Goal: Task Accomplishment & Management: Complete application form

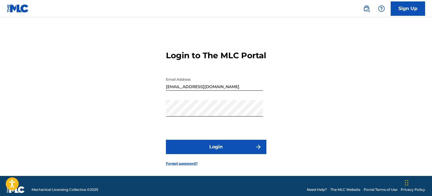
click at [202, 144] on button "Login" at bounding box center [216, 147] width 101 height 14
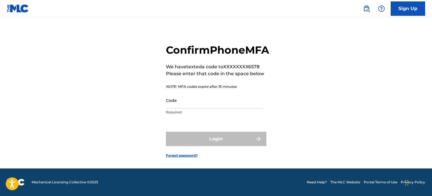
click at [219, 113] on p "Required" at bounding box center [214, 112] width 97 height 5
click at [223, 106] on input "Code" at bounding box center [214, 100] width 97 height 16
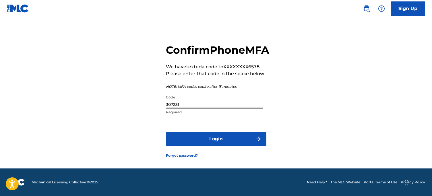
type input "307231"
click at [232, 140] on button "Login" at bounding box center [216, 139] width 101 height 14
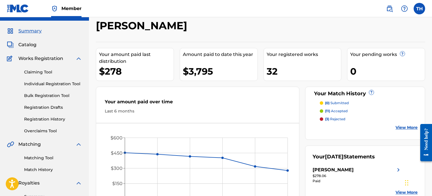
scroll to position [12, 0]
click at [50, 74] on link "Claiming Tool" at bounding box center [53, 73] width 58 height 6
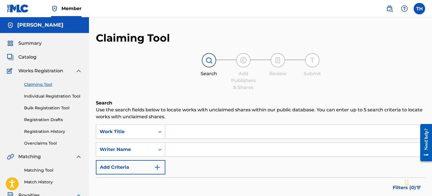
click at [199, 128] on input "Search Form" at bounding box center [295, 132] width 260 height 14
click at [236, 116] on p "Use the search fields below to locate works with unclaimed shares within our pu…" at bounding box center [260, 114] width 329 height 14
click at [217, 154] on input "Search Form" at bounding box center [295, 150] width 260 height 14
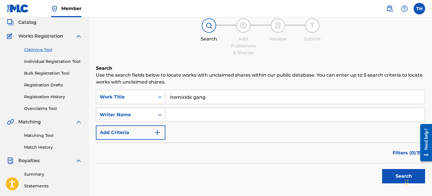
scroll to position [38, 0]
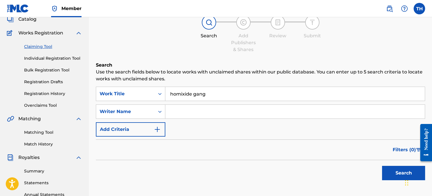
click at [197, 95] on input "homixide gang" at bounding box center [295, 94] width 260 height 14
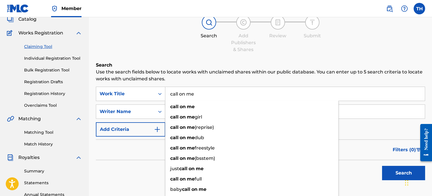
type input "call on me"
click at [106, 169] on div "Search" at bounding box center [260, 171] width 329 height 23
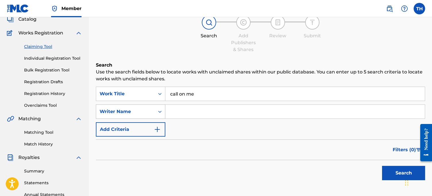
click at [151, 113] on div "Writer Name" at bounding box center [126, 111] width 52 height 7
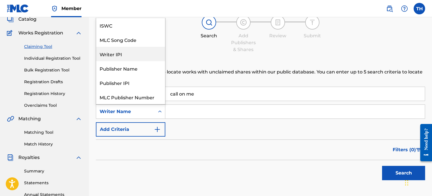
scroll to position [14, 0]
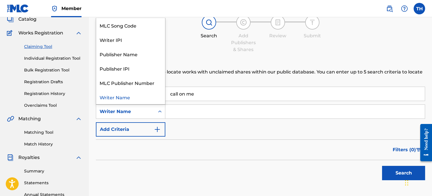
click at [178, 129] on div "SearchWithCriteria2faa5408-51aa-4d40-bdd1-73f816d8f2f0 Work Title call on me Se…" at bounding box center [260, 112] width 329 height 50
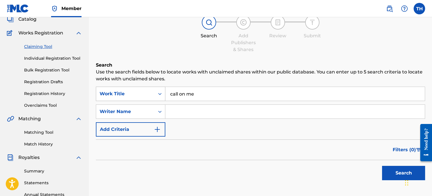
click at [144, 91] on div "Work Title" at bounding box center [126, 93] width 52 height 7
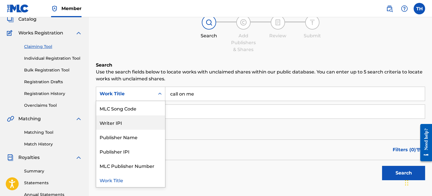
click at [187, 126] on div "SearchWithCriteria2faa5408-51aa-4d40-bdd1-73f816d8f2f0 Writer IPI, 3 of 7. 7 re…" at bounding box center [260, 112] width 329 height 50
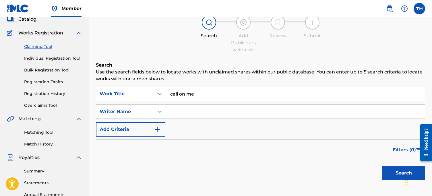
click at [149, 126] on button "Add Criteria" at bounding box center [131, 129] width 70 height 14
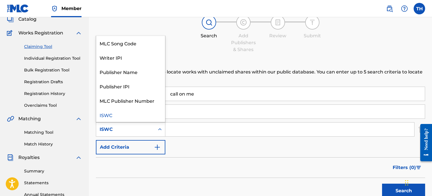
click at [141, 135] on div "ISWC" at bounding box center [125, 129] width 59 height 11
click at [182, 138] on div "SearchWithCriteria2faa5408-51aa-4d40-bdd1-73f816d8f2f0 Work Title call on me Se…" at bounding box center [260, 121] width 329 height 68
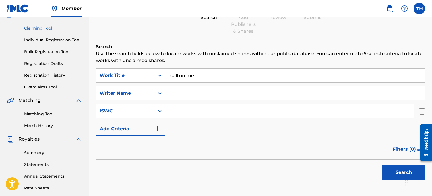
scroll to position [45, 0]
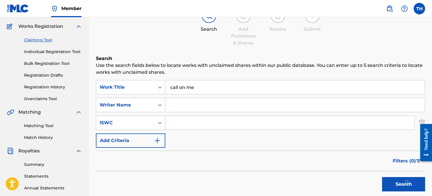
click at [177, 101] on input "Search Form" at bounding box center [295, 105] width 260 height 14
type input "homixide"
click at [382, 177] on button "Search" at bounding box center [403, 184] width 43 height 14
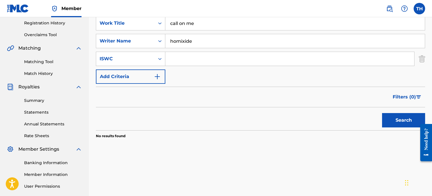
scroll to position [124, 0]
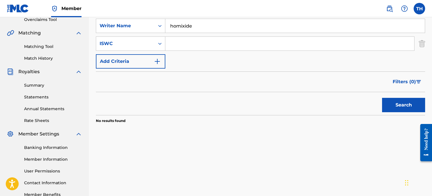
click at [394, 99] on button "Search" at bounding box center [403, 105] width 43 height 14
click at [211, 35] on div "SearchWithCriteria2faa5408-51aa-4d40-bdd1-73f816d8f2f0 Work Title call on me Se…" at bounding box center [260, 35] width 329 height 68
click at [211, 42] on input "Search Form" at bounding box center [289, 44] width 249 height 14
type input "sline"
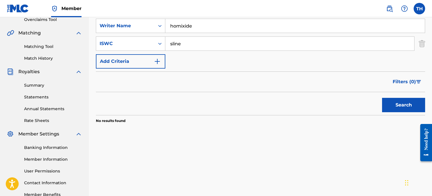
click at [394, 104] on button "Search" at bounding box center [403, 105] width 43 height 14
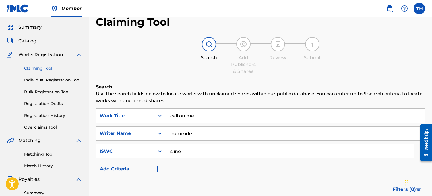
scroll to position [14, 0]
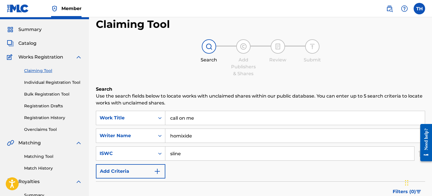
click at [41, 69] on link "Claiming Tool" at bounding box center [53, 71] width 58 height 6
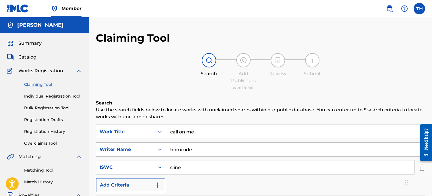
click at [49, 94] on link "Individual Registration Tool" at bounding box center [53, 96] width 58 height 6
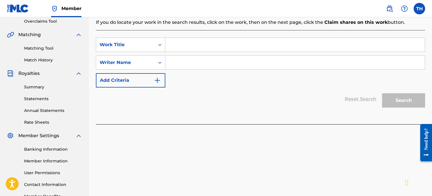
scroll to position [121, 0]
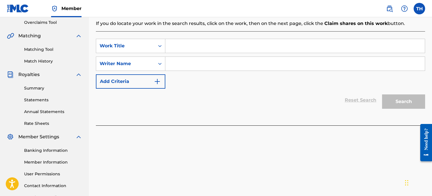
click at [204, 47] on input "Search Form" at bounding box center [295, 46] width 260 height 14
type input "Call On Me"
click at [191, 72] on div "SearchWithCriteria5b24a115-a7fd-4537-89f9-c713f50ed4a8 Work Title Call On Me Se…" at bounding box center [260, 64] width 329 height 50
click at [195, 67] on input "Search Form" at bounding box center [295, 64] width 260 height 14
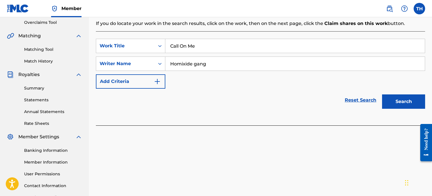
type input "Homixide gang"
click at [395, 116] on div "SearchWithCriteria5b24a115-a7fd-4537-89f9-c713f50ed4a8 Work Title Call On Me Se…" at bounding box center [260, 78] width 329 height 94
click at [395, 110] on div "Search" at bounding box center [402, 100] width 46 height 23
click at [394, 105] on button "Search" at bounding box center [403, 102] width 43 height 14
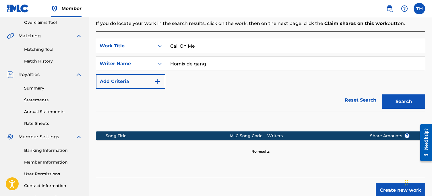
scroll to position [160, 0]
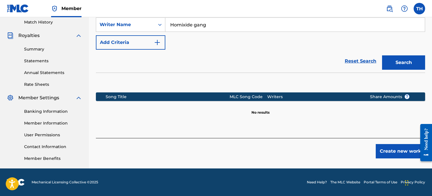
click at [396, 152] on button "Create new work" at bounding box center [400, 151] width 49 height 14
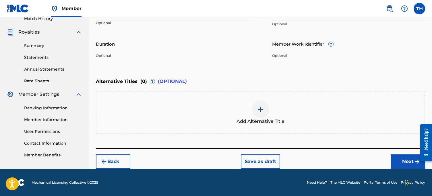
scroll to position [100, 0]
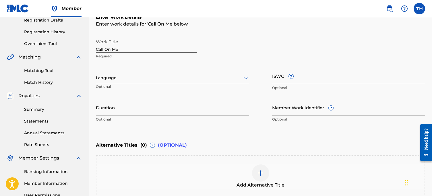
click at [134, 48] on input "Call On Me" at bounding box center [146, 44] width 101 height 16
type input "CALL ON ME"
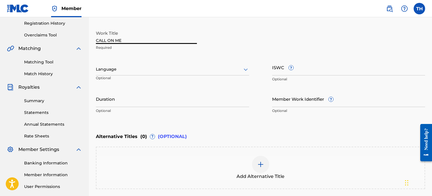
scroll to position [107, 0]
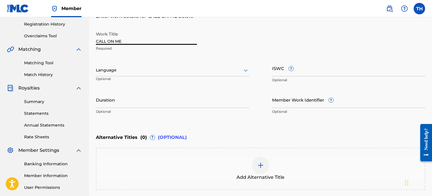
click at [122, 99] on input "Duration" at bounding box center [172, 100] width 153 height 16
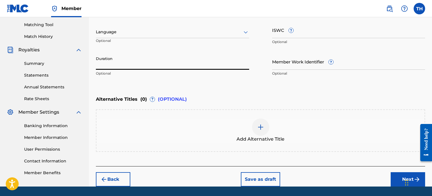
scroll to position [163, 0]
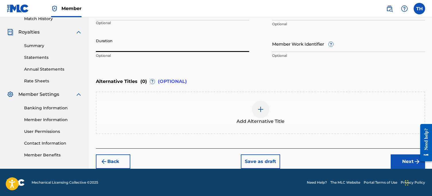
click at [394, 159] on button "Next" at bounding box center [408, 162] width 34 height 14
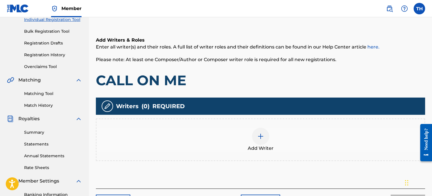
scroll to position [88, 0]
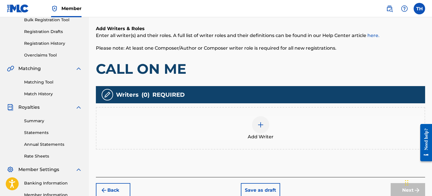
click at [246, 123] on div "Add Writer" at bounding box center [261, 128] width 328 height 24
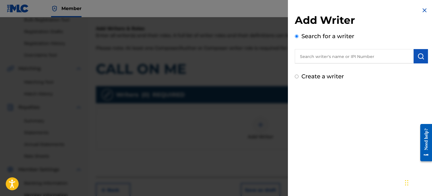
click at [336, 61] on input "text" at bounding box center [354, 56] width 119 height 14
click at [327, 76] on label "Create a writer" at bounding box center [323, 76] width 43 height 7
radio input "true"
click at [299, 76] on input "Create a writer" at bounding box center [297, 77] width 4 height 4
radio input "false"
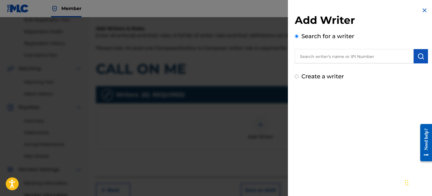
radio input "true"
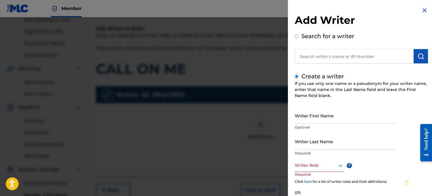
click at [318, 113] on input "Writer First Name" at bounding box center [345, 115] width 101 height 16
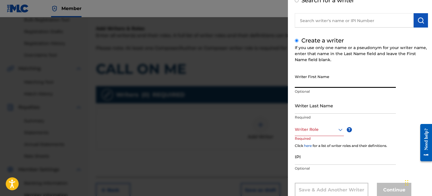
scroll to position [49, 0]
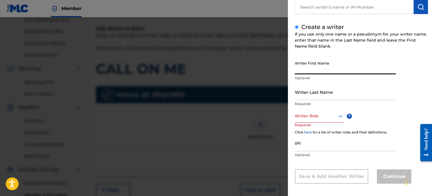
type input "[PERSON_NAME]"
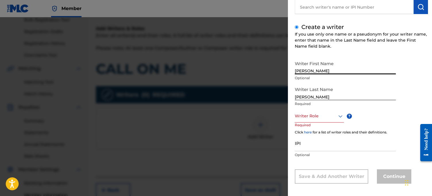
click at [316, 116] on div at bounding box center [319, 116] width 49 height 7
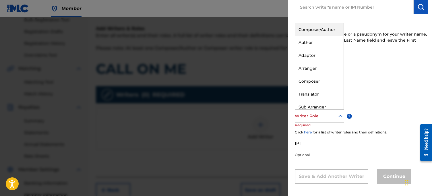
click at [314, 34] on div "Composer/Author" at bounding box center [319, 29] width 49 height 13
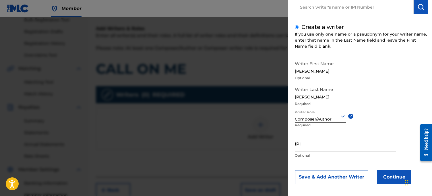
click at [390, 179] on button "Continue" at bounding box center [394, 177] width 34 height 14
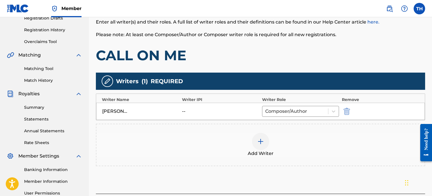
scroll to position [160, 0]
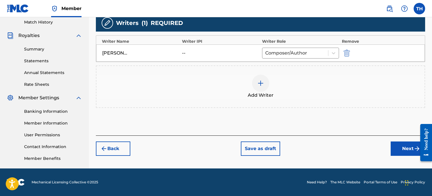
click at [390, 152] on div "Back Save as draft Next" at bounding box center [260, 146] width 329 height 20
click at [398, 151] on button "Next" at bounding box center [408, 149] width 34 height 14
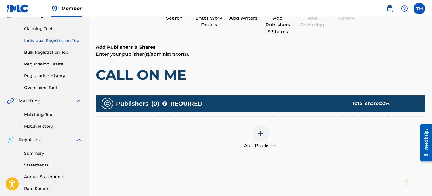
scroll to position [67, 0]
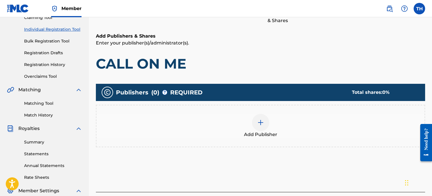
click at [252, 123] on div "Add Publisher" at bounding box center [261, 126] width 328 height 24
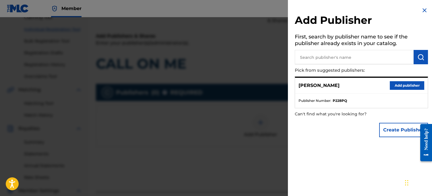
click at [410, 83] on button "Add publisher" at bounding box center [407, 85] width 34 height 9
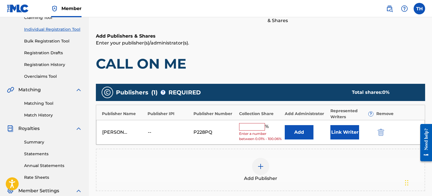
scroll to position [80, 0]
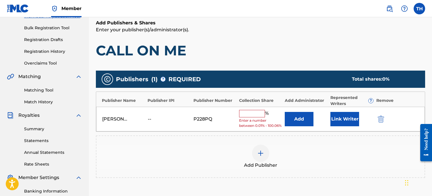
click at [240, 112] on input "text" at bounding box center [252, 113] width 26 height 7
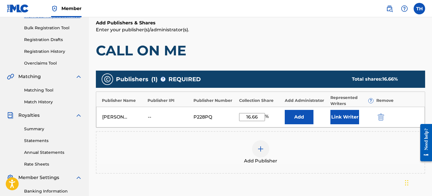
type input "16.66"
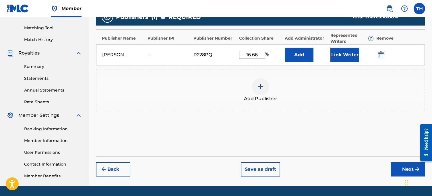
click at [395, 166] on button "Next" at bounding box center [408, 169] width 34 height 14
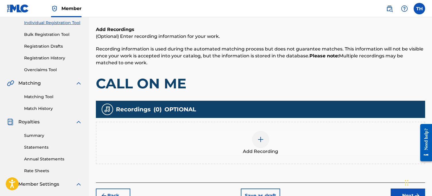
scroll to position [102, 0]
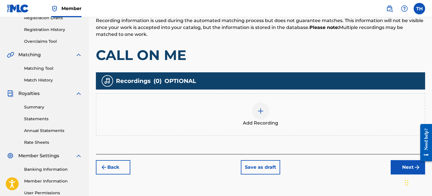
click at [232, 109] on div "Add Recording" at bounding box center [261, 115] width 328 height 24
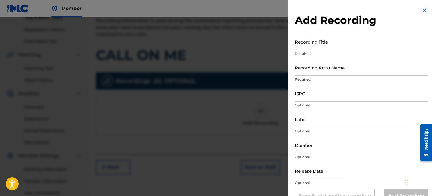
click at [314, 40] on input "Recording Title" at bounding box center [361, 42] width 133 height 16
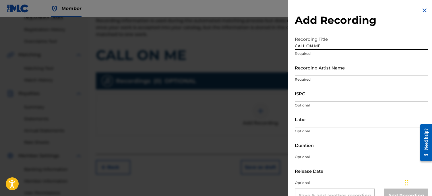
type input "CALL ON ME"
click at [321, 82] on div "Recording Artist Name Required" at bounding box center [361, 72] width 133 height 26
click at [325, 73] on input "Recording Artist Name" at bounding box center [361, 67] width 133 height 16
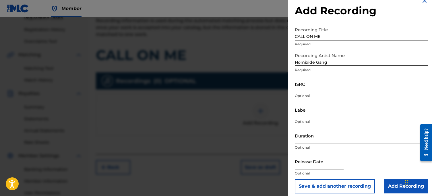
scroll to position [14, 0]
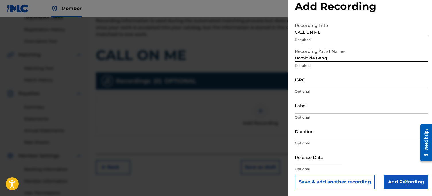
type input "Homixide Gang"
click at [316, 111] on input "Label" at bounding box center [361, 105] width 133 height 16
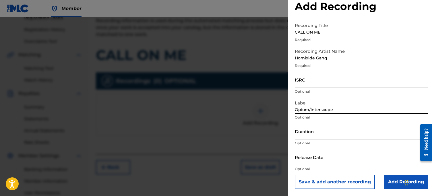
type input "Opium/Interscope"
click at [326, 132] on input "Duration" at bounding box center [361, 131] width 133 height 16
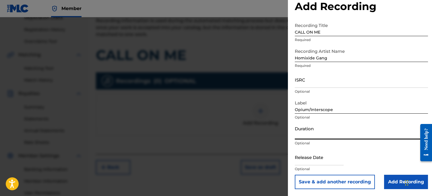
type input "2"
type input "02:20"
click at [316, 159] on input "text" at bounding box center [319, 157] width 49 height 16
select select "8"
select select "2025"
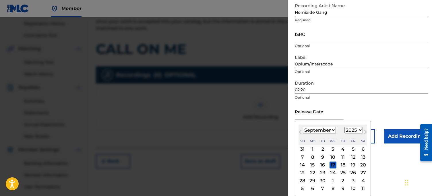
scroll to position [109, 0]
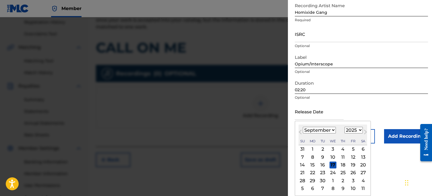
click at [332, 131] on select "January February March April May June July August September October November De…" at bounding box center [319, 130] width 33 height 7
select select "7"
click at [303, 127] on select "January February March April May June July August September October November De…" at bounding box center [319, 130] width 33 height 7
click at [351, 150] on div "1" at bounding box center [353, 149] width 7 height 7
type input "[DATE]"
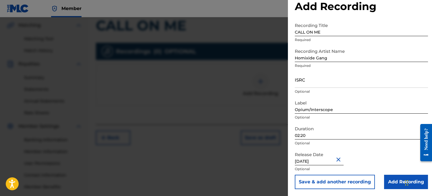
scroll to position [135, 0]
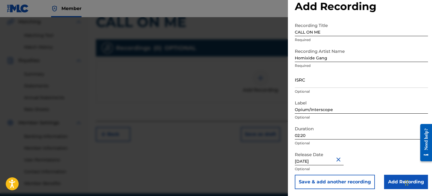
click at [388, 180] on input "Add Recording" at bounding box center [406, 182] width 44 height 14
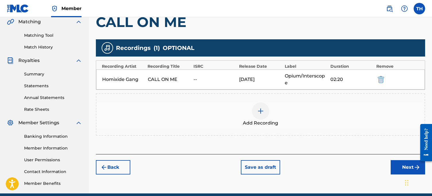
click at [402, 160] on button "Next" at bounding box center [408, 167] width 34 height 14
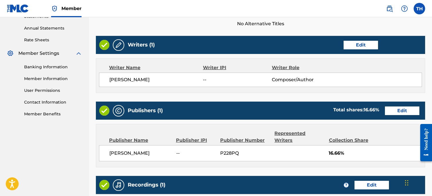
scroll to position [289, 0]
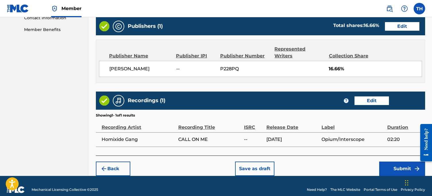
click at [386, 162] on button "Submit" at bounding box center [402, 169] width 46 height 14
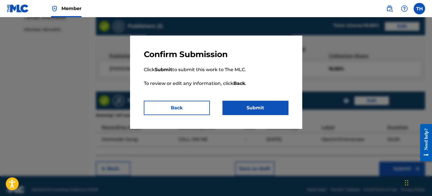
click at [250, 103] on button "Submit" at bounding box center [256, 108] width 66 height 14
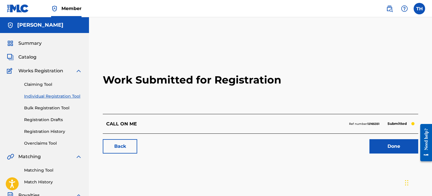
click at [383, 144] on link "Done" at bounding box center [394, 146] width 49 height 14
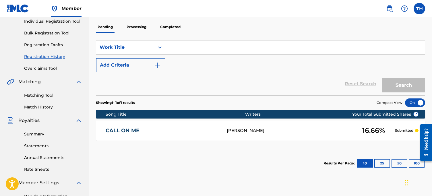
scroll to position [77, 0]
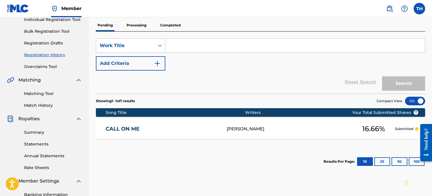
click at [144, 32] on div "SearchWithCriteriaaa9338bd-f883-497a-b4ca-b785d1c86e8c Work Title Add Criteria …" at bounding box center [260, 63] width 329 height 62
click at [140, 26] on p "Processing" at bounding box center [136, 25] width 23 height 12
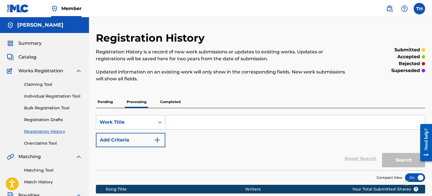
click at [112, 107] on p "Pending" at bounding box center [105, 102] width 19 height 12
click at [161, 101] on p "Completed" at bounding box center [171, 102] width 24 height 12
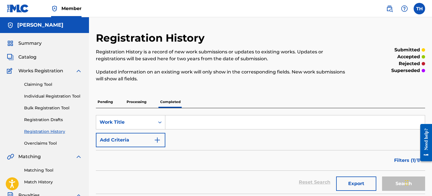
click at [138, 106] on p "Processing" at bounding box center [136, 102] width 23 height 12
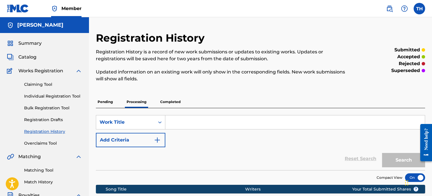
click at [110, 101] on p "Pending" at bounding box center [105, 102] width 19 height 12
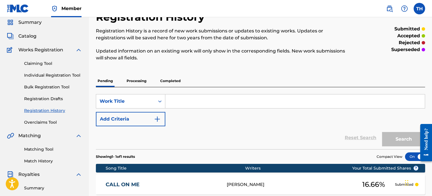
scroll to position [3, 0]
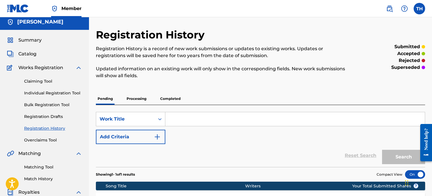
click at [39, 89] on div "Claiming Tool Individual Registration Tool Bulk Registration Tool Registration …" at bounding box center [44, 107] width 75 height 72
click at [39, 90] on div "Claiming Tool Individual Registration Tool Bulk Registration Tool Registration …" at bounding box center [44, 107] width 75 height 72
click at [39, 92] on link "Individual Registration Tool" at bounding box center [53, 93] width 58 height 6
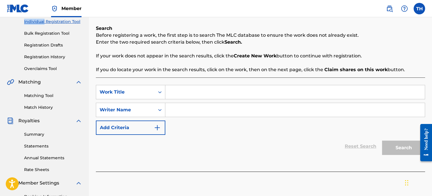
scroll to position [83, 0]
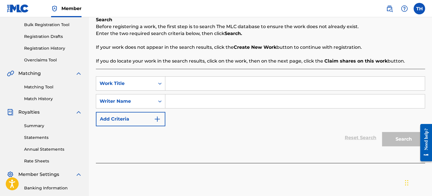
click at [194, 82] on input "Search Form" at bounding box center [295, 84] width 260 height 14
click at [196, 106] on input "Search Form" at bounding box center [295, 102] width 260 height 14
click at [200, 86] on input "Sixbill" at bounding box center [295, 84] width 260 height 14
type input "t"
type input "Three Of Me"
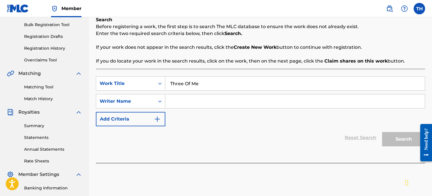
click at [194, 103] on input "Search Form" at bounding box center [295, 102] width 260 height 14
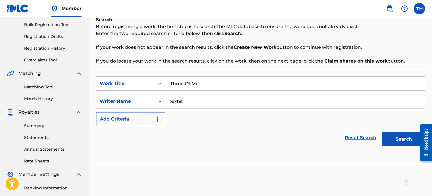
type input "Sixbill"
click at [397, 138] on button "Search" at bounding box center [403, 139] width 43 height 14
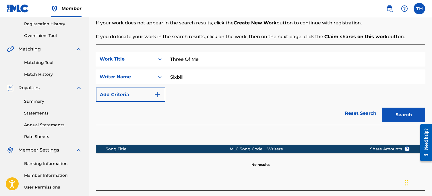
scroll to position [160, 0]
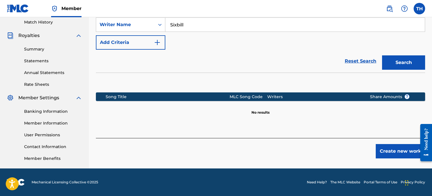
click at [396, 152] on button "Create new work" at bounding box center [400, 151] width 49 height 14
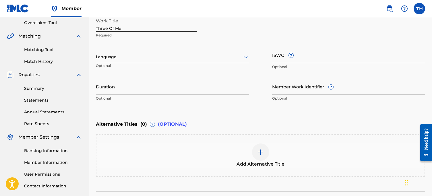
scroll to position [152, 0]
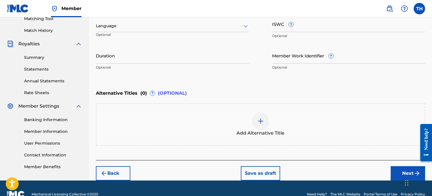
click at [252, 108] on div "Add Alternative Title" at bounding box center [260, 124] width 329 height 43
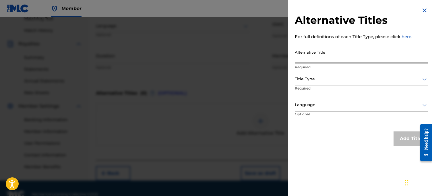
click at [311, 61] on input "Alternative Title" at bounding box center [361, 55] width 133 height 16
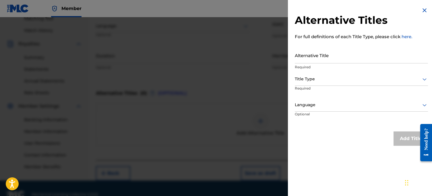
click at [238, 61] on div at bounding box center [216, 115] width 432 height 196
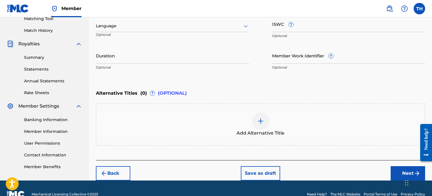
click at [386, 173] on div "Back Save as draft Next" at bounding box center [260, 170] width 329 height 20
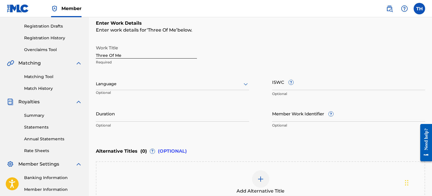
scroll to position [0, 0]
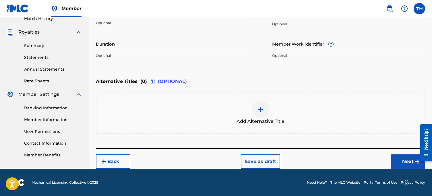
click at [400, 163] on button "Next" at bounding box center [408, 162] width 34 height 14
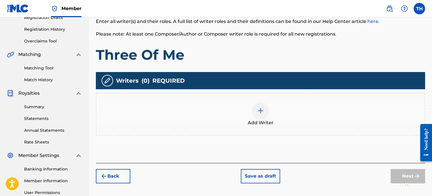
scroll to position [158, 0]
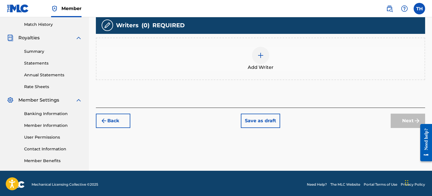
click at [247, 65] on div "Add Writer" at bounding box center [261, 59] width 328 height 24
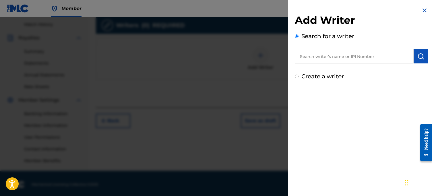
click at [321, 59] on input "text" at bounding box center [354, 56] width 119 height 14
click at [309, 77] on label "Create a writer" at bounding box center [323, 76] width 43 height 7
radio input "true"
click at [299, 77] on input "Create a writer" at bounding box center [297, 77] width 4 height 4
radio input "false"
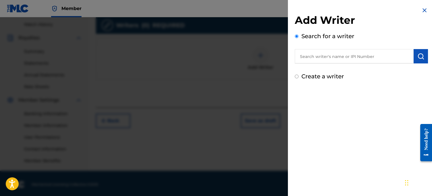
radio input "true"
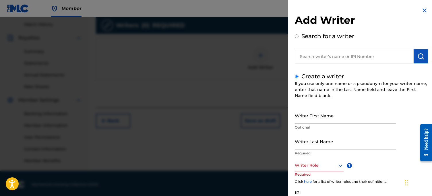
click at [314, 105] on div "Create a writer If you use only one name or a pseudonym for your writer name, e…" at bounding box center [361, 152] width 133 height 161
click at [313, 115] on input "Writer First Name" at bounding box center [345, 115] width 101 height 16
type input "[PERSON_NAME]"
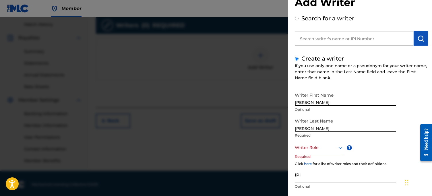
scroll to position [53, 0]
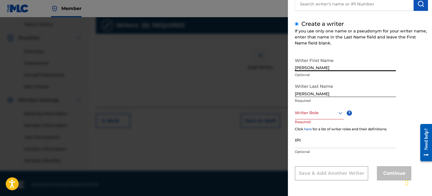
click at [322, 119] on div "Writer Role" at bounding box center [319, 113] width 49 height 13
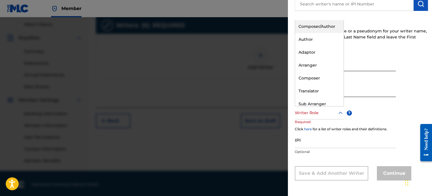
click at [313, 27] on div "Composer/Author" at bounding box center [319, 26] width 49 height 13
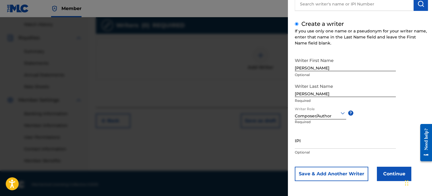
click at [391, 171] on button "Continue" at bounding box center [394, 174] width 34 height 14
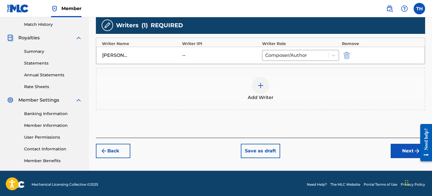
click at [400, 149] on button "Next" at bounding box center [408, 151] width 34 height 14
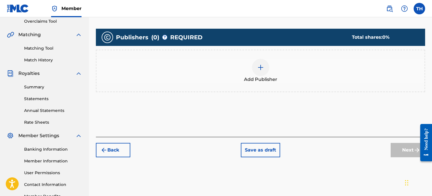
scroll to position [137, 0]
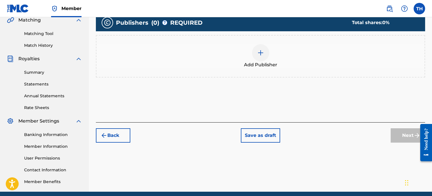
click at [242, 65] on div "Add Publisher" at bounding box center [261, 56] width 328 height 24
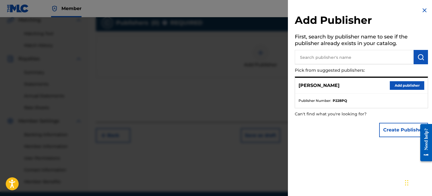
click at [399, 87] on button "Add publisher" at bounding box center [407, 85] width 34 height 9
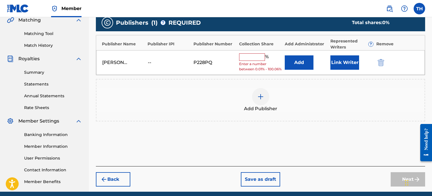
click at [249, 58] on input "text" at bounding box center [252, 56] width 26 height 7
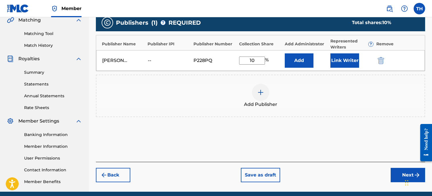
type input "10"
click at [247, 107] on span "Add Publisher" at bounding box center [260, 104] width 33 height 7
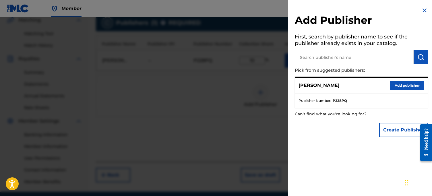
click at [232, 70] on div at bounding box center [216, 115] width 432 height 196
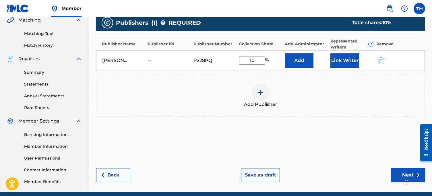
click at [396, 176] on button "Next" at bounding box center [408, 175] width 34 height 14
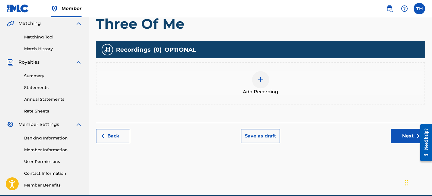
scroll to position [160, 0]
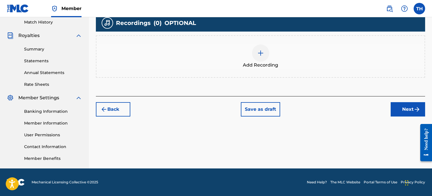
click at [295, 40] on div "Add Recording" at bounding box center [260, 56] width 329 height 43
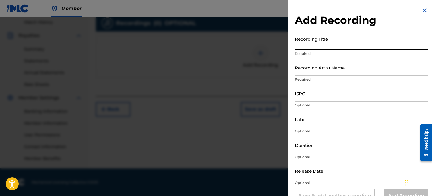
click at [335, 46] on input "Recording Title" at bounding box center [361, 42] width 133 height 16
type input "Three Of Me"
click at [333, 52] on p "Required" at bounding box center [361, 53] width 133 height 5
click at [327, 81] on p "Required" at bounding box center [361, 79] width 133 height 5
click at [327, 78] on p "Required" at bounding box center [361, 79] width 133 height 5
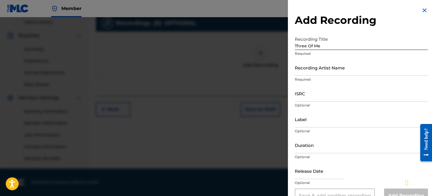
click at [329, 75] on input "Recording Artist Name" at bounding box center [361, 67] width 133 height 16
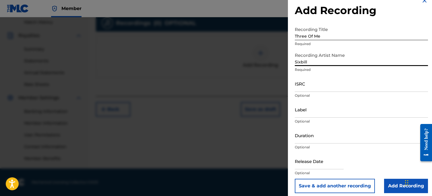
scroll to position [11, 0]
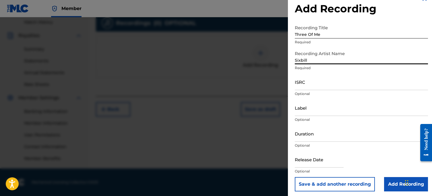
type input "Sixbill"
click at [316, 102] on input "Label" at bounding box center [361, 108] width 133 height 16
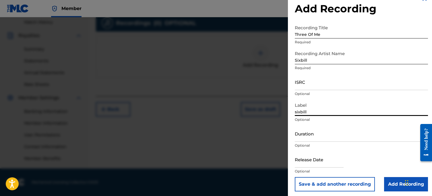
type input "sixbill"
click at [328, 134] on input "Duration" at bounding box center [361, 134] width 133 height 16
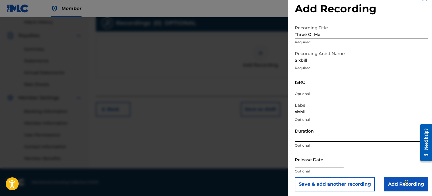
scroll to position [14, 0]
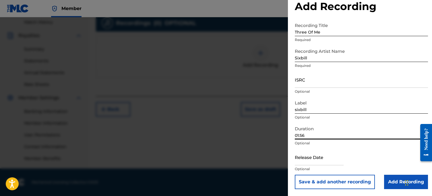
type input "01:56"
click at [300, 157] on input "text" at bounding box center [319, 157] width 49 height 16
select select "8"
select select "2025"
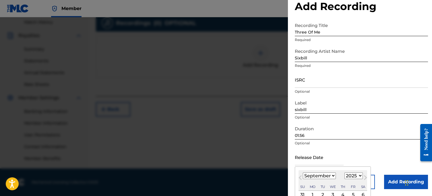
scroll to position [59, 0]
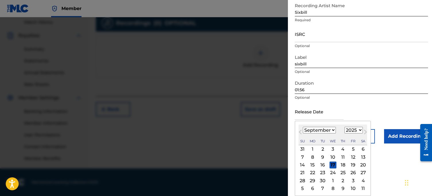
click at [321, 126] on div "[DATE] January February March April May June July August September October Nove…" at bounding box center [333, 135] width 69 height 21
click at [321, 128] on select "January February March April May June July August September October November De…" at bounding box center [319, 130] width 33 height 7
select select "4"
click at [303, 127] on select "January February March April May June July August September October November De…" at bounding box center [319, 130] width 33 height 7
click at [356, 165] on div "16" at bounding box center [353, 165] width 7 height 7
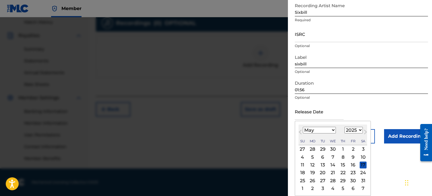
type input "[DATE]"
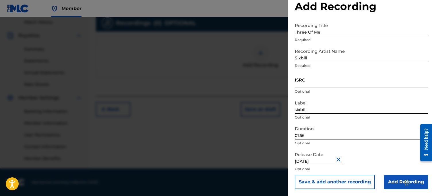
click at [397, 180] on input "Add Recording" at bounding box center [406, 182] width 44 height 14
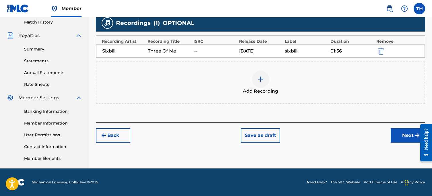
click at [404, 133] on button "Next" at bounding box center [408, 135] width 34 height 14
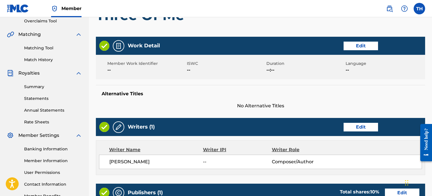
scroll to position [289, 0]
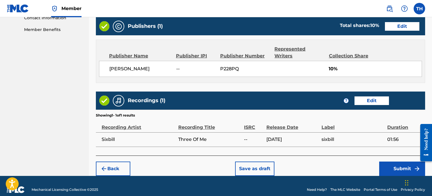
click at [384, 164] on button "Submit" at bounding box center [402, 169] width 46 height 14
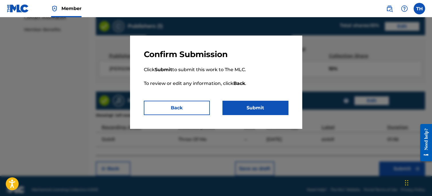
click at [241, 110] on button "Submit" at bounding box center [256, 108] width 66 height 14
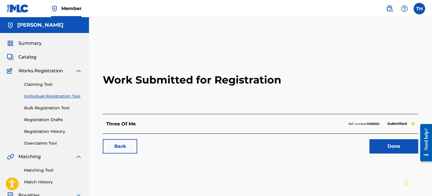
click at [48, 90] on div "Claiming Tool Individual Registration Tool Bulk Registration Tool Registration …" at bounding box center [44, 110] width 75 height 72
click at [48, 93] on link "Individual Registration Tool" at bounding box center [53, 96] width 58 height 6
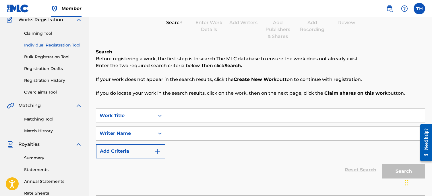
scroll to position [52, 0]
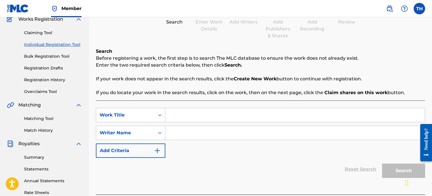
click at [190, 114] on input "Search Form" at bounding box center [295, 115] width 260 height 14
type input "Cake"
click at [189, 122] on div "SearchWithCriteria5b24a115-a7fd-4537-89f9-c713f50ed4a8 Work Title Cake SearchWi…" at bounding box center [260, 133] width 329 height 50
click at [188, 129] on input "Search Form" at bounding box center [295, 133] width 260 height 14
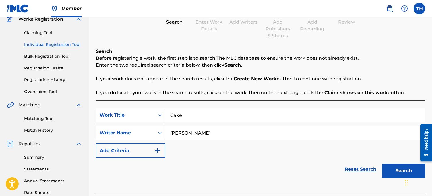
type input "[PERSON_NAME]"
click at [382, 167] on div "Search" at bounding box center [402, 169] width 46 height 23
click at [387, 167] on button "Search" at bounding box center [403, 171] width 43 height 14
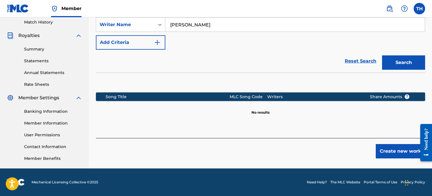
click at [389, 148] on button "Create new work" at bounding box center [400, 151] width 49 height 14
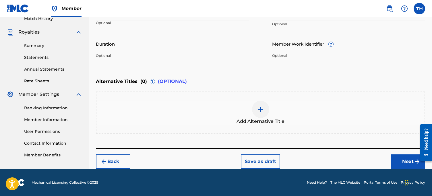
click at [400, 168] on button "Next" at bounding box center [408, 162] width 34 height 14
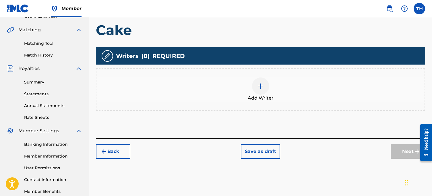
scroll to position [140, 0]
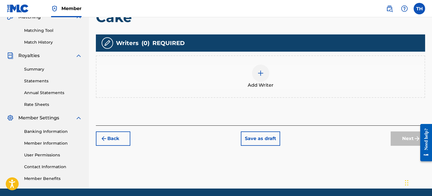
click at [246, 87] on div "Add Writer" at bounding box center [261, 77] width 328 height 24
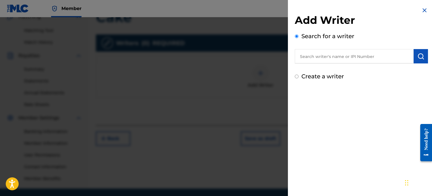
click at [345, 56] on input "text" at bounding box center [354, 56] width 119 height 14
click at [331, 82] on div "Add Writer Search for a writer Create a writer" at bounding box center [361, 44] width 147 height 88
click at [331, 76] on label "Create a writer" at bounding box center [323, 76] width 43 height 7
radio input "true"
click at [299, 76] on input "Create a writer" at bounding box center [297, 77] width 4 height 4
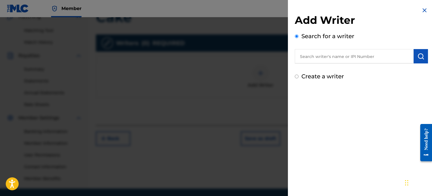
radio input "false"
radio input "true"
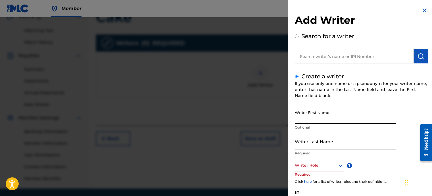
click at [318, 111] on input "Writer First Name" at bounding box center [345, 115] width 101 height 16
type input "[PERSON_NAME]"
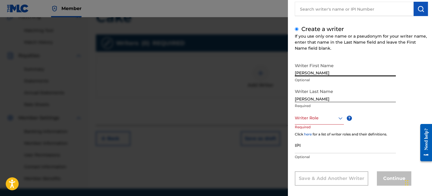
scroll to position [53, 0]
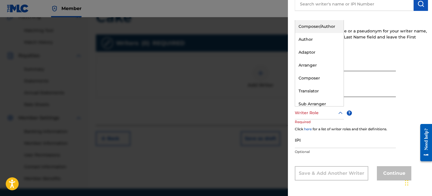
click at [325, 107] on div "Writer Role" at bounding box center [319, 113] width 49 height 13
click at [307, 25] on div "Composer/Author" at bounding box center [319, 26] width 49 height 13
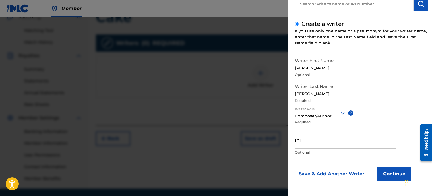
click at [395, 170] on button "Continue" at bounding box center [394, 174] width 34 height 14
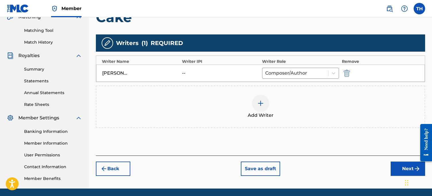
click at [397, 168] on button "Next" at bounding box center [408, 169] width 34 height 14
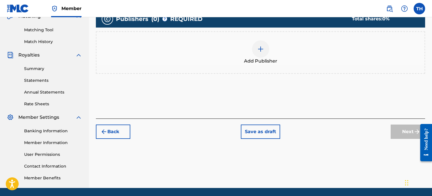
scroll to position [160, 0]
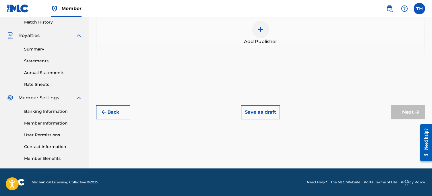
click at [270, 30] on div "Add Publisher" at bounding box center [261, 33] width 328 height 24
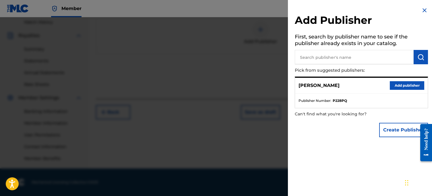
click at [409, 81] on button "Add publisher" at bounding box center [407, 85] width 34 height 9
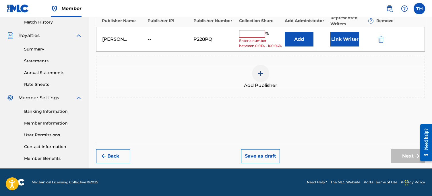
click at [261, 33] on input "text" at bounding box center [252, 33] width 26 height 7
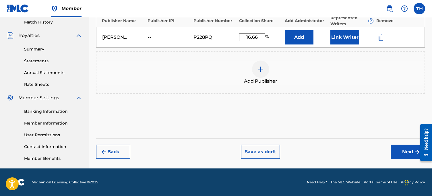
type input "16.66"
click at [413, 156] on button "Next" at bounding box center [408, 152] width 34 height 14
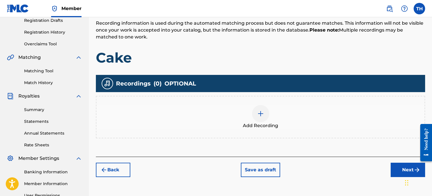
scroll to position [151, 0]
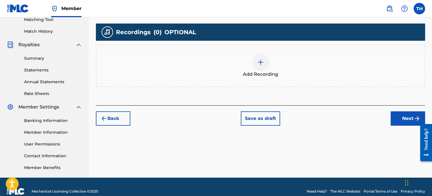
click at [265, 75] on span "Add Recording" at bounding box center [260, 74] width 35 height 7
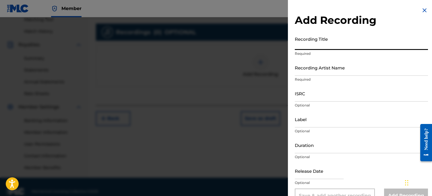
click at [323, 48] on input "Recording Title" at bounding box center [361, 42] width 133 height 16
type input "Cake"
click at [312, 66] on input "Recording Artist Name" at bounding box center [361, 67] width 133 height 16
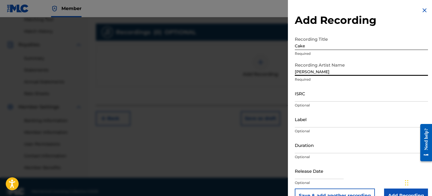
scroll to position [14, 0]
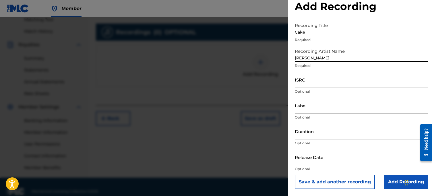
type input "[PERSON_NAME]"
click at [345, 111] on input "Label" at bounding box center [361, 105] width 133 height 16
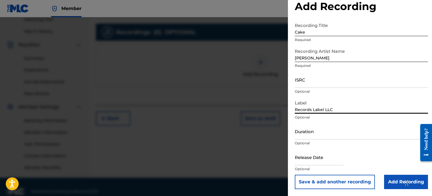
type input "Records Label LLC"
click at [344, 126] on input "Duration" at bounding box center [361, 131] width 133 height 16
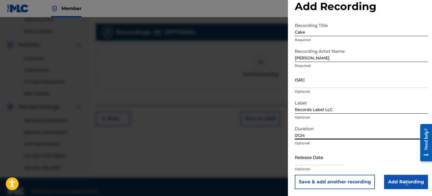
type input "01:24"
click at [315, 156] on input "text" at bounding box center [319, 157] width 49 height 16
select select "8"
select select "2025"
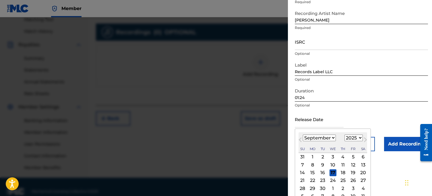
scroll to position [59, 0]
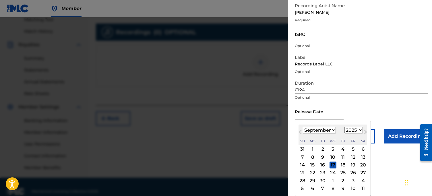
click at [325, 128] on select "January February March April May June July August September October November De…" at bounding box center [319, 130] width 33 height 7
select select "2"
click at [303, 127] on select "January February March April May June July August September October November De…" at bounding box center [319, 130] width 33 height 7
click at [343, 166] on div "13" at bounding box center [343, 165] width 7 height 7
type input "[DATE]"
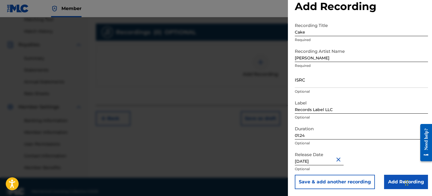
scroll to position [14, 0]
click at [387, 177] on input "Add Recording" at bounding box center [406, 182] width 44 height 14
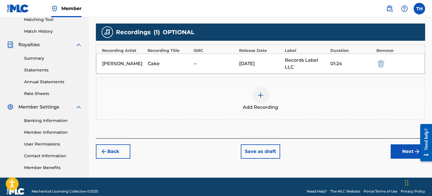
click at [406, 144] on button "Next" at bounding box center [408, 151] width 34 height 14
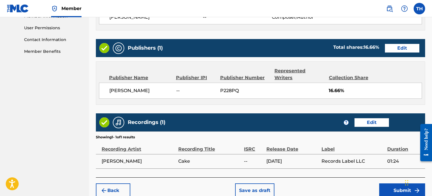
scroll to position [289, 0]
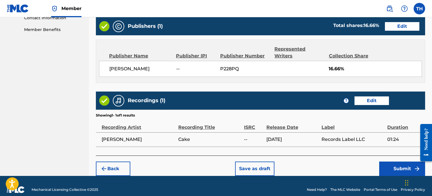
click at [393, 156] on div "Back Save as draft Submit" at bounding box center [260, 166] width 329 height 20
click at [389, 162] on button "Submit" at bounding box center [402, 169] width 46 height 14
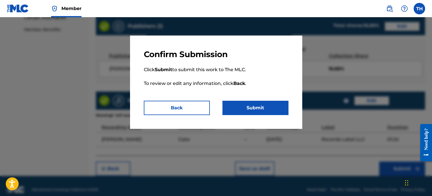
click at [238, 107] on button "Submit" at bounding box center [256, 108] width 66 height 14
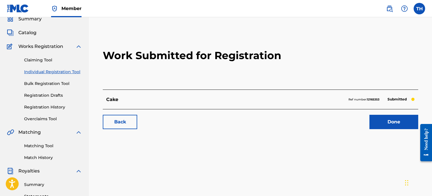
scroll to position [35, 0]
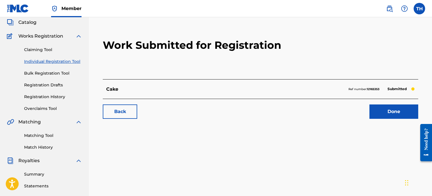
click at [54, 62] on link "Individual Registration Tool" at bounding box center [53, 62] width 58 height 6
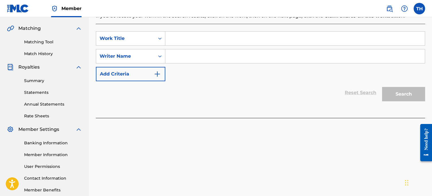
scroll to position [115, 0]
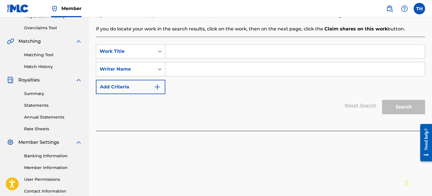
click at [188, 44] on div "Search Form" at bounding box center [295, 51] width 260 height 14
click at [185, 53] on input "Search Form" at bounding box center [295, 52] width 260 height 14
type input "<"
type input "Muddy"
click at [180, 74] on input "Search Form" at bounding box center [295, 69] width 260 height 14
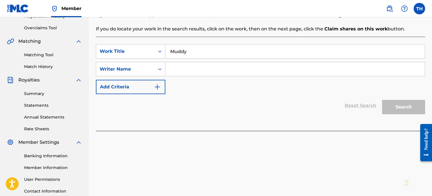
type input "M"
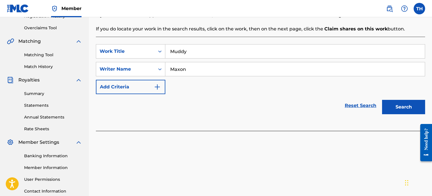
type input "Maxon"
click at [400, 103] on button "Search" at bounding box center [403, 107] width 43 height 14
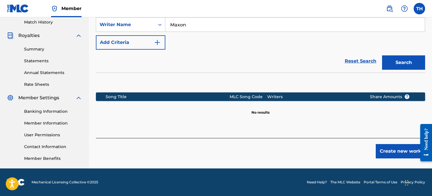
click at [380, 154] on button "Create new work" at bounding box center [400, 151] width 49 height 14
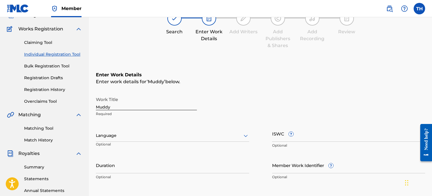
scroll to position [163, 0]
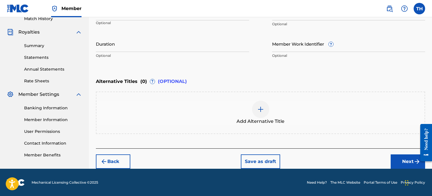
click at [392, 162] on button "Next" at bounding box center [408, 162] width 34 height 14
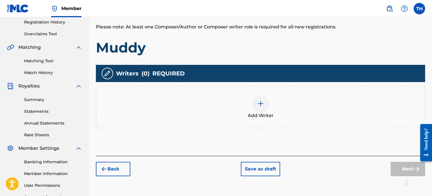
scroll to position [125, 0]
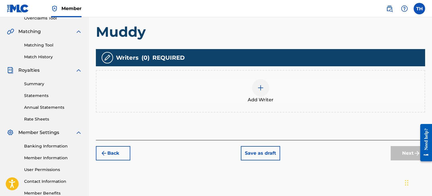
click at [290, 93] on div "Add Writer" at bounding box center [261, 91] width 328 height 24
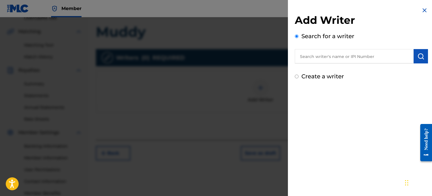
click at [314, 60] on input "text" at bounding box center [354, 56] width 119 height 14
click at [312, 68] on div "Add Writer Search for a writer Create a writer" at bounding box center [361, 47] width 133 height 67
click at [311, 78] on label "Create a writer" at bounding box center [323, 76] width 43 height 7
radio input "true"
click at [299, 78] on input "Create a writer" at bounding box center [297, 77] width 4 height 4
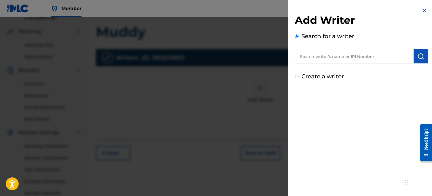
radio input "false"
radio input "true"
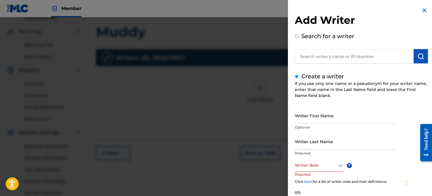
click at [325, 125] on p "Optional" at bounding box center [345, 127] width 101 height 5
click at [324, 122] on input "Writer First Name" at bounding box center [345, 115] width 101 height 16
type input "[PERSON_NAME]"
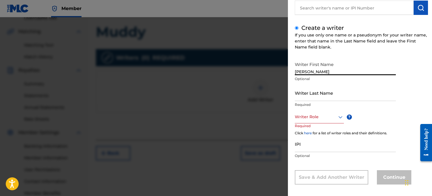
scroll to position [53, 0]
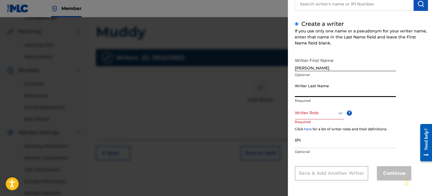
click at [319, 90] on input "Writer Last Name" at bounding box center [345, 89] width 101 height 16
click at [329, 91] on input "Writer Last Name" at bounding box center [345, 89] width 101 height 16
type input "[PERSON_NAME]"
click at [315, 118] on div "Writer Role" at bounding box center [319, 113] width 49 height 13
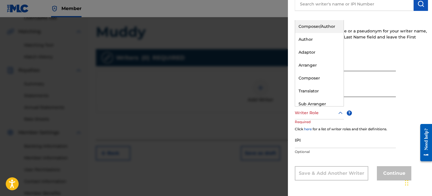
click at [299, 28] on div "Composer/Author" at bounding box center [319, 26] width 49 height 13
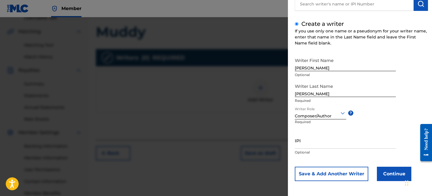
click at [395, 172] on button "Continue" at bounding box center [394, 174] width 34 height 14
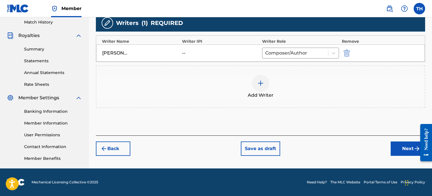
click at [400, 148] on button "Next" at bounding box center [408, 149] width 34 height 14
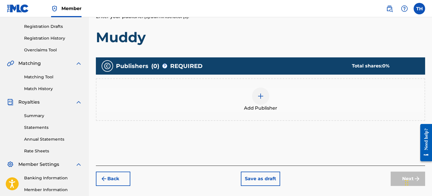
scroll to position [109, 0]
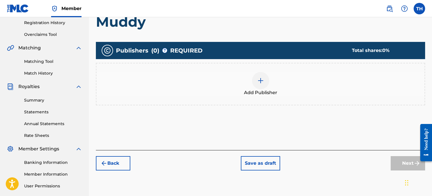
click at [269, 93] on span "Add Publisher" at bounding box center [260, 92] width 33 height 7
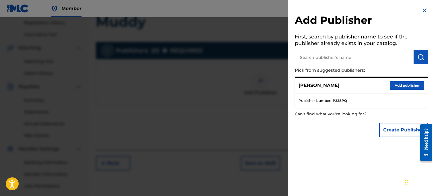
click at [398, 85] on button "Add publisher" at bounding box center [407, 85] width 34 height 9
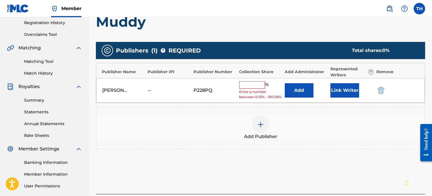
click at [253, 85] on input "text" at bounding box center [252, 84] width 26 height 7
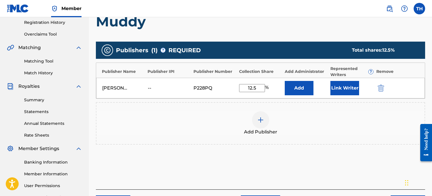
scroll to position [160, 0]
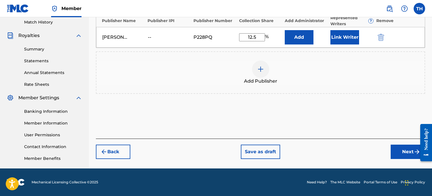
type input "12.5"
click at [395, 147] on button "Next" at bounding box center [408, 152] width 34 height 14
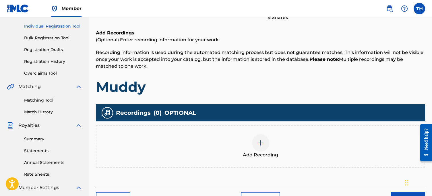
scroll to position [155, 0]
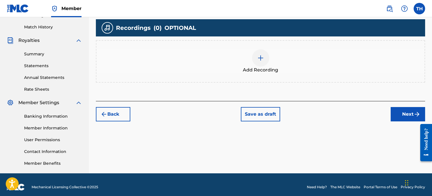
click at [265, 65] on div at bounding box center [260, 57] width 17 height 17
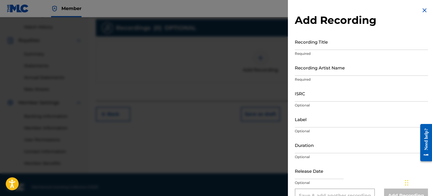
click at [338, 44] on input "Recording Title" at bounding box center [361, 42] width 133 height 16
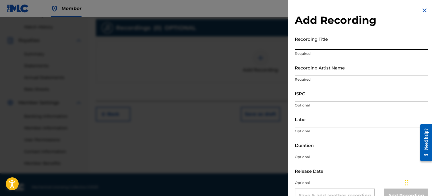
type input "M"
type input "Muddy"
click at [323, 70] on input "Recording Artist Name" at bounding box center [361, 67] width 133 height 16
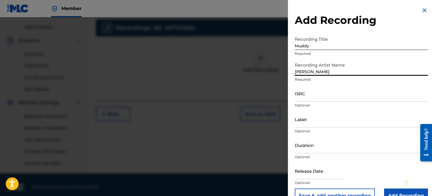
scroll to position [14, 0]
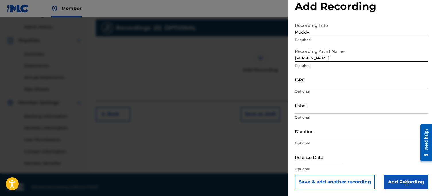
type input "[PERSON_NAME]"
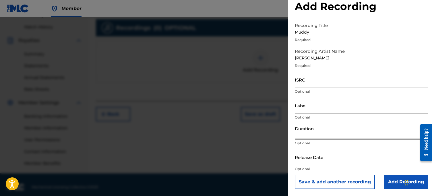
click at [306, 134] on input "Duration" at bounding box center [361, 131] width 133 height 16
type input "01:40"
select select "8"
select select "2025"
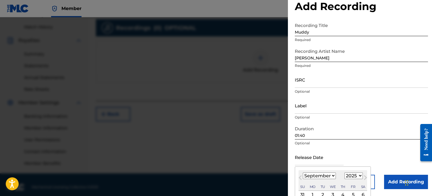
click at [322, 163] on input "text" at bounding box center [319, 157] width 49 height 16
click at [325, 178] on select "January February March April May June July August September October November De…" at bounding box center [319, 176] width 33 height 7
select select "6"
click at [303, 173] on select "January February March April May June July August September October November De…" at bounding box center [319, 176] width 33 height 7
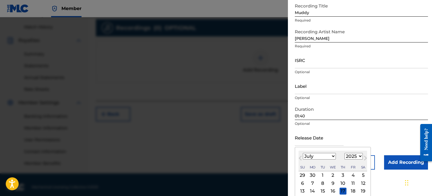
scroll to position [59, 0]
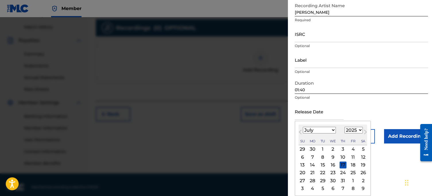
click at [331, 175] on div "23" at bounding box center [333, 172] width 7 height 7
type input "[DATE]"
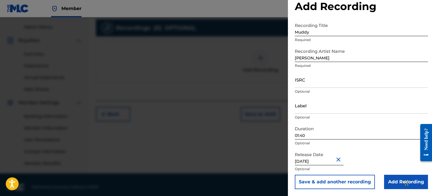
scroll to position [0, 0]
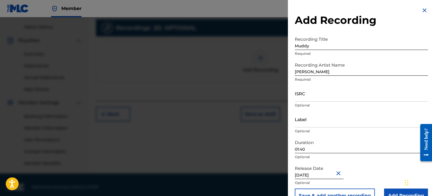
select select "6"
select select "2025"
click at [314, 127] on input "Label" at bounding box center [361, 119] width 133 height 16
type input "Records Label LLC"
click at [324, 66] on input "[PERSON_NAME]" at bounding box center [361, 67] width 133 height 16
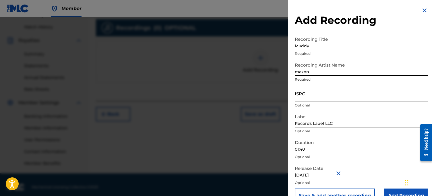
scroll to position [14, 0]
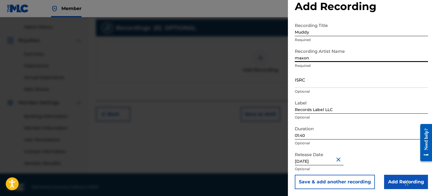
type input "maxon"
click at [394, 183] on input "Add Recording" at bounding box center [406, 182] width 44 height 14
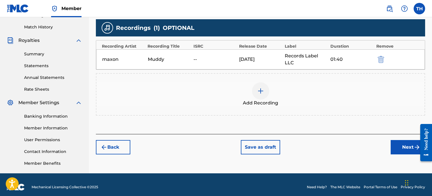
click at [398, 140] on button "Next" at bounding box center [408, 147] width 34 height 14
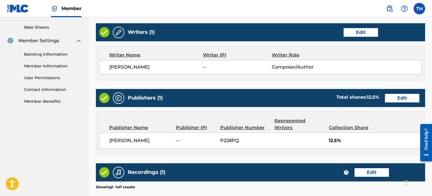
scroll to position [289, 0]
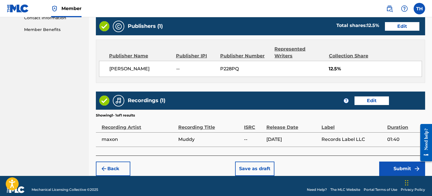
click at [382, 156] on div "Back Save as draft Submit" at bounding box center [260, 166] width 329 height 20
click at [392, 165] on button "Submit" at bounding box center [402, 169] width 46 height 14
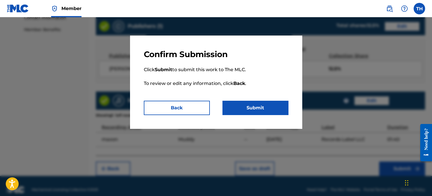
click at [233, 101] on button "Submit" at bounding box center [256, 108] width 66 height 14
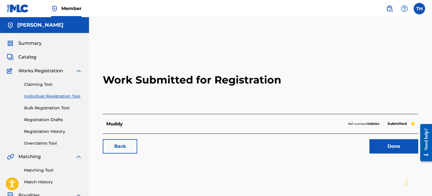
scroll to position [0, 0]
click at [390, 148] on link "Done" at bounding box center [394, 146] width 49 height 14
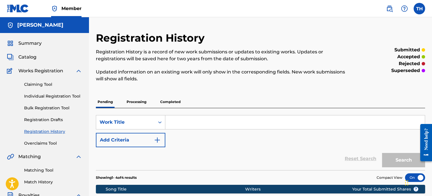
click at [47, 97] on link "Individual Registration Tool" at bounding box center [53, 96] width 58 height 6
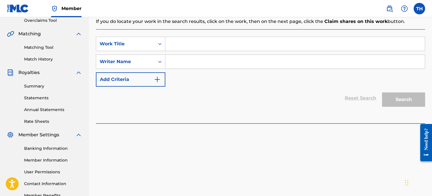
scroll to position [111, 0]
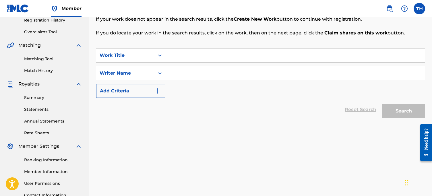
click at [206, 55] on input "Search Form" at bounding box center [295, 56] width 260 height 14
click at [204, 59] on input "Flatten Da Coupe" at bounding box center [295, 56] width 260 height 14
type input "Flatten Da Coupe"
click at [198, 84] on div "SearchWithCriteria5b24a115-a7fd-4537-89f9-c713f50ed4a8 Work Title Flatten Da Co…" at bounding box center [260, 73] width 329 height 50
click at [203, 77] on input "Search Form" at bounding box center [295, 73] width 260 height 14
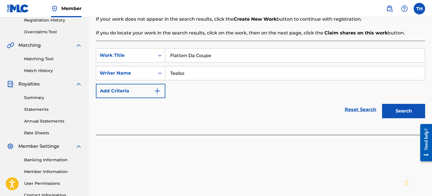
type input "Teebo"
click at [397, 105] on button "Search" at bounding box center [403, 111] width 43 height 14
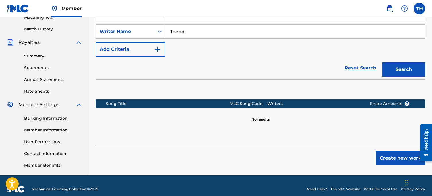
scroll to position [160, 0]
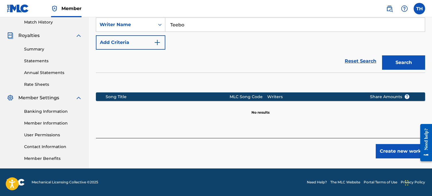
click at [406, 151] on button "Create new work" at bounding box center [400, 151] width 49 height 14
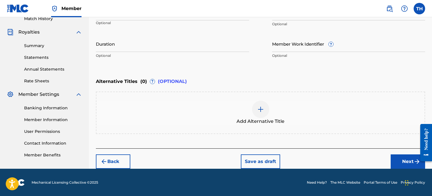
click at [414, 159] on img "submit" at bounding box center [417, 161] width 7 height 7
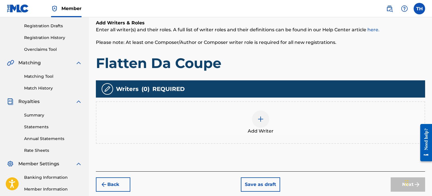
scroll to position [142, 0]
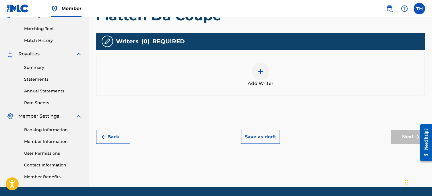
click at [254, 87] on div "Add Writer" at bounding box center [260, 75] width 329 height 43
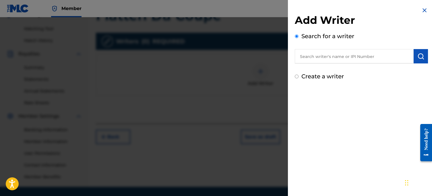
click at [321, 62] on input "text" at bounding box center [354, 56] width 119 height 14
click at [317, 77] on label "Create a writer" at bounding box center [323, 76] width 43 height 7
radio input "true"
click at [299, 77] on input "Create a writer" at bounding box center [297, 77] width 4 height 4
radio input "false"
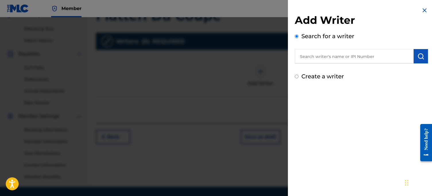
radio input "true"
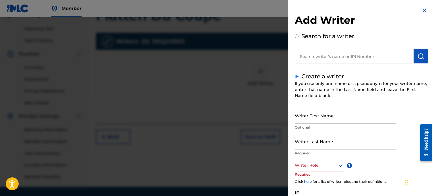
click at [311, 108] on input "Writer First Name" at bounding box center [345, 115] width 101 height 16
type input "[PERSON_NAME]"
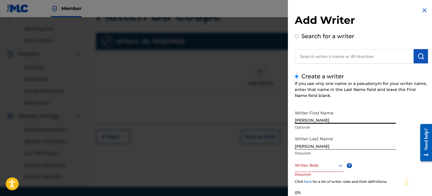
click at [327, 159] on div "Writer Last Name [PERSON_NAME] Required" at bounding box center [345, 146] width 101 height 26
click at [326, 160] on div "Writer Role" at bounding box center [319, 165] width 49 height 13
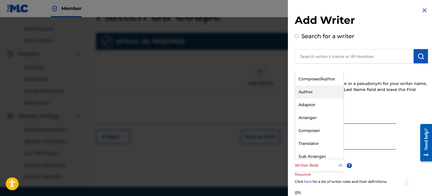
click at [319, 80] on div "Composer/Author" at bounding box center [319, 79] width 49 height 13
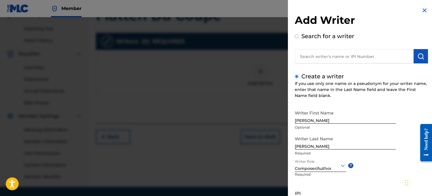
scroll to position [53, 0]
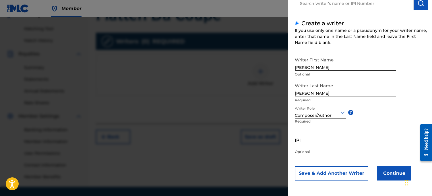
click at [401, 174] on button "Continue" at bounding box center [394, 173] width 34 height 14
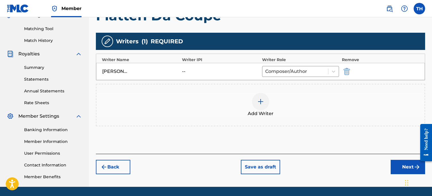
click at [404, 164] on button "Next" at bounding box center [408, 167] width 34 height 14
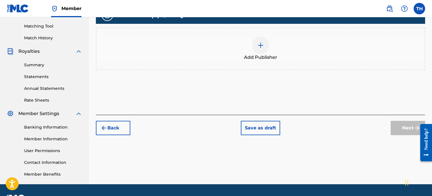
scroll to position [160, 0]
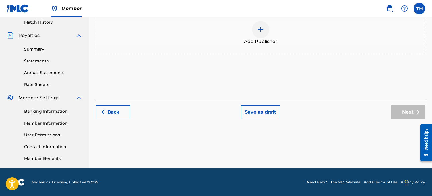
click at [254, 35] on div "Add Publisher" at bounding box center [261, 33] width 328 height 24
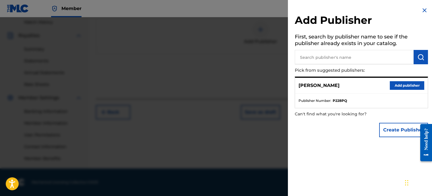
click at [404, 87] on button "Add publisher" at bounding box center [407, 85] width 34 height 9
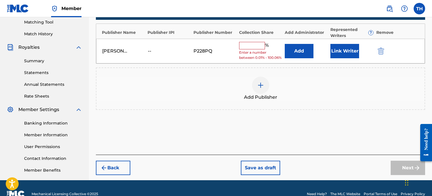
scroll to position [149, 0]
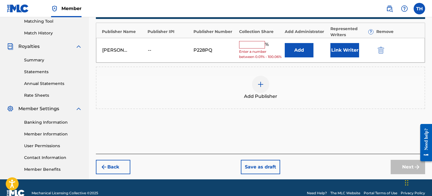
click at [253, 45] on input "text" at bounding box center [252, 44] width 26 height 7
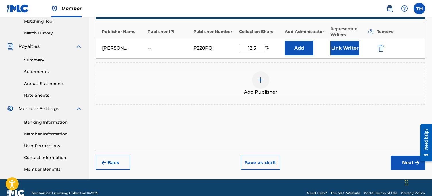
type input "12.5"
click at [402, 163] on button "Next" at bounding box center [408, 163] width 34 height 14
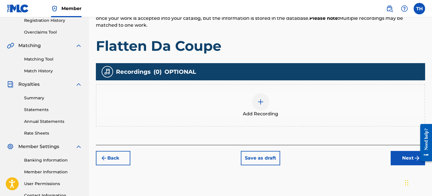
scroll to position [118, 0]
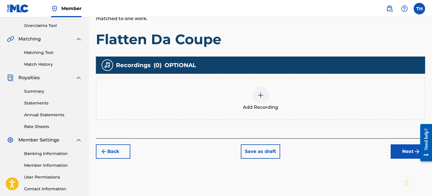
click at [252, 111] on div "Add Recording" at bounding box center [260, 99] width 329 height 43
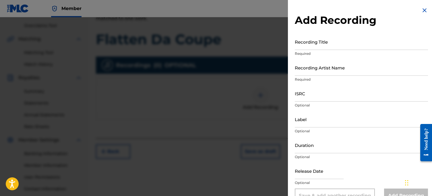
click at [314, 42] on input "Recording Title" at bounding box center [361, 42] width 133 height 16
click at [339, 111] on div "ISRC Optional" at bounding box center [361, 98] width 133 height 26
click at [335, 126] on input "Label" at bounding box center [361, 119] width 133 height 16
type input "J"
type input "KULT RECORDS"
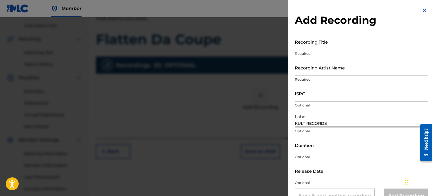
click at [315, 146] on input "Duration" at bounding box center [361, 145] width 133 height 16
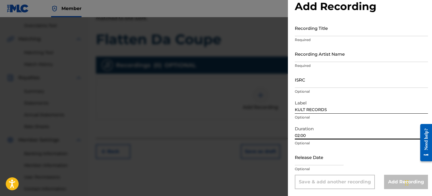
type input "02:00"
click at [312, 155] on input "text" at bounding box center [319, 157] width 49 height 16
select select "8"
select select "2025"
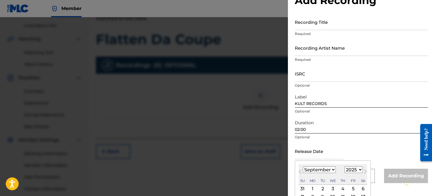
scroll to position [20, 0]
click at [296, 154] on input "text" at bounding box center [319, 150] width 49 height 16
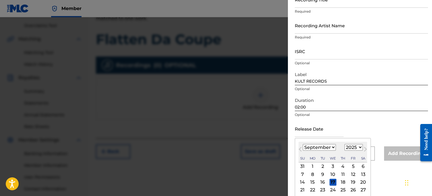
scroll to position [53, 0]
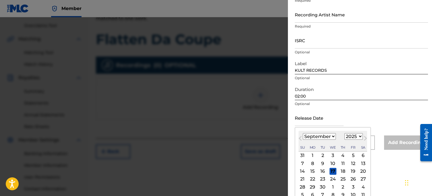
click at [321, 137] on select "January February March April May June July August September October November De…" at bounding box center [319, 136] width 33 height 7
select select "5"
click at [303, 133] on select "January February March April May June July August September October November De…" at bounding box center [319, 136] width 33 height 7
click at [351, 178] on div "27" at bounding box center [353, 179] width 7 height 7
type input "[DATE]"
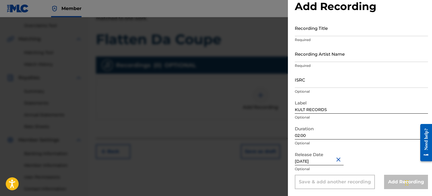
scroll to position [0, 0]
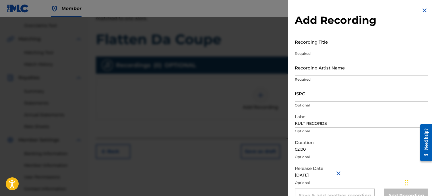
click at [320, 43] on input "Recording Title" at bounding box center [361, 42] width 133 height 16
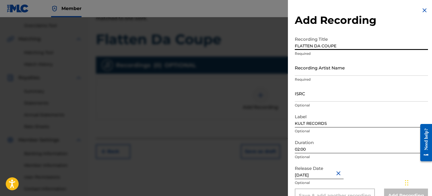
type input "FLATTEN DA COUPE"
click at [307, 68] on input "Recording Artist Name" at bounding box center [361, 67] width 133 height 16
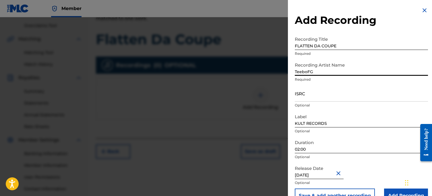
scroll to position [14, 0]
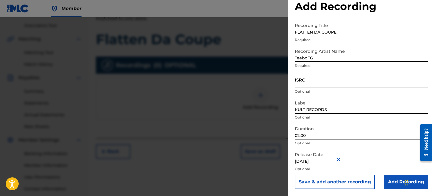
type input "TeeboFG"
click at [391, 182] on input "Add Recording" at bounding box center [406, 182] width 44 height 14
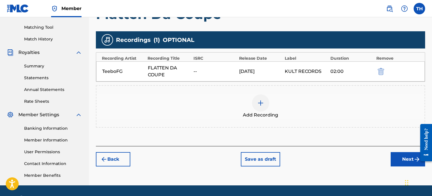
click at [400, 160] on button "Next" at bounding box center [408, 159] width 34 height 14
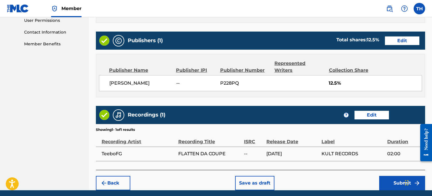
scroll to position [289, 0]
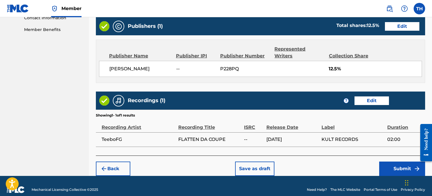
click at [394, 156] on div "Back Save as draft Submit" at bounding box center [260, 166] width 329 height 20
click at [391, 165] on button "Submit" at bounding box center [402, 169] width 46 height 14
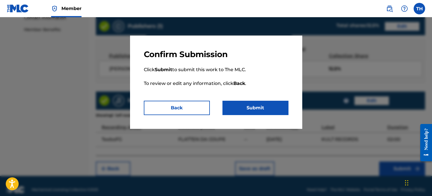
click at [232, 104] on button "Submit" at bounding box center [256, 108] width 66 height 14
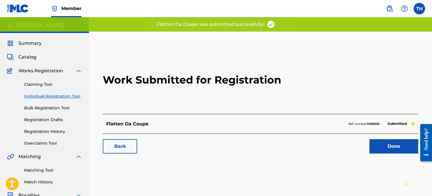
scroll to position [34, 0]
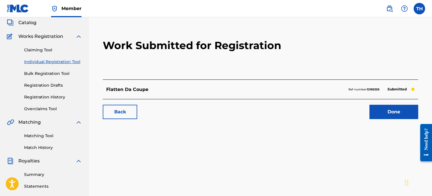
click at [395, 121] on div "Work Submitted for Registration Flatten Da Coupe Ref number: 12165355 Submitted…" at bounding box center [260, 67] width 329 height 113
click at [395, 116] on link "Done" at bounding box center [394, 112] width 49 height 14
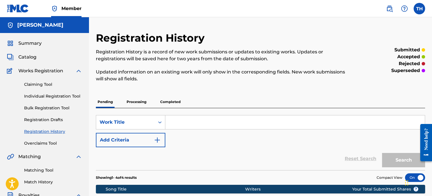
click at [50, 84] on link "Claiming Tool" at bounding box center [53, 85] width 58 height 6
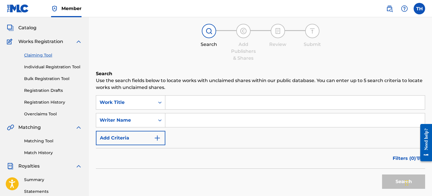
scroll to position [34, 0]
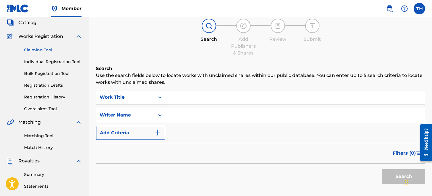
click at [144, 90] on div "Work Title" at bounding box center [131, 97] width 70 height 14
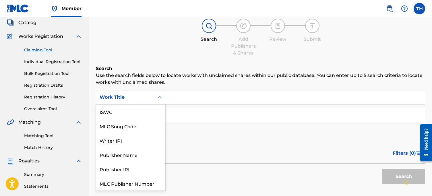
scroll to position [14, 0]
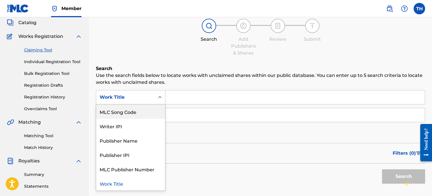
click at [190, 36] on div "Search Add Publishers & Shares Review Submit" at bounding box center [260, 38] width 329 height 38
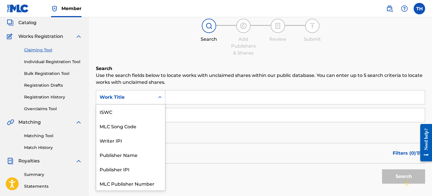
click at [142, 97] on div "Work Title" at bounding box center [126, 97] width 52 height 7
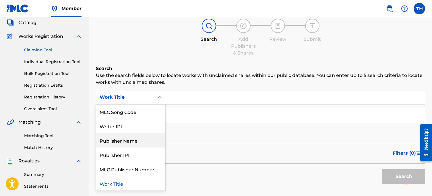
click at [148, 140] on div "Publisher Name" at bounding box center [130, 140] width 69 height 14
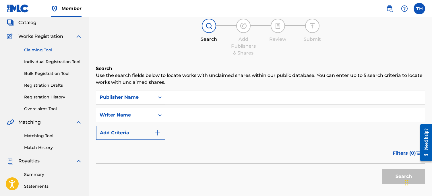
click at [153, 98] on div "Publisher Name" at bounding box center [125, 97] width 59 height 11
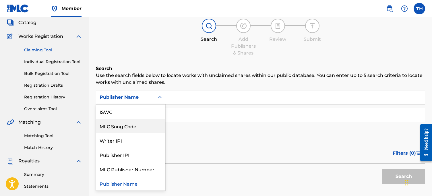
click at [198, 84] on p "Use the search fields below to locate works with unclaimed shares within our pu…" at bounding box center [260, 79] width 329 height 14
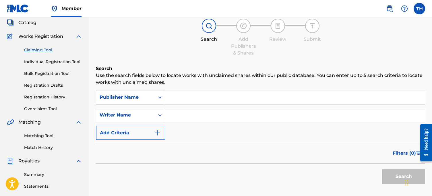
click at [149, 98] on div "Publisher Name" at bounding box center [126, 97] width 52 height 7
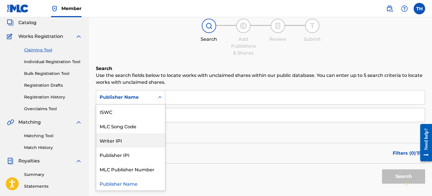
scroll to position [0, 0]
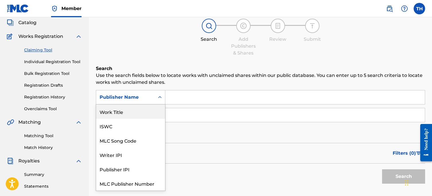
click at [133, 113] on div "Work Title" at bounding box center [130, 112] width 69 height 14
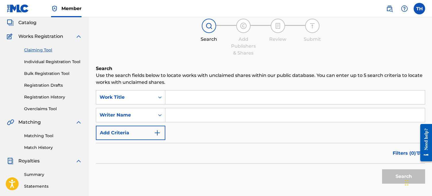
click at [185, 90] on input "Search Form" at bounding box center [295, 97] width 260 height 14
type input "F"
type input "P"
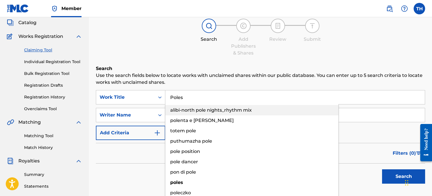
click at [184, 109] on div "alibi-north pole nights_rhythm mix" at bounding box center [251, 110] width 173 height 10
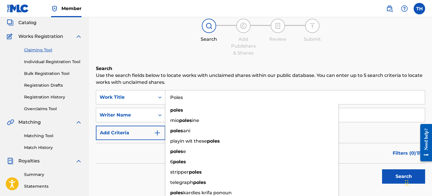
type input "Poles"
click at [188, 30] on div "Search Add Publishers & Shares Review Submit" at bounding box center [260, 38] width 329 height 38
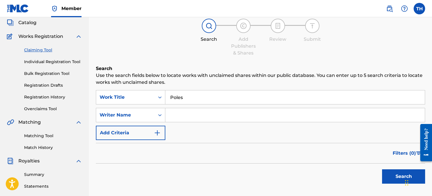
click at [182, 119] on input "Search Form" at bounding box center [295, 115] width 260 height 14
type input "Percaso"
click at [385, 184] on div "Search" at bounding box center [402, 175] width 46 height 23
click at [387, 179] on button "Search" at bounding box center [403, 176] width 43 height 14
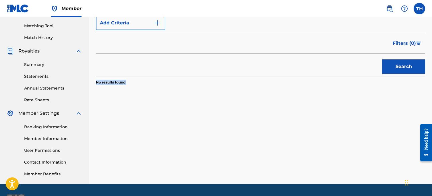
scroll to position [160, 0]
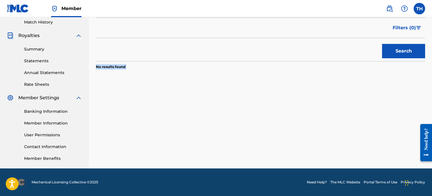
click at [402, 51] on button "Search" at bounding box center [403, 51] width 43 height 14
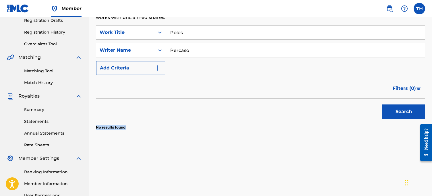
scroll to position [0, 0]
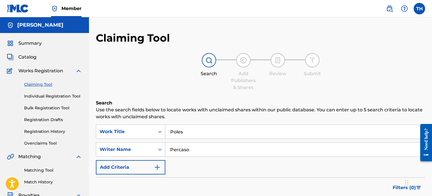
click at [45, 99] on link "Individual Registration Tool" at bounding box center [53, 96] width 58 height 6
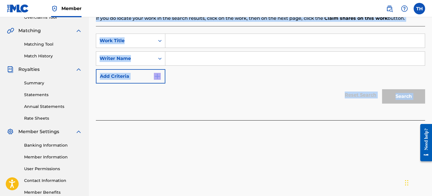
scroll to position [90, 0]
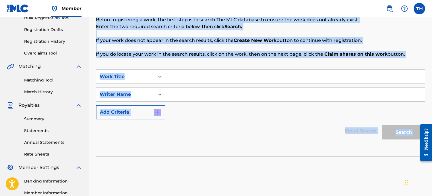
click at [236, 125] on div "Reset Search Search" at bounding box center [260, 130] width 329 height 23
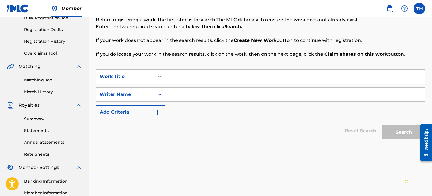
click at [220, 72] on input "Search Form" at bounding box center [295, 77] width 260 height 14
type input "P"
type input "o"
click at [217, 75] on input "Poles" at bounding box center [295, 77] width 260 height 14
type input "Poles"
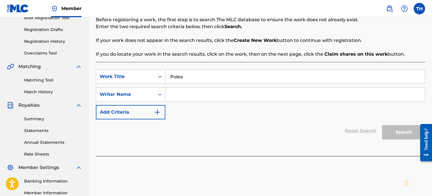
click at [208, 113] on div "SearchWithCriteria5b24a115-a7fd-4537-89f9-c713f50ed4a8 Work Title Poles SearchW…" at bounding box center [260, 95] width 329 height 50
click at [213, 99] on input "Search Form" at bounding box center [295, 95] width 260 height 14
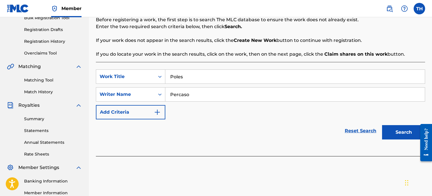
type input "Percaso"
click at [397, 134] on button "Search" at bounding box center [403, 132] width 43 height 14
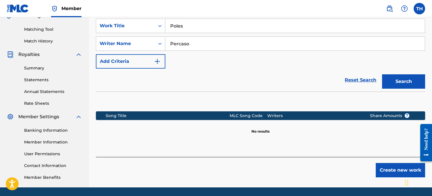
scroll to position [160, 0]
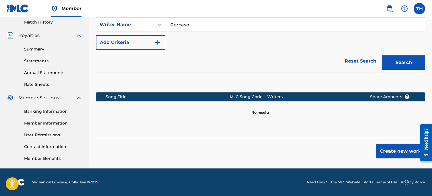
click at [389, 152] on button "Create new work" at bounding box center [400, 151] width 49 height 14
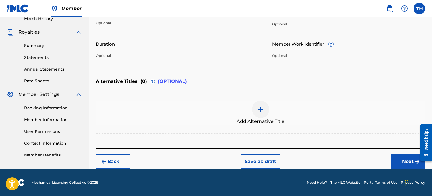
click at [405, 167] on button "Next" at bounding box center [408, 162] width 34 height 14
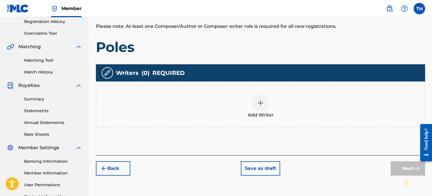
scroll to position [122, 0]
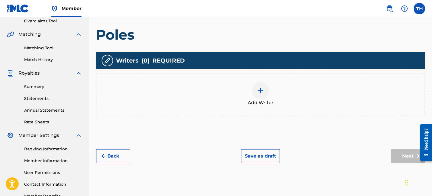
click at [219, 116] on div "Add Writers & Roles Enter all writer(s) and their roles. A full list of writer …" at bounding box center [260, 60] width 329 height 166
click at [231, 99] on div "Add Writer" at bounding box center [261, 94] width 328 height 24
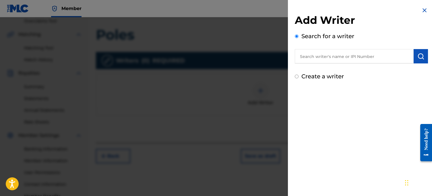
click at [319, 84] on div "Add Writer Search for a writer Create a writer" at bounding box center [361, 44] width 147 height 88
click at [321, 79] on label "Create a writer" at bounding box center [323, 76] width 43 height 7
radio input "true"
click at [299, 78] on input "Create a writer" at bounding box center [297, 77] width 4 height 4
radio input "false"
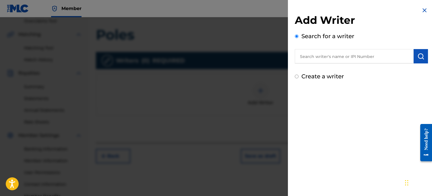
radio input "true"
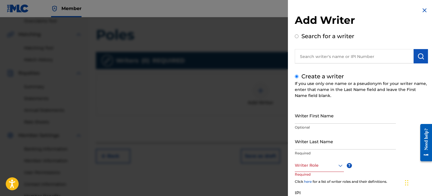
click at [320, 73] on label "Create a writer" at bounding box center [323, 76] width 43 height 7
click at [299, 75] on input "Create a writer" at bounding box center [297, 77] width 4 height 4
click at [313, 113] on input "Writer First Name" at bounding box center [345, 115] width 101 height 16
type input "[PERSON_NAME]"
click at [338, 134] on input "Writer Last Name" at bounding box center [345, 141] width 101 height 16
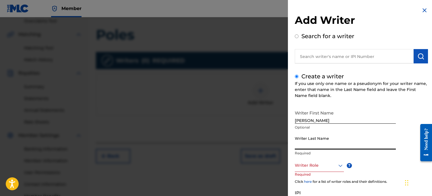
click at [335, 149] on input "Writer Last Name" at bounding box center [345, 141] width 101 height 16
type input "[PERSON_NAME]"
click at [319, 162] on div at bounding box center [319, 165] width 49 height 7
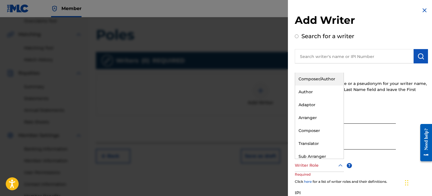
click at [315, 80] on div "Composer/Author" at bounding box center [319, 79] width 49 height 13
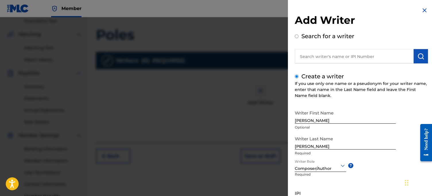
scroll to position [53, 0]
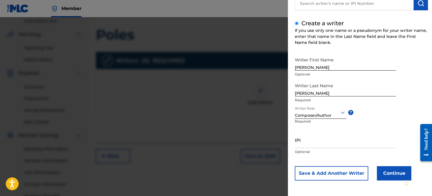
click at [395, 174] on button "Continue" at bounding box center [394, 173] width 34 height 14
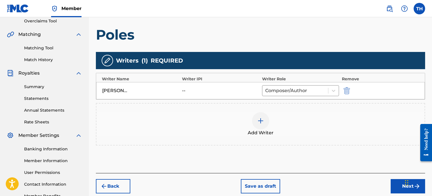
scroll to position [142, 0]
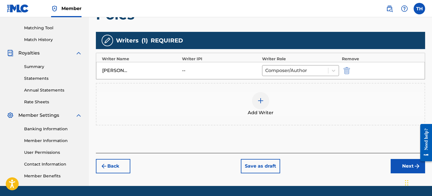
click at [389, 159] on div "Back Save as draft Next" at bounding box center [260, 163] width 329 height 20
click at [395, 165] on button "Next" at bounding box center [408, 166] width 34 height 14
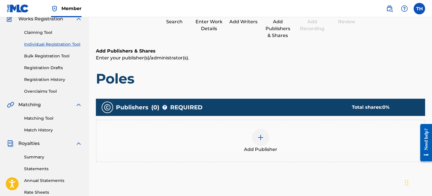
scroll to position [126, 0]
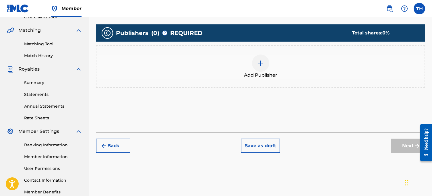
click at [247, 69] on div "Add Publisher" at bounding box center [261, 67] width 328 height 24
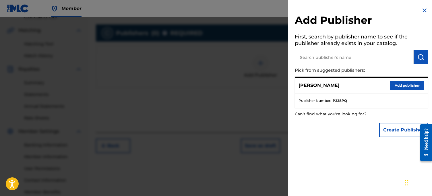
click at [398, 79] on div "[PERSON_NAME] Add publisher" at bounding box center [361, 86] width 133 height 16
click at [398, 88] on button "Add publisher" at bounding box center [407, 85] width 34 height 9
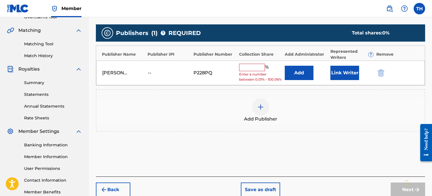
click at [251, 70] on input "text" at bounding box center [252, 67] width 26 height 7
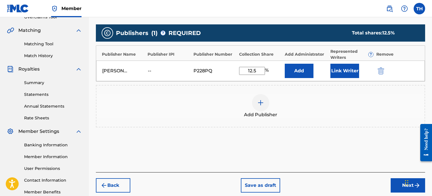
type input "12.5"
click at [322, 106] on div "Add Publisher" at bounding box center [261, 106] width 328 height 24
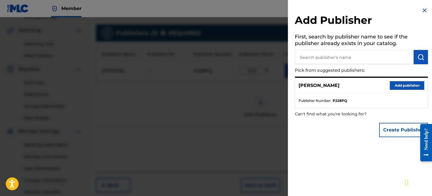
click at [238, 137] on div at bounding box center [216, 115] width 432 height 196
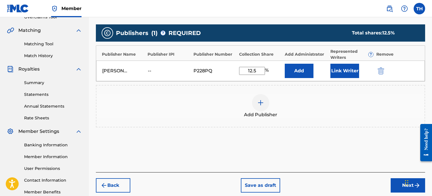
click at [395, 182] on button "Next" at bounding box center [408, 185] width 34 height 14
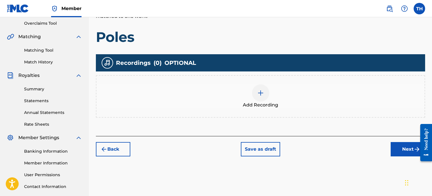
scroll to position [133, 0]
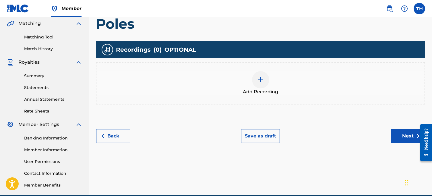
click at [263, 87] on div at bounding box center [260, 79] width 17 height 17
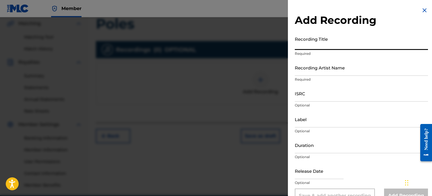
click at [355, 45] on input "Recording Title" at bounding box center [361, 42] width 133 height 16
type input "Poles"
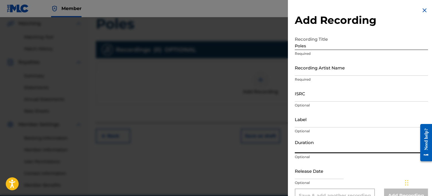
click at [325, 144] on input "Duration" at bounding box center [361, 145] width 133 height 16
type input "01:43"
click at [335, 122] on input "Label" at bounding box center [361, 119] width 133 height 16
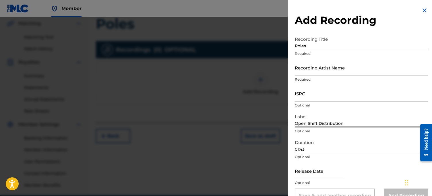
type input "Open Shift Distribution"
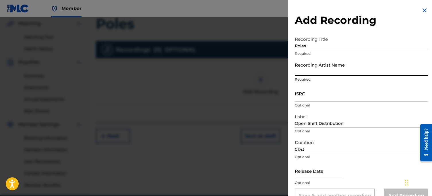
click at [321, 70] on input "Recording Artist Name" at bounding box center [361, 67] width 133 height 16
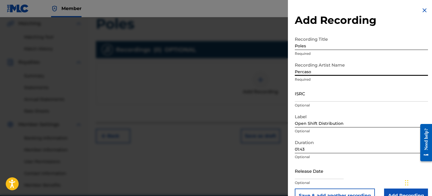
scroll to position [14, 0]
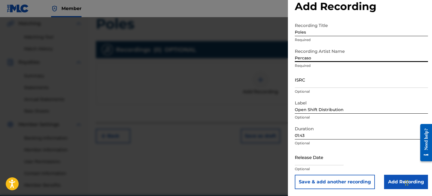
type input "Percaso"
click at [296, 175] on div "Release Date Optional" at bounding box center [361, 162] width 133 height 26
select select "8"
select select "2025"
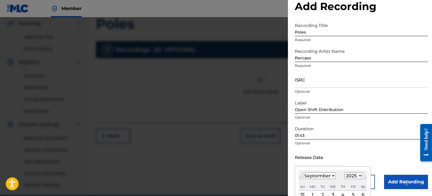
click at [305, 159] on input "text" at bounding box center [319, 157] width 49 height 16
click at [322, 181] on div "[DATE] January February March April May June July August September October Nove…" at bounding box center [333, 180] width 69 height 21
click at [322, 175] on select "January February March April May June July August September October November De…" at bounding box center [319, 176] width 33 height 7
select select "6"
click at [303, 173] on select "January February March April May June July August September October November De…" at bounding box center [319, 176] width 33 height 7
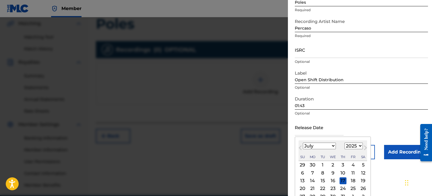
scroll to position [59, 0]
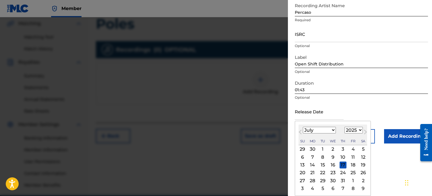
click at [355, 160] on div "11" at bounding box center [353, 157] width 7 height 7
type input "[DATE]"
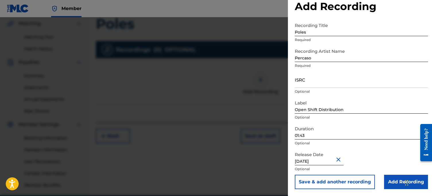
scroll to position [142, 0]
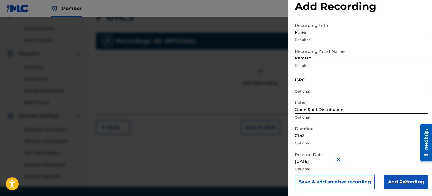
click at [394, 178] on input "Add Recording" at bounding box center [406, 182] width 44 height 14
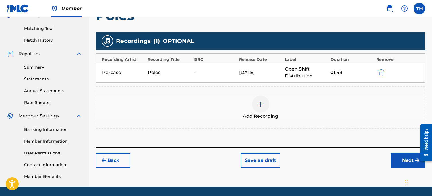
click at [402, 159] on button "Next" at bounding box center [408, 160] width 34 height 14
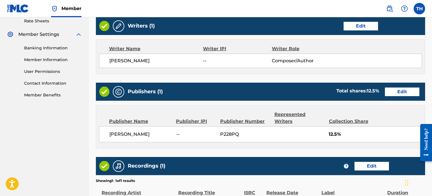
scroll to position [289, 0]
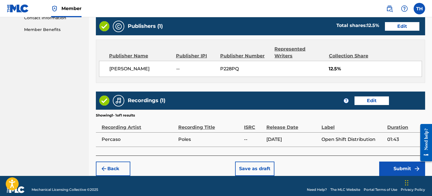
click at [398, 162] on button "Submit" at bounding box center [402, 169] width 46 height 14
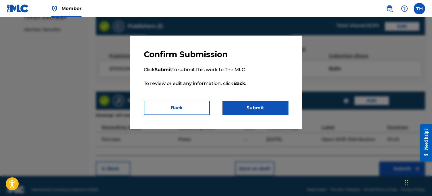
click at [257, 107] on button "Submit" at bounding box center [256, 108] width 66 height 14
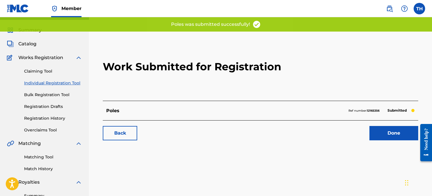
scroll to position [16, 0]
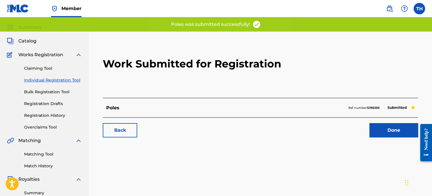
click at [381, 130] on link "Done" at bounding box center [394, 130] width 49 height 14
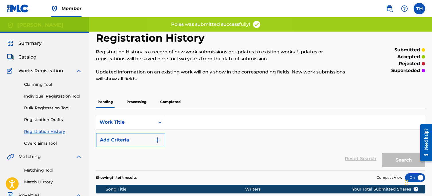
click at [50, 98] on link "Individual Registration Tool" at bounding box center [53, 96] width 58 height 6
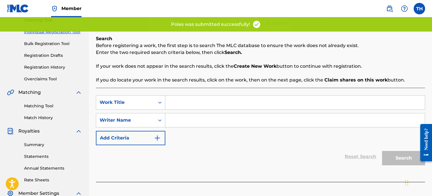
scroll to position [111, 0]
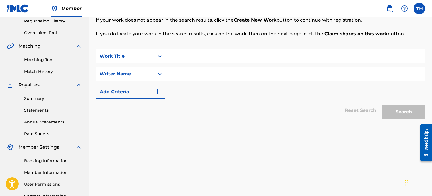
click at [244, 64] on div "SearchWithCriteria5b24a115-a7fd-4537-89f9-c713f50ed4a8 Work Title SearchWithCri…" at bounding box center [260, 74] width 329 height 50
click at [245, 58] on input "Search Form" at bounding box center [295, 56] width 260 height 14
click at [239, 70] on input "Search Form" at bounding box center [295, 74] width 260 height 14
click at [240, 61] on input "[US_STATE]" at bounding box center [295, 56] width 260 height 14
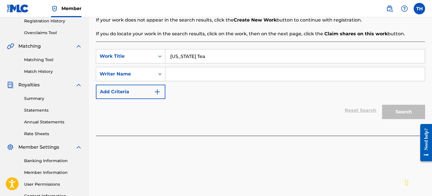
type input "[US_STATE] Tea"
click at [238, 68] on input "Search Form" at bounding box center [295, 74] width 260 height 14
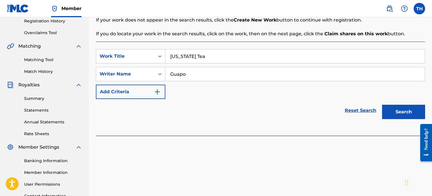
type input "Guapo"
click at [394, 115] on button "Search" at bounding box center [403, 112] width 43 height 14
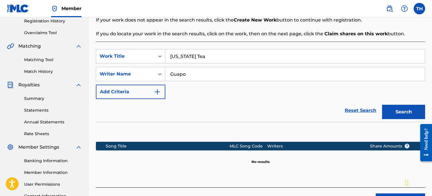
scroll to position [160, 0]
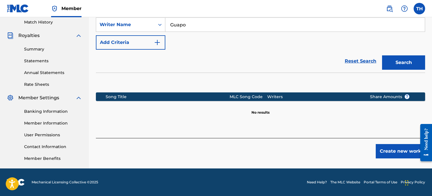
click at [404, 157] on button "Create new work" at bounding box center [400, 151] width 49 height 14
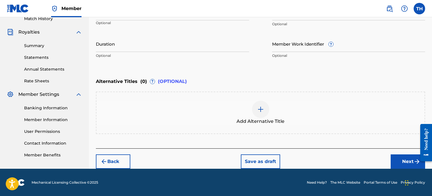
click at [402, 162] on button "Next" at bounding box center [408, 162] width 34 height 14
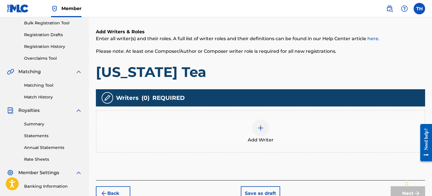
scroll to position [140, 0]
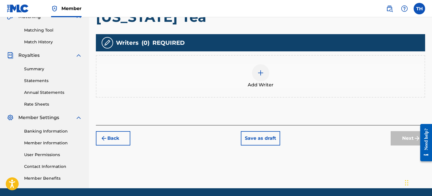
click at [256, 106] on div "Add Writers & Roles Enter all writer(s) and their roles. A full list of writer …" at bounding box center [260, 42] width 329 height 166
click at [257, 78] on div at bounding box center [260, 72] width 17 height 17
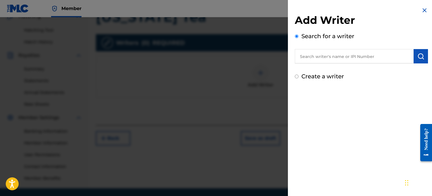
click at [311, 83] on div "Add Writer Search for a writer Create a writer" at bounding box center [361, 44] width 147 height 88
click at [312, 73] on label "Create a writer" at bounding box center [323, 76] width 43 height 7
radio input "true"
click at [299, 75] on input "Create a writer" at bounding box center [297, 77] width 4 height 4
radio input "false"
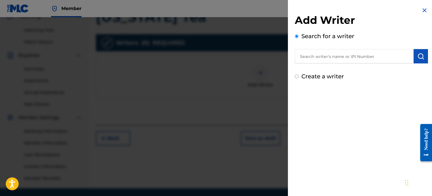
radio input "true"
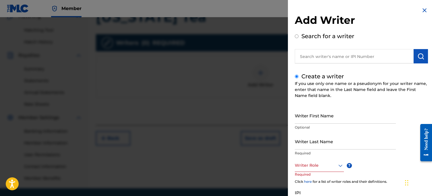
click at [317, 117] on input "Writer First Name" at bounding box center [345, 115] width 101 height 16
type input "h"
type input "[PERSON_NAME]"
click at [313, 143] on input "Writer Last Name" at bounding box center [345, 141] width 101 height 16
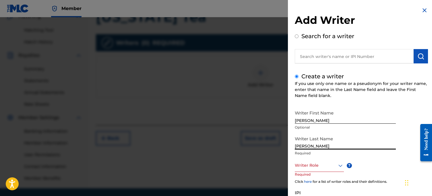
type input "[PERSON_NAME]"
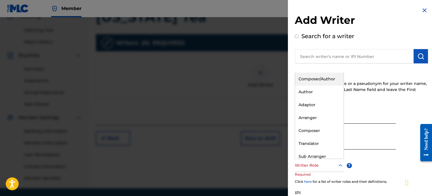
click at [298, 169] on div "Writer Role" at bounding box center [319, 165] width 49 height 13
click at [306, 82] on div "Composer/Author" at bounding box center [319, 79] width 49 height 13
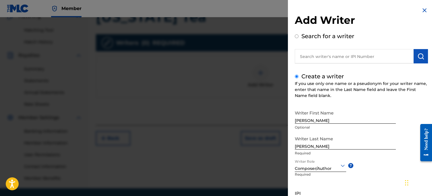
scroll to position [53, 0]
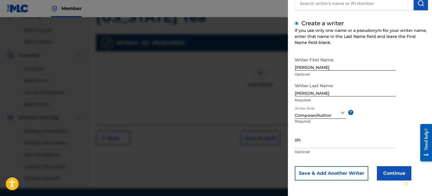
click at [392, 177] on button "Continue" at bounding box center [394, 173] width 34 height 14
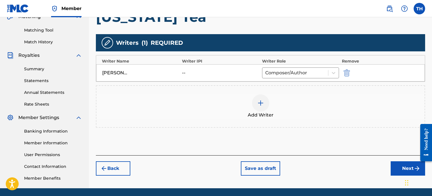
click at [398, 168] on button "Next" at bounding box center [408, 168] width 34 height 14
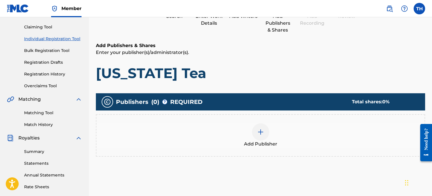
scroll to position [83, 0]
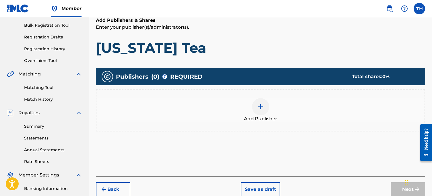
click at [265, 105] on div at bounding box center [260, 106] width 17 height 17
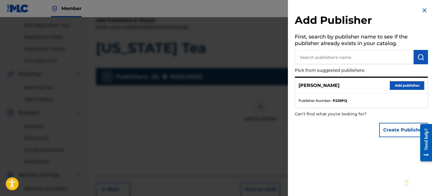
click at [398, 89] on button "Add publisher" at bounding box center [407, 85] width 34 height 9
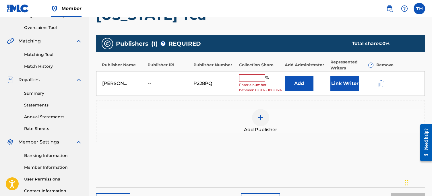
scroll to position [120, 0]
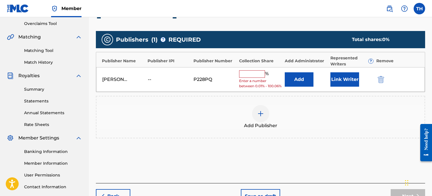
click at [244, 69] on div "[PERSON_NAME] -- P228PQ % Enter a number between 0.01% - 100.06% Add Link Writer" at bounding box center [260, 79] width 329 height 25
click at [244, 72] on input "text" at bounding box center [252, 73] width 26 height 7
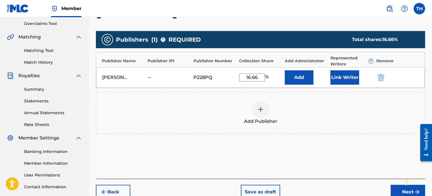
type input "16.66"
click at [402, 192] on button "Next" at bounding box center [408, 192] width 34 height 14
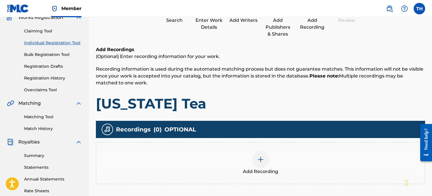
scroll to position [126, 0]
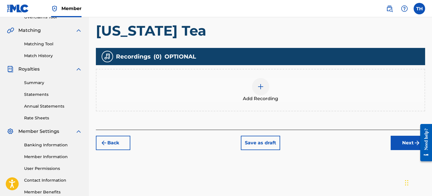
click at [270, 83] on div "Add Recording" at bounding box center [261, 90] width 328 height 24
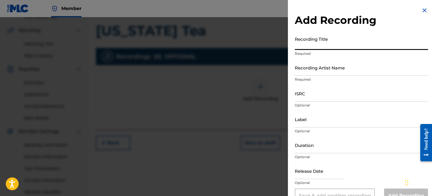
click at [331, 46] on input "Recording Title" at bounding box center [361, 42] width 133 height 16
type input "[US_STATE] TEA"
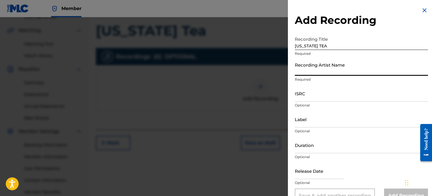
click at [325, 73] on input "Recording Artist Name" at bounding box center [361, 67] width 133 height 16
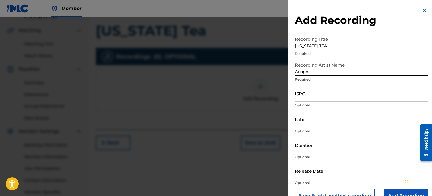
type input "Guapo"
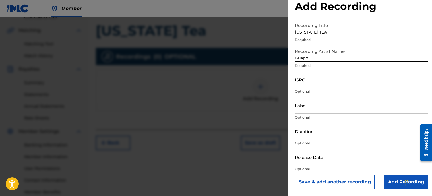
click at [301, 156] on input "text" at bounding box center [319, 157] width 49 height 16
select select "8"
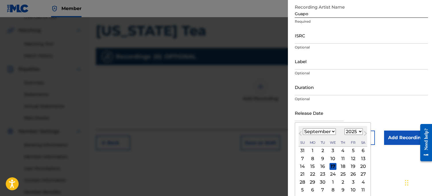
scroll to position [59, 0]
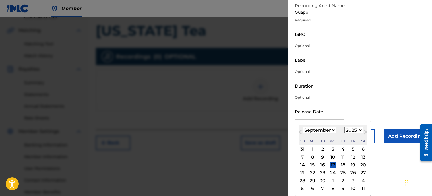
click at [359, 134] on select "1899 1900 1901 1902 1903 1904 1905 1906 1907 1908 1909 1910 1911 1912 1913 1914…" at bounding box center [354, 130] width 18 height 7
select select "2024"
click at [345, 127] on select "1899 1900 1901 1902 1903 1904 1905 1906 1907 1908 1909 1910 1911 1912 1913 1914…" at bounding box center [354, 130] width 18 height 7
click at [320, 136] on div "[DATE] January February March April May June July August September October Nove…" at bounding box center [333, 135] width 69 height 21
click at [320, 132] on select "January February March April May June July August September October November De…" at bounding box center [319, 130] width 33 height 7
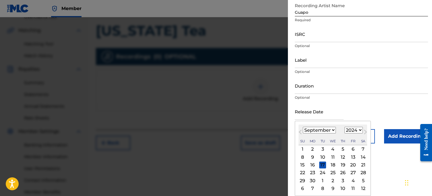
select select "0"
click at [303, 127] on select "January February March April May June July August September October November De…" at bounding box center [319, 130] width 33 height 7
click at [313, 155] on div "8" at bounding box center [312, 157] width 7 height 7
type input "[DATE]"
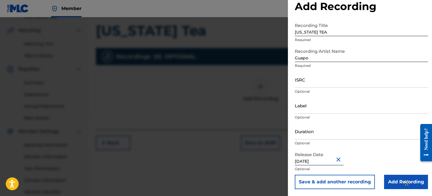
scroll to position [14, 0]
click at [318, 107] on input "Label" at bounding box center [361, 105] width 133 height 16
type input "10K Projects"
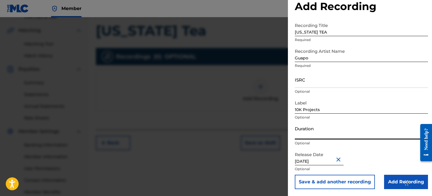
click at [295, 137] on input "Duration" at bounding box center [361, 131] width 133 height 16
type input "02:10"
click at [392, 184] on input "Add Recording" at bounding box center [406, 182] width 44 height 14
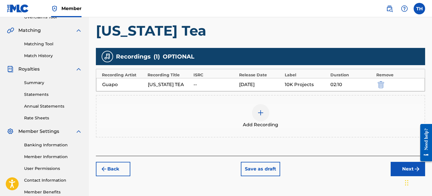
click at [390, 164] on div "Back Save as draft Next" at bounding box center [260, 166] width 329 height 20
click at [394, 165] on button "Next" at bounding box center [408, 169] width 34 height 14
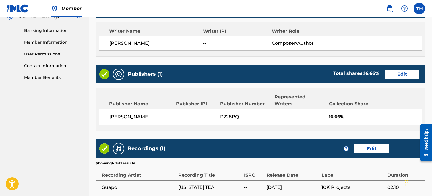
scroll to position [289, 0]
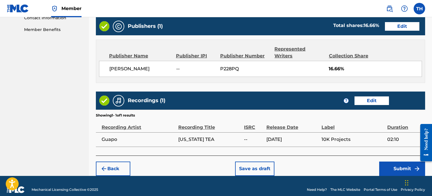
click at [396, 162] on button "Submit" at bounding box center [402, 169] width 46 height 14
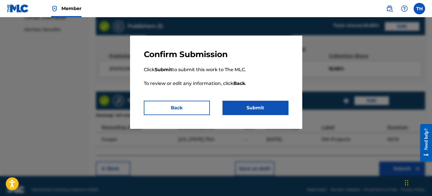
click at [257, 109] on button "Submit" at bounding box center [256, 108] width 66 height 14
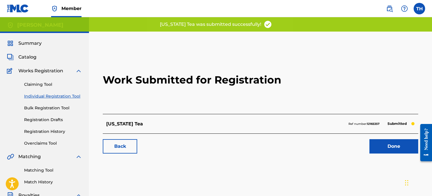
click at [49, 96] on link "Individual Registration Tool" at bounding box center [53, 96] width 58 height 6
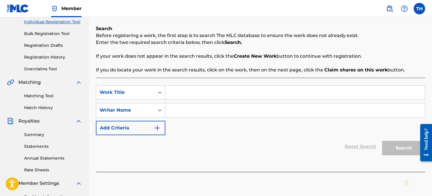
scroll to position [76, 0]
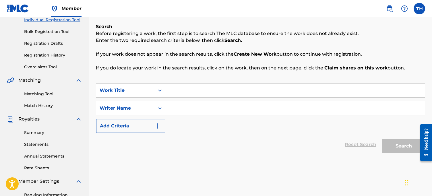
click at [229, 87] on input "Search Form" at bounding box center [295, 91] width 260 height 14
type input "New Level"
click at [205, 108] on input "Search Form" at bounding box center [295, 108] width 260 height 14
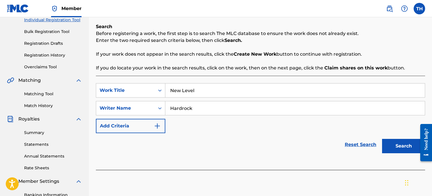
type input "Hardrock"
click at [396, 144] on button "Search" at bounding box center [403, 146] width 43 height 14
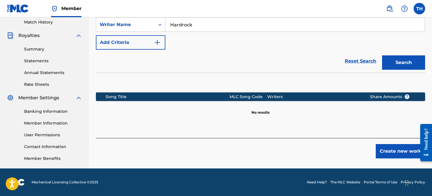
click at [393, 151] on button "Create new work" at bounding box center [400, 151] width 49 height 14
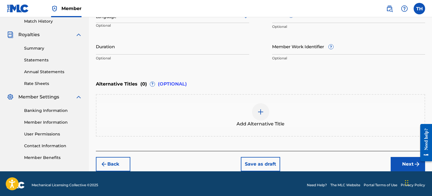
scroll to position [163, 0]
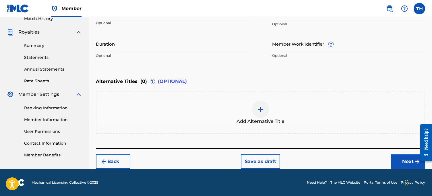
click at [408, 155] on button "Next" at bounding box center [408, 162] width 34 height 14
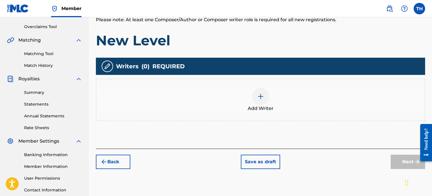
scroll to position [136, 0]
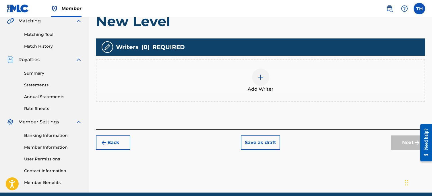
click at [275, 88] on div "Add Writer" at bounding box center [261, 81] width 328 height 24
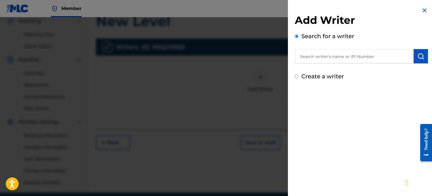
click at [327, 80] on div "Create a writer" at bounding box center [361, 76] width 133 height 9
click at [327, 79] on label "Create a writer" at bounding box center [323, 76] width 43 height 7
radio input "true"
click at [299, 78] on input "Create a writer" at bounding box center [297, 77] width 4 height 4
radio input "false"
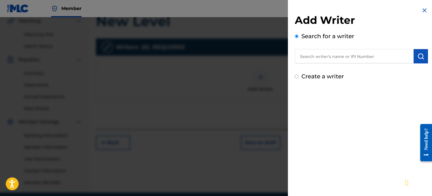
radio input "true"
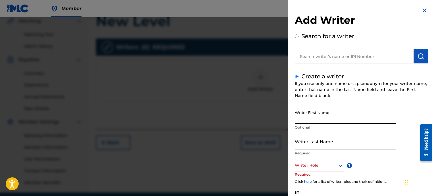
click at [325, 114] on input "Writer First Name" at bounding box center [345, 115] width 101 height 16
type input "[PERSON_NAME]"
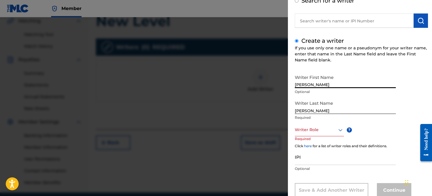
scroll to position [42, 0]
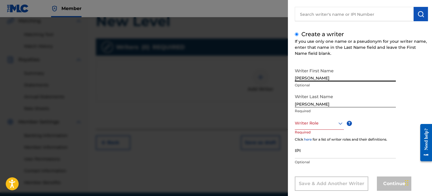
click at [312, 124] on div at bounding box center [319, 123] width 49 height 7
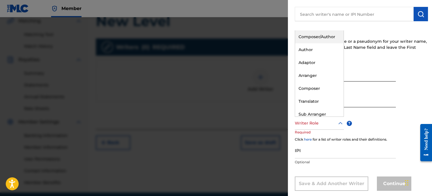
click at [312, 33] on div "Composer/Author" at bounding box center [319, 36] width 49 height 13
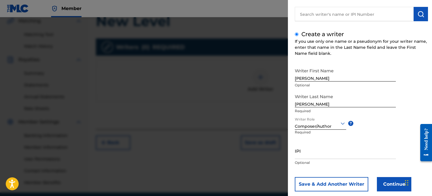
click at [389, 187] on button "Continue" at bounding box center [394, 184] width 34 height 14
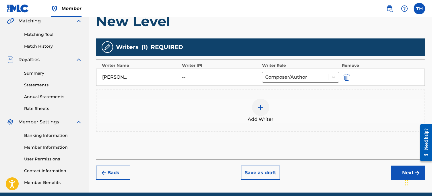
scroll to position [160, 0]
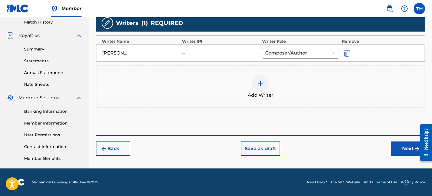
click at [408, 149] on button "Next" at bounding box center [408, 149] width 34 height 14
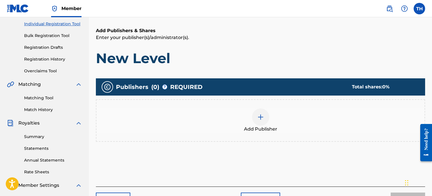
scroll to position [77, 0]
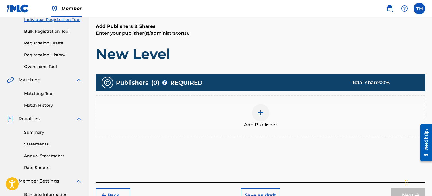
click at [271, 115] on div "Add Publisher" at bounding box center [261, 116] width 328 height 24
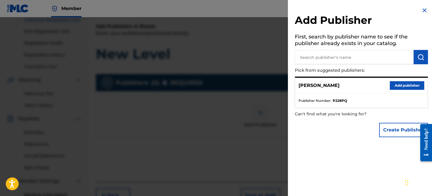
click at [405, 82] on button "Add publisher" at bounding box center [407, 85] width 34 height 9
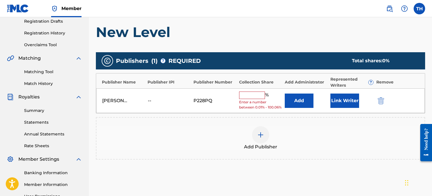
scroll to position [101, 0]
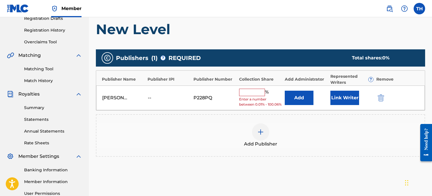
click at [248, 88] on div "[PERSON_NAME] -- P228PQ % Enter a number between 0.01% - 100.06% Add Link Writer" at bounding box center [260, 98] width 329 height 25
click at [248, 92] on input "text" at bounding box center [252, 92] width 26 height 7
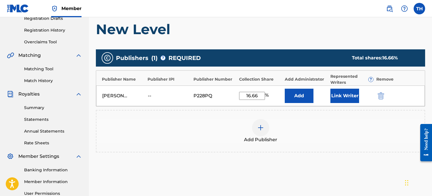
type input "16.66"
click at [298, 114] on div "Add Publisher" at bounding box center [260, 131] width 329 height 43
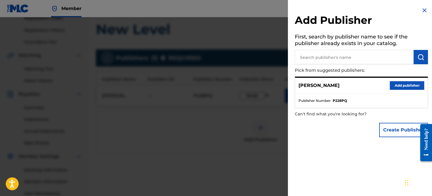
click at [226, 105] on div at bounding box center [216, 115] width 432 height 196
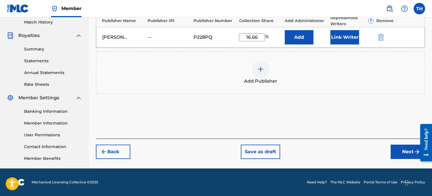
click at [403, 153] on button "Next" at bounding box center [408, 152] width 34 height 14
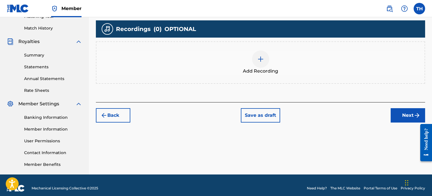
scroll to position [160, 0]
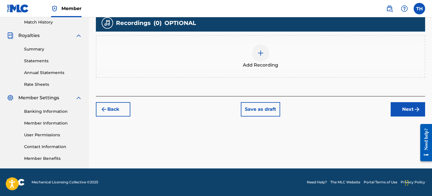
click at [267, 38] on div "Add Recording" at bounding box center [260, 56] width 329 height 43
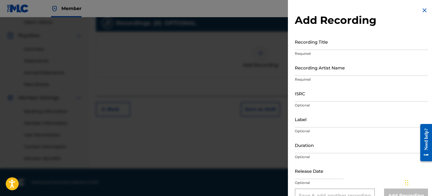
click at [340, 46] on input "Recording Title" at bounding box center [361, 42] width 133 height 16
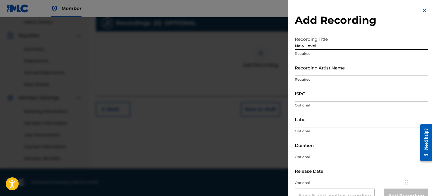
type input "New Level"
click at [327, 66] on input "Recording Artist Name" at bounding box center [361, 67] width 133 height 16
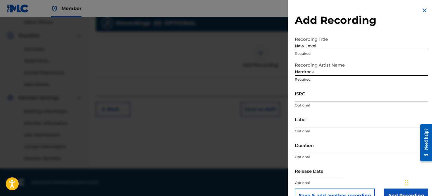
type input "Hardrock"
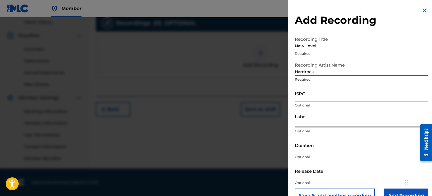
click at [311, 122] on input "Label" at bounding box center [361, 119] width 133 height 16
type input "Hardrock"
click at [294, 147] on div "Add Recording Recording Title New Level Required Recording Artist Name Hardrock…" at bounding box center [361, 105] width 147 height 210
click at [300, 148] on input "Duration" at bounding box center [361, 145] width 133 height 16
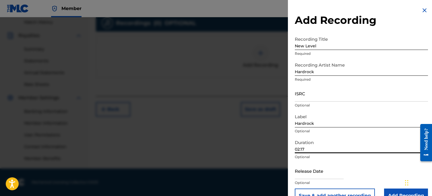
scroll to position [14, 0]
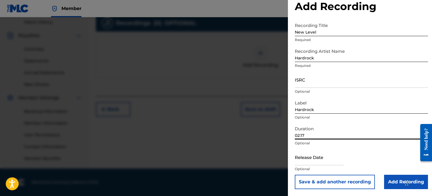
type input "02:17"
click at [310, 156] on input "text" at bounding box center [319, 157] width 49 height 16
select select "8"
select select "2025"
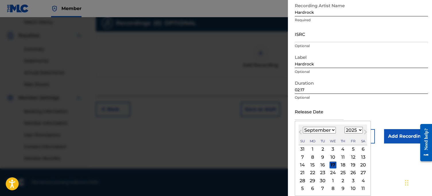
scroll to position [59, 0]
click at [306, 133] on select "January February March April May June July August September October November De…" at bounding box center [319, 131] width 33 height 7
click at [303, 128] on select "January February March April May June July August September October November De…" at bounding box center [319, 131] width 33 height 7
click at [310, 130] on select "January February March April May June July August September October November De…" at bounding box center [319, 131] width 33 height 7
select select "5"
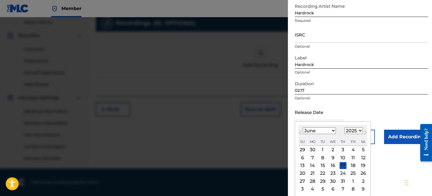
click at [303, 128] on select "January February March April May June July August September October November De…" at bounding box center [319, 131] width 33 height 7
click at [353, 172] on div "27" at bounding box center [353, 173] width 7 height 7
type input "[DATE]"
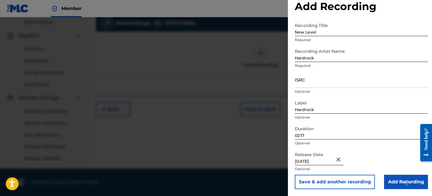
click at [389, 188] on input "Add Recording" at bounding box center [406, 182] width 44 height 14
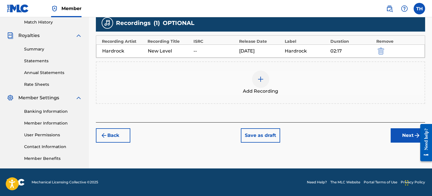
click at [402, 136] on button "Next" at bounding box center [408, 135] width 34 height 14
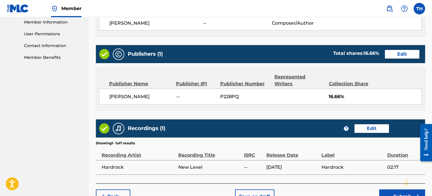
scroll to position [289, 0]
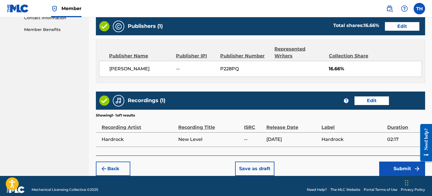
click at [391, 162] on button "Submit" at bounding box center [402, 169] width 46 height 14
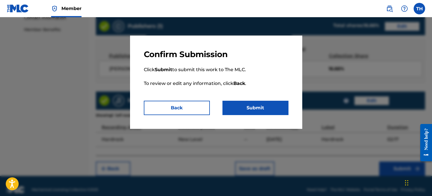
click at [256, 109] on button "Submit" at bounding box center [256, 108] width 66 height 14
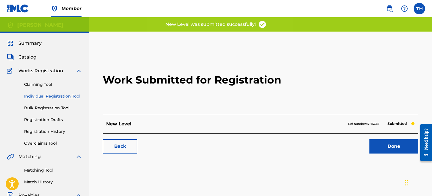
click at [391, 144] on link "Done" at bounding box center [394, 146] width 49 height 14
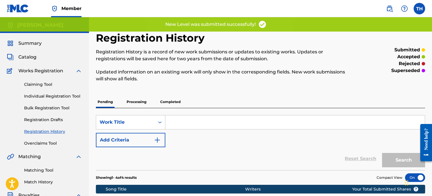
click at [57, 92] on div "Claiming Tool Individual Registration Tool Bulk Registration Tool Registration …" at bounding box center [44, 110] width 75 height 72
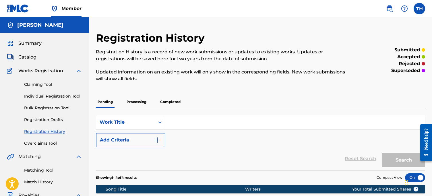
click at [53, 95] on link "Individual Registration Tool" at bounding box center [53, 96] width 58 height 6
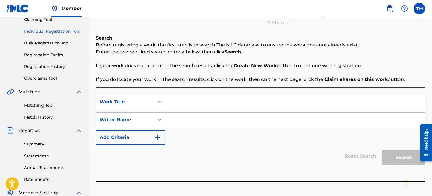
scroll to position [66, 0]
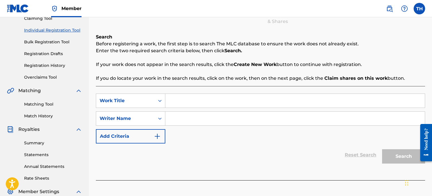
click at [183, 97] on input "Search Form" at bounding box center [295, 101] width 260 height 14
type input "Slide"
click at [179, 109] on div "SearchWithCriteria5b24a115-a7fd-4537-89f9-c713f50ed4a8 Work Title Slide SearchW…" at bounding box center [260, 119] width 329 height 50
click at [178, 118] on input "Search Form" at bounding box center [295, 119] width 260 height 14
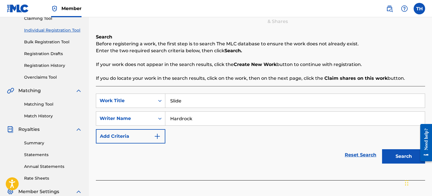
type input "Hardrock"
click at [401, 155] on button "Search" at bounding box center [403, 156] width 43 height 14
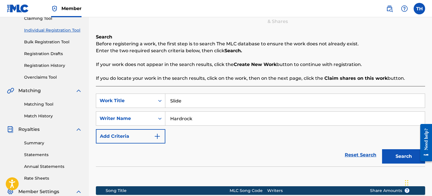
scroll to position [160, 0]
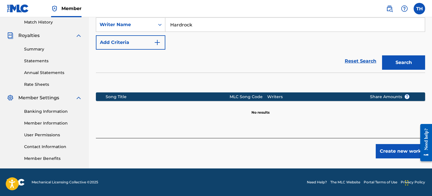
click at [416, 151] on div at bounding box center [424, 143] width 16 height 46
click at [404, 151] on button "Create new work" at bounding box center [400, 151] width 49 height 14
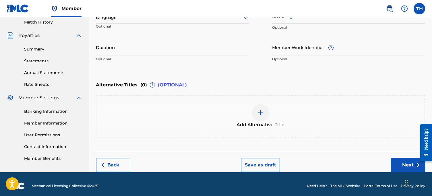
scroll to position [163, 0]
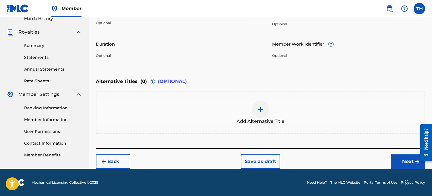
click at [390, 161] on div "Back Save as draft Next" at bounding box center [260, 159] width 329 height 20
click at [395, 161] on button "Next" at bounding box center [408, 162] width 34 height 14
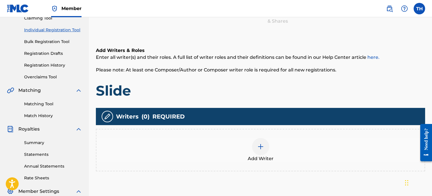
scroll to position [144, 0]
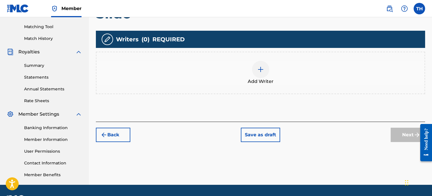
click at [244, 84] on div "Add Writer" at bounding box center [261, 73] width 328 height 24
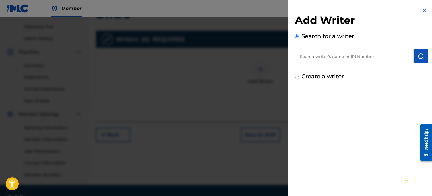
click at [311, 57] on input "text" at bounding box center [354, 56] width 119 height 14
click at [310, 75] on label "Create a writer" at bounding box center [323, 76] width 43 height 7
radio input "true"
click at [299, 75] on input "Create a writer" at bounding box center [297, 77] width 4 height 4
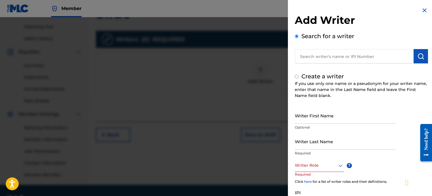
radio input "false"
radio input "true"
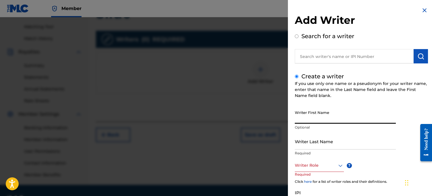
click at [321, 108] on input "Writer First Name" at bounding box center [345, 115] width 101 height 16
click at [320, 115] on input "Writer First Name" at bounding box center [345, 115] width 101 height 16
type input "[PERSON_NAME]"
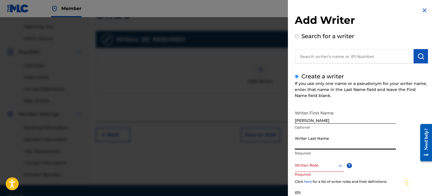
click at [304, 143] on input "Writer Last Name" at bounding box center [345, 141] width 101 height 16
type input "[PERSON_NAME]"
click at [301, 167] on div at bounding box center [319, 165] width 49 height 7
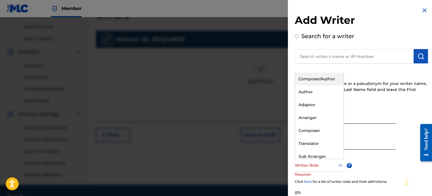
click at [323, 82] on div "Composer/Author" at bounding box center [319, 79] width 49 height 13
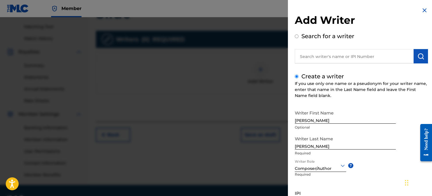
scroll to position [53, 0]
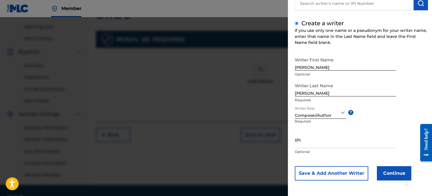
click at [400, 173] on button "Continue" at bounding box center [394, 173] width 34 height 14
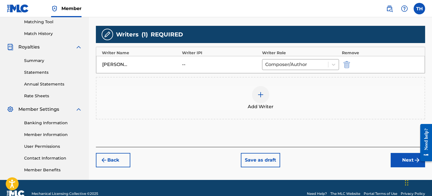
click at [405, 160] on button "Next" at bounding box center [408, 160] width 34 height 14
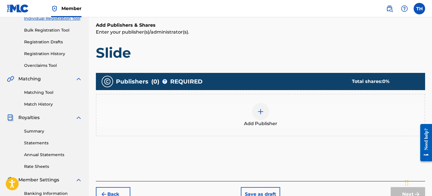
scroll to position [82, 0]
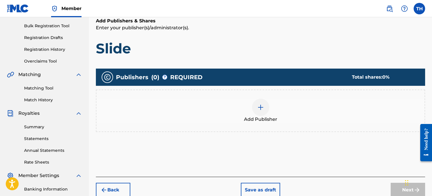
click at [248, 111] on div "Add Publisher" at bounding box center [261, 111] width 328 height 24
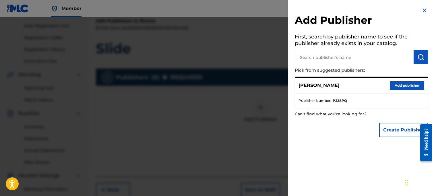
click at [402, 87] on button "Add publisher" at bounding box center [407, 85] width 34 height 9
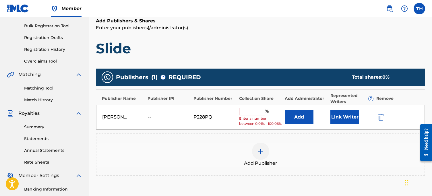
click at [253, 111] on input "text" at bounding box center [252, 111] width 26 height 7
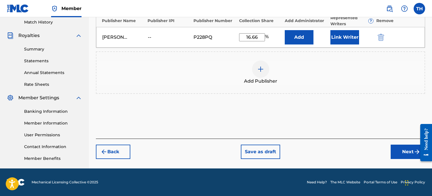
type input "16.66"
click at [409, 150] on button "Next" at bounding box center [408, 152] width 34 height 14
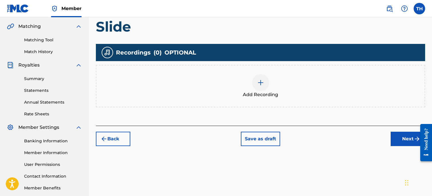
scroll to position [137, 0]
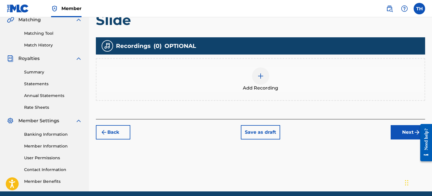
click at [257, 68] on div at bounding box center [260, 76] width 17 height 17
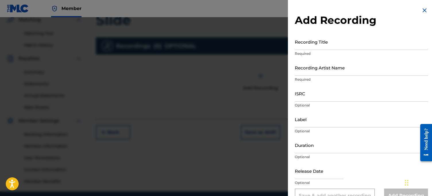
click at [326, 39] on input "Recording Title" at bounding box center [361, 42] width 133 height 16
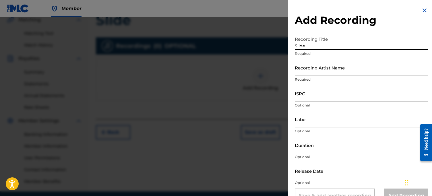
type input "Slide"
click at [314, 70] on input "Recording Artist Name" at bounding box center [361, 67] width 133 height 16
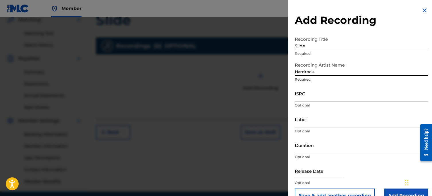
type input "Hardrock"
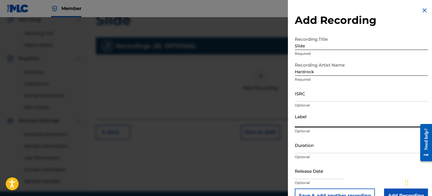
click at [312, 117] on input "Label" at bounding box center [361, 119] width 133 height 16
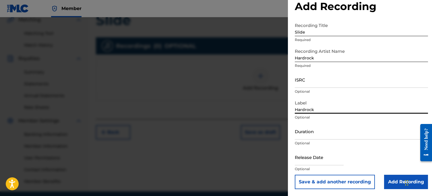
type input "Hardrock"
select select "8"
select select "2025"
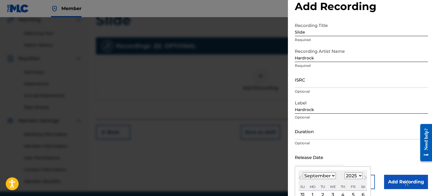
click at [305, 153] on input "text" at bounding box center [319, 157] width 49 height 16
type input "[DATE]"
select select "5"
click at [319, 110] on form "Recording Title Slide Required Recording Artist Name Hardrock Required ISRC Opt…" at bounding box center [361, 104] width 133 height 169
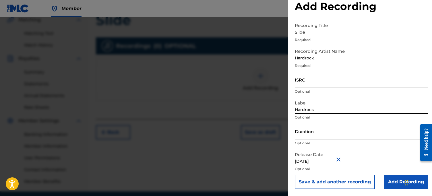
click at [329, 132] on input "Duration" at bounding box center [361, 131] width 133 height 16
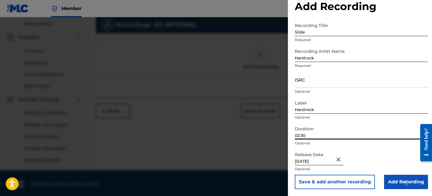
scroll to position [160, 0]
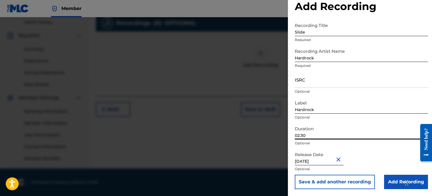
type input "02:30"
click at [230, 70] on div at bounding box center [216, 115] width 432 height 196
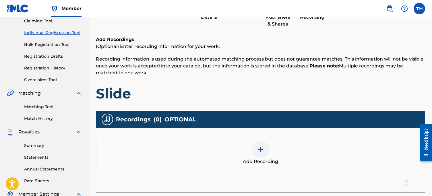
scroll to position [29, 0]
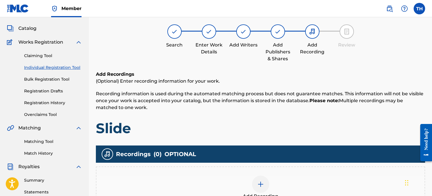
click at [51, 70] on link "Individual Registration Tool" at bounding box center [53, 68] width 58 height 6
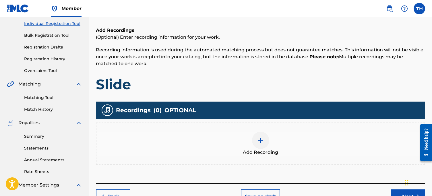
scroll to position [72, 0]
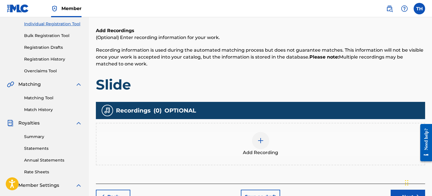
click at [63, 26] on link "Individual Registration Tool" at bounding box center [53, 24] width 58 height 6
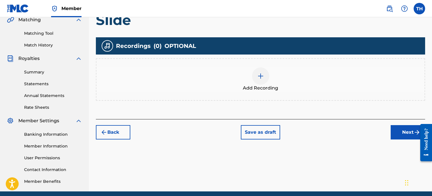
scroll to position [128, 0]
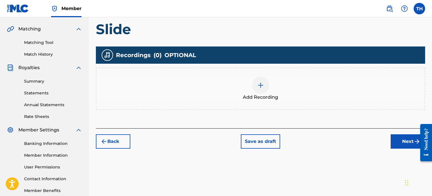
click at [107, 140] on button "Back" at bounding box center [113, 141] width 34 height 14
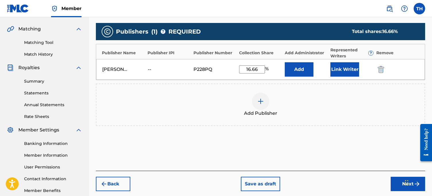
click at [116, 179] on button "Back" at bounding box center [113, 184] width 34 height 14
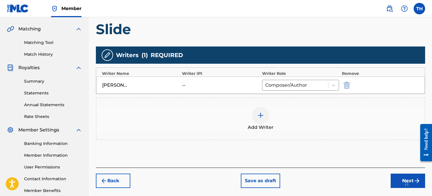
click at [116, 186] on button "Back" at bounding box center [113, 181] width 34 height 14
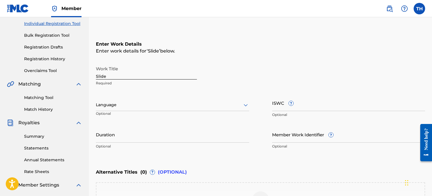
scroll to position [0, 0]
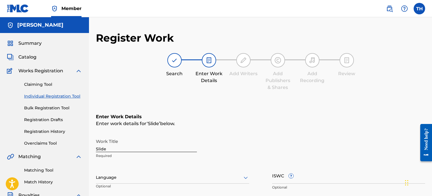
click at [124, 155] on p "Required" at bounding box center [146, 155] width 101 height 5
click at [124, 150] on input "Slide" at bounding box center [146, 144] width 101 height 16
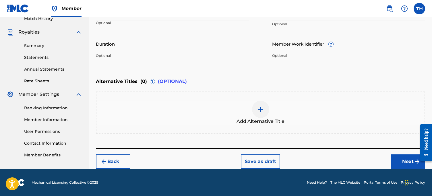
type input "Hot"
click at [397, 159] on button "Next" at bounding box center [408, 162] width 34 height 14
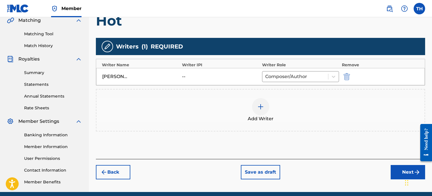
drag, startPoint x: 405, startPoint y: 154, endPoint x: 405, endPoint y: 161, distance: 7.2
click at [405, 154] on div "Add Writers & Roles Enter all writer(s) and their roles. A full list of writer …" at bounding box center [260, 61] width 329 height 196
click at [402, 169] on button "Next" at bounding box center [408, 172] width 34 height 14
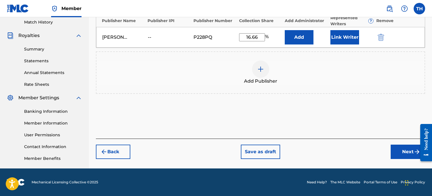
click at [405, 151] on button "Next" at bounding box center [408, 152] width 34 height 14
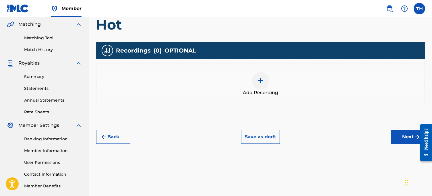
scroll to position [160, 0]
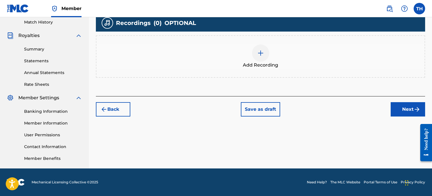
click at [263, 50] on img at bounding box center [260, 53] width 7 height 7
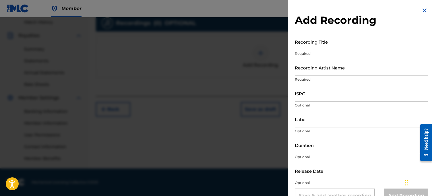
click at [305, 51] on p "Required" at bounding box center [361, 53] width 133 height 5
click at [306, 50] on div "Recording Title Required" at bounding box center [361, 47] width 133 height 26
click at [307, 42] on input "Recording Title" at bounding box center [361, 42] width 133 height 16
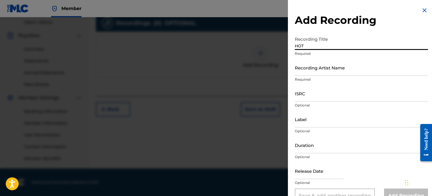
type input "HOT"
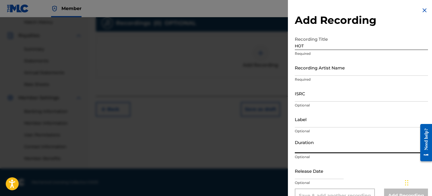
click at [300, 148] on input "Duration" at bounding box center [361, 145] width 133 height 16
type input "01:55"
click at [331, 74] on input "Recording Artist Name" at bounding box center [361, 67] width 133 height 16
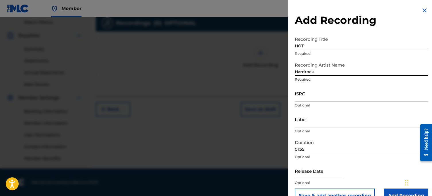
scroll to position [14, 0]
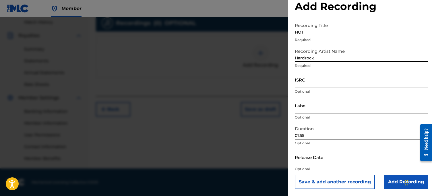
type input "Hardrock"
click at [328, 125] on input "01:55" at bounding box center [361, 131] width 133 height 16
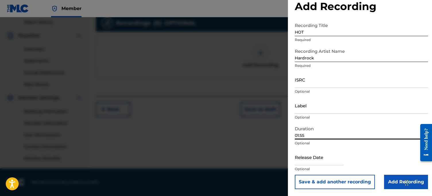
click at [329, 115] on p "Optional" at bounding box center [361, 117] width 133 height 5
click at [329, 108] on input "Label" at bounding box center [361, 105] width 133 height 16
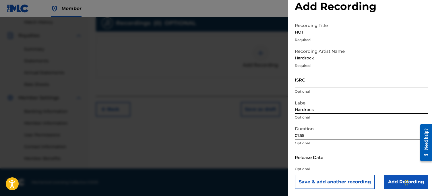
type input "Hardrock"
click at [317, 159] on input "text" at bounding box center [319, 157] width 49 height 16
select select "8"
select select "2025"
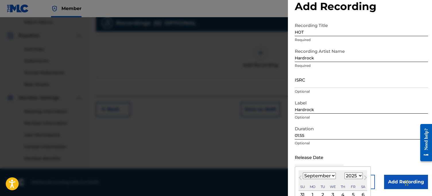
type input "[DATE]"
select select "5"
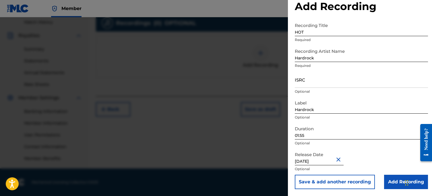
click at [395, 182] on input "Add Recording" at bounding box center [406, 182] width 44 height 14
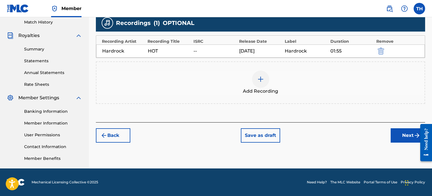
click at [399, 142] on button "Next" at bounding box center [408, 135] width 34 height 14
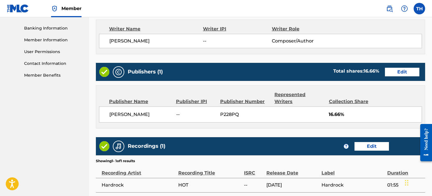
scroll to position [289, 0]
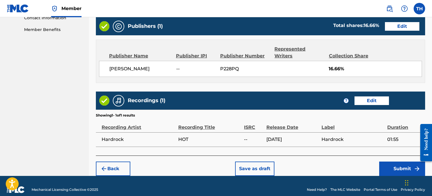
click at [397, 165] on button "Submit" at bounding box center [402, 169] width 46 height 14
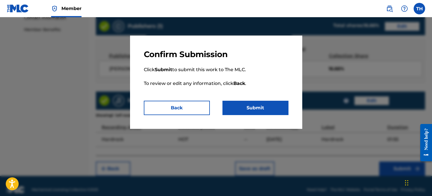
click at [234, 107] on button "Submit" at bounding box center [256, 108] width 66 height 14
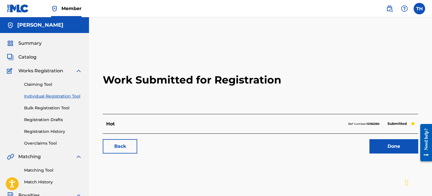
scroll to position [2, 0]
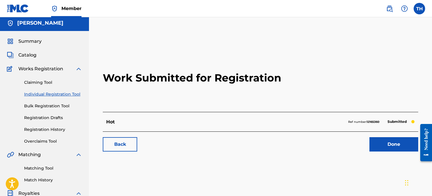
click at [48, 92] on link "Individual Registration Tool" at bounding box center [53, 94] width 58 height 6
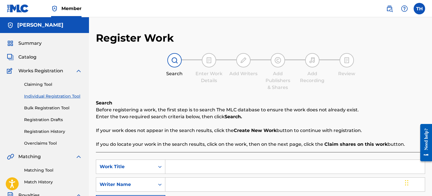
click at [48, 94] on link "Individual Registration Tool" at bounding box center [53, 96] width 58 height 6
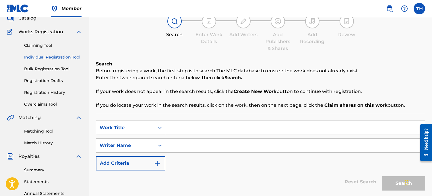
scroll to position [55, 0]
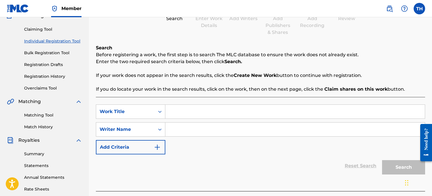
click at [184, 112] on input "Search Form" at bounding box center [295, 112] width 260 height 14
type input "MR [PERSON_NAME]"
click at [167, 125] on input "Search Form" at bounding box center [295, 130] width 260 height 14
click at [169, 125] on input "Search Form" at bounding box center [295, 130] width 260 height 14
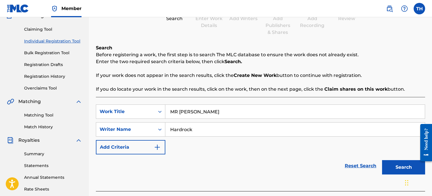
type input "Hardrock"
click at [400, 168] on button "Search" at bounding box center [403, 167] width 43 height 14
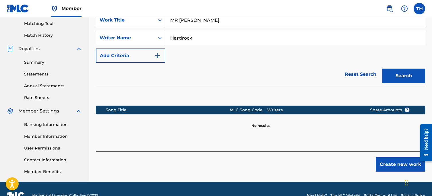
scroll to position [160, 0]
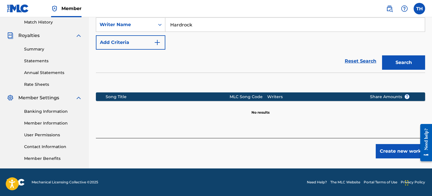
click at [392, 157] on button "Create new work" at bounding box center [400, 151] width 49 height 14
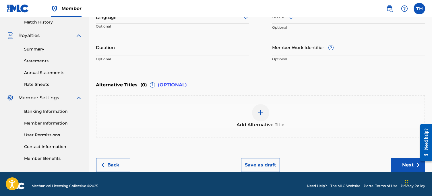
click at [397, 163] on button "Next" at bounding box center [408, 165] width 34 height 14
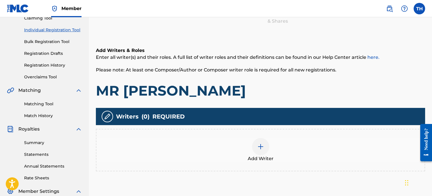
scroll to position [72, 0]
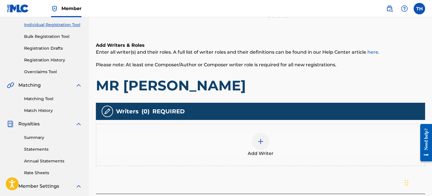
click at [205, 140] on div "Add Writer" at bounding box center [261, 145] width 328 height 24
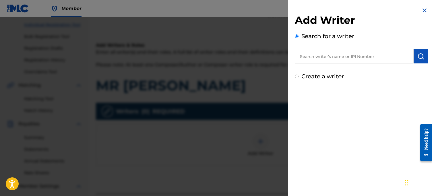
click at [317, 59] on input "text" at bounding box center [354, 56] width 119 height 14
click at [314, 74] on label "Create a writer" at bounding box center [323, 76] width 43 height 7
radio input "true"
click at [299, 75] on input "Create a writer" at bounding box center [297, 77] width 4 height 4
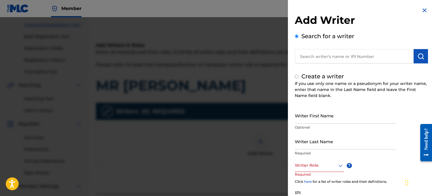
radio input "false"
radio input "true"
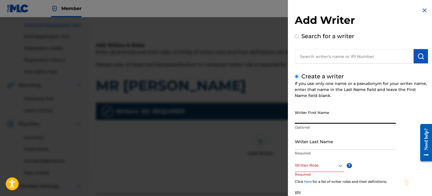
click at [309, 123] on input "Writer First Name" at bounding box center [345, 115] width 101 height 16
type input "[PERSON_NAME]"
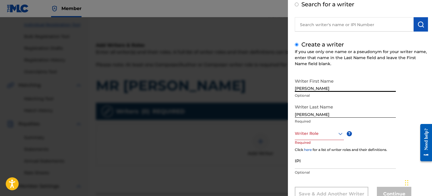
scroll to position [34, 0]
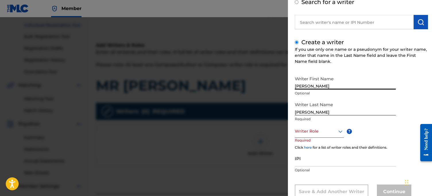
click at [319, 136] on div "Writer Role" at bounding box center [319, 131] width 49 height 13
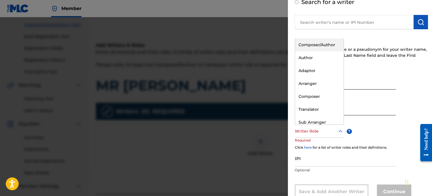
click at [312, 44] on div "Composer/Author" at bounding box center [319, 44] width 49 height 13
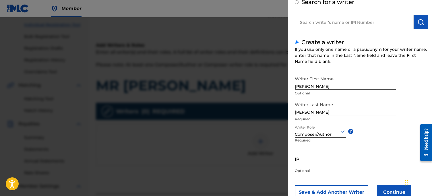
scroll to position [53, 0]
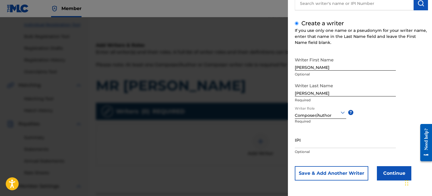
click at [400, 180] on button "Continue" at bounding box center [394, 173] width 34 height 14
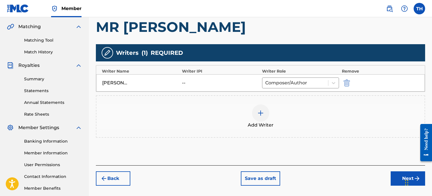
scroll to position [128, 0]
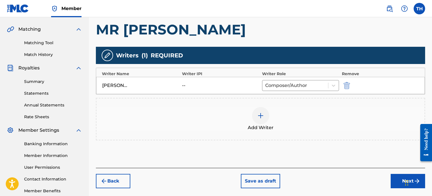
click at [396, 180] on button "Next" at bounding box center [408, 181] width 34 height 14
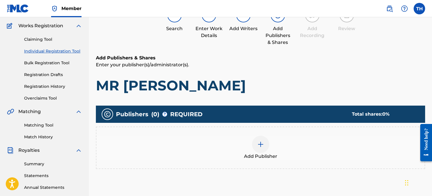
scroll to position [118, 0]
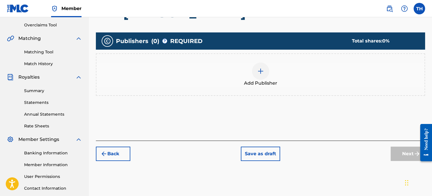
click at [248, 70] on div "Add Publisher" at bounding box center [261, 75] width 328 height 24
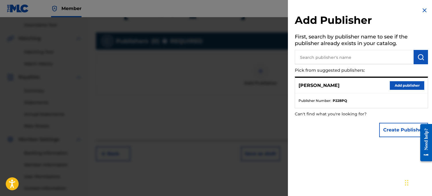
click at [392, 88] on button "Add publisher" at bounding box center [407, 85] width 34 height 9
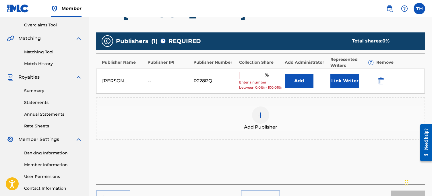
click at [251, 77] on input "text" at bounding box center [252, 75] width 26 height 7
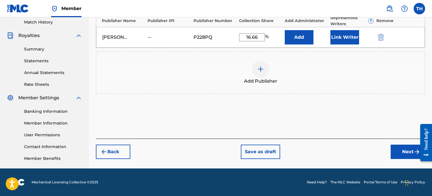
type input "16.66"
click at [411, 147] on button "Next" at bounding box center [408, 152] width 34 height 14
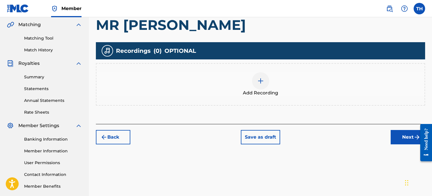
scroll to position [160, 0]
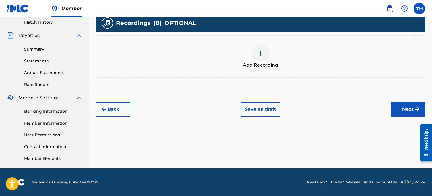
click at [266, 51] on div at bounding box center [260, 53] width 17 height 17
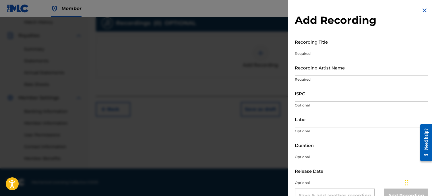
click at [328, 45] on input "Recording Title" at bounding box center [361, 42] width 133 height 16
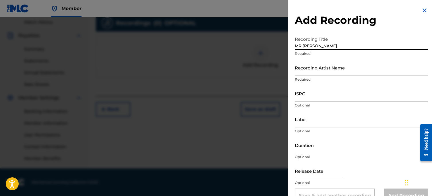
type input "MR [PERSON_NAME]"
click at [318, 69] on input "Recording Artist Name" at bounding box center [361, 67] width 133 height 16
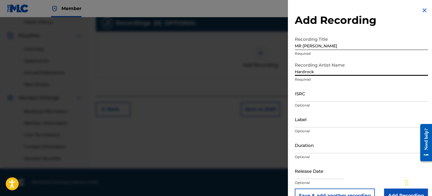
type input "Hardrock"
click at [311, 124] on input "Label" at bounding box center [361, 119] width 133 height 16
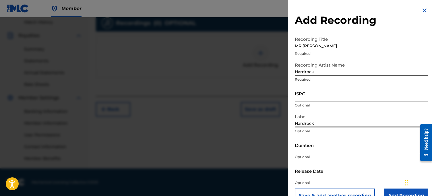
scroll to position [14, 0]
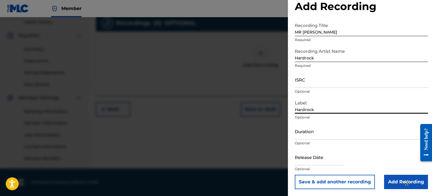
type input "Hardrock"
click at [309, 139] on input "Duration" at bounding box center [361, 131] width 133 height 16
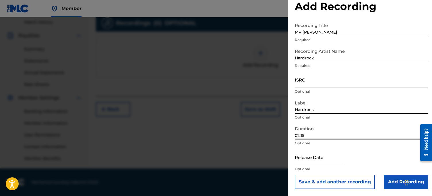
type input "02:15"
click at [310, 158] on input "text" at bounding box center [319, 157] width 49 height 16
select select "8"
select select "2025"
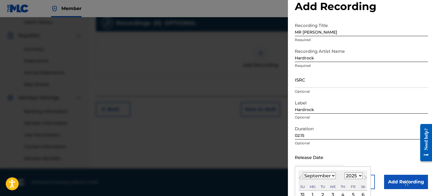
type input "[DATE]"
select select "5"
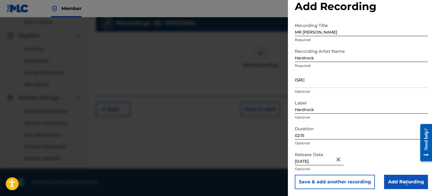
click at [390, 184] on input "Add Recording" at bounding box center [406, 182] width 44 height 14
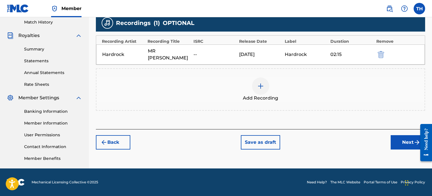
click at [402, 136] on button "Next" at bounding box center [408, 142] width 34 height 14
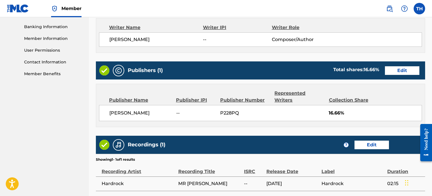
scroll to position [289, 0]
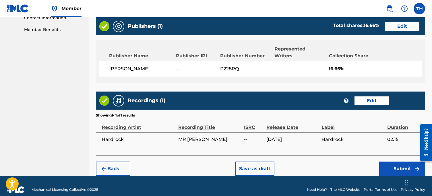
click at [394, 162] on button "Submit" at bounding box center [402, 169] width 46 height 14
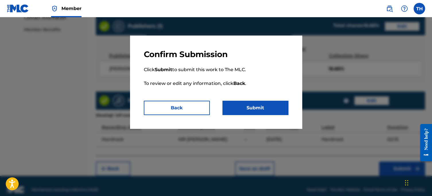
click at [249, 114] on button "Submit" at bounding box center [256, 108] width 66 height 14
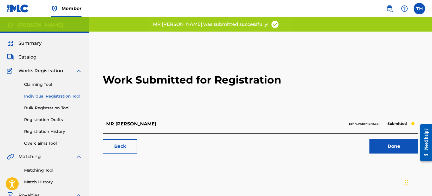
click at [397, 150] on link "Done" at bounding box center [394, 146] width 49 height 14
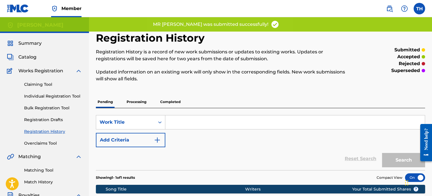
click at [50, 99] on div "Claiming Tool Individual Registration Tool Bulk Registration Tool Registration …" at bounding box center [44, 110] width 75 height 72
click at [53, 92] on div "Claiming Tool Individual Registration Tool Bulk Registration Tool Registration …" at bounding box center [44, 110] width 75 height 72
click at [52, 95] on link "Individual Registration Tool" at bounding box center [53, 96] width 58 height 6
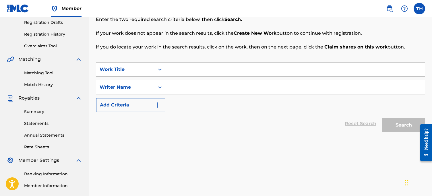
scroll to position [104, 0]
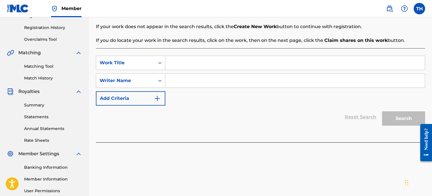
click at [198, 62] on input "Search Form" at bounding box center [295, 63] width 260 height 14
type input "BLOOD SWEAT TEARS"
click at [198, 85] on input "Search Form" at bounding box center [295, 81] width 260 height 14
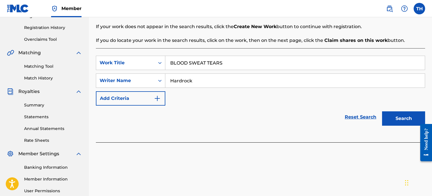
type input "Hardrock"
drag, startPoint x: 407, startPoint y: 123, endPoint x: 1, endPoint y: 6, distance: 422.2
click at [407, 123] on button "Search" at bounding box center [403, 118] width 43 height 14
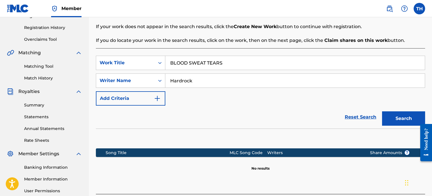
scroll to position [160, 0]
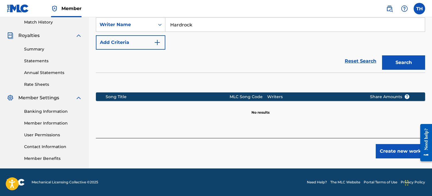
click at [374, 148] on div "Create new work" at bounding box center [260, 148] width 329 height 20
click at [374, 147] on div "Create new work" at bounding box center [260, 148] width 329 height 20
click at [378, 147] on button "Create new work" at bounding box center [400, 151] width 49 height 14
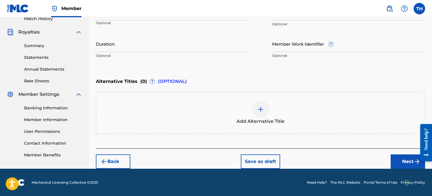
click at [394, 161] on button "Next" at bounding box center [408, 162] width 34 height 14
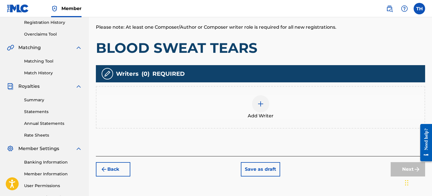
scroll to position [126, 0]
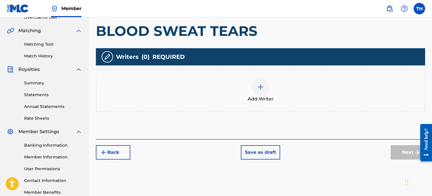
click at [262, 94] on div at bounding box center [260, 86] width 17 height 17
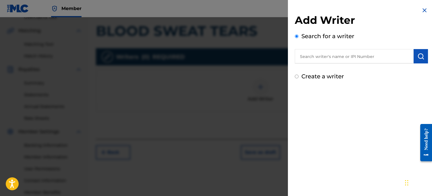
click at [346, 82] on div "Add Writer Search for a writer Create a writer" at bounding box center [361, 44] width 147 height 88
click at [337, 75] on label "Create a writer" at bounding box center [323, 76] width 43 height 7
radio input "true"
radio input "false"
radio input "true"
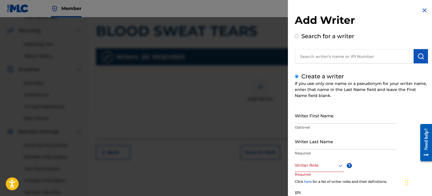
click at [330, 101] on div "Create a writer If you use only one name or a pseudonym for your writer name, e…" at bounding box center [361, 152] width 133 height 161
click at [324, 119] on input "Writer First Name" at bounding box center [345, 115] width 101 height 16
type input "[PERSON_NAME]"
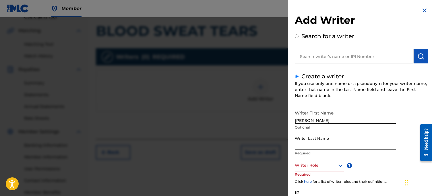
click at [317, 144] on input "Writer Last Name" at bounding box center [345, 141] width 101 height 16
type input "[PERSON_NAME]"
click at [317, 167] on div at bounding box center [319, 165] width 49 height 7
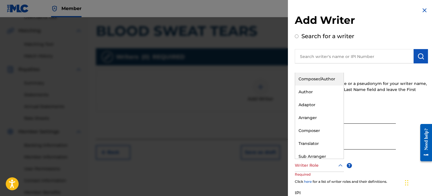
click at [304, 76] on div "Composer/Author" at bounding box center [319, 79] width 49 height 13
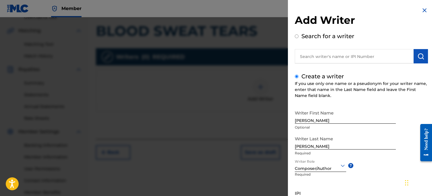
scroll to position [53, 0]
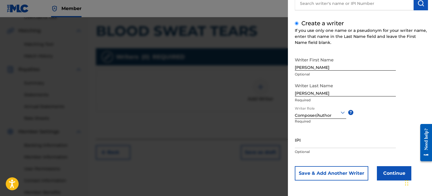
click at [396, 178] on button "Continue" at bounding box center [394, 173] width 34 height 14
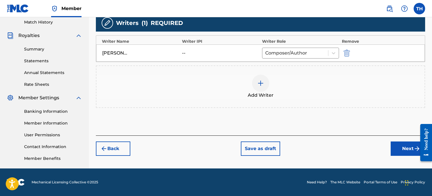
click at [399, 151] on button "Next" at bounding box center [408, 149] width 34 height 14
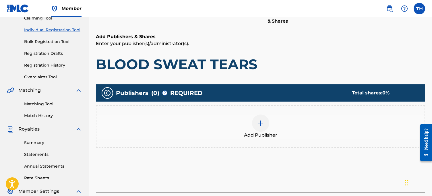
scroll to position [88, 0]
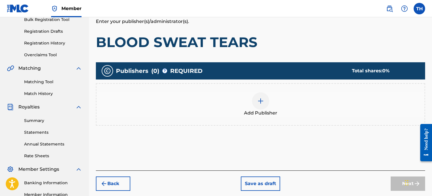
click at [257, 88] on div "Add Publisher" at bounding box center [260, 104] width 329 height 43
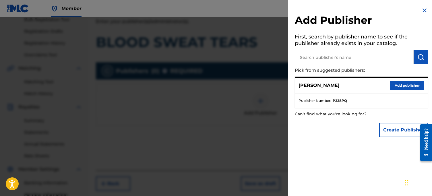
click at [416, 85] on button "Add publisher" at bounding box center [407, 85] width 34 height 9
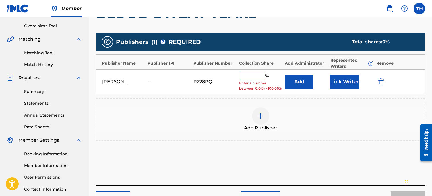
scroll to position [160, 0]
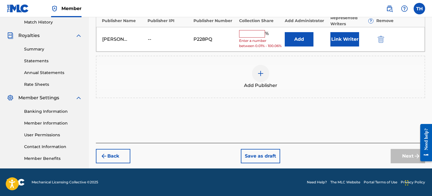
click at [259, 37] on input "text" at bounding box center [252, 33] width 26 height 7
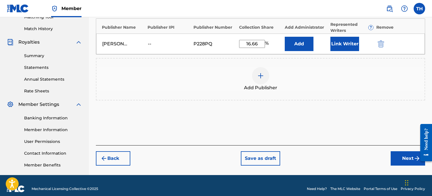
type input "16.66"
click at [409, 161] on button "Next" at bounding box center [408, 158] width 34 height 14
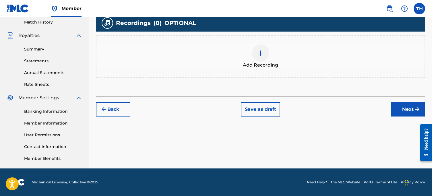
click at [244, 48] on div "Add Recording" at bounding box center [261, 57] width 328 height 24
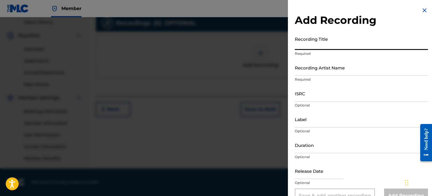
click at [343, 42] on input "Recording Title" at bounding box center [361, 42] width 133 height 16
type input "BLOOD SWEAT TEARS"
click at [326, 68] on input "Recording Artist Name" at bounding box center [361, 67] width 133 height 16
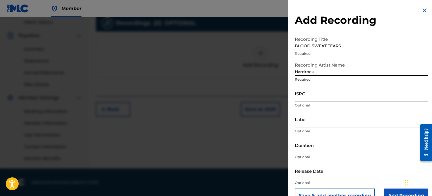
type input "Hardrock"
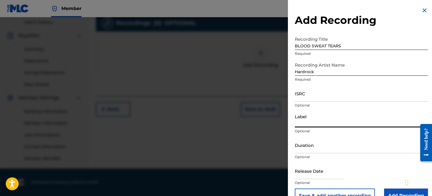
click at [327, 122] on input "Label" at bounding box center [361, 119] width 133 height 16
click at [311, 134] on div "Label Hardrock Optional" at bounding box center [361, 124] width 133 height 26
click at [307, 146] on input "Duration" at bounding box center [361, 145] width 133 height 16
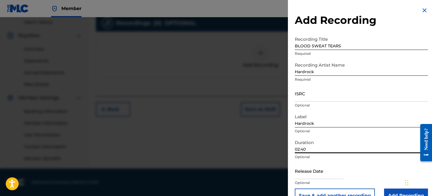
click at [303, 168] on input "text" at bounding box center [319, 171] width 49 height 16
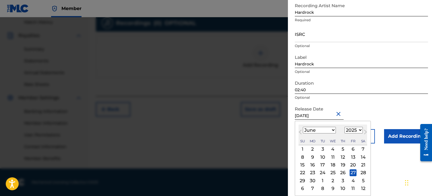
scroll to position [14, 0]
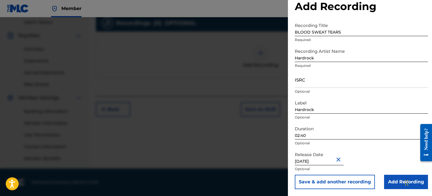
click at [392, 179] on input "Add Recording" at bounding box center [406, 182] width 44 height 14
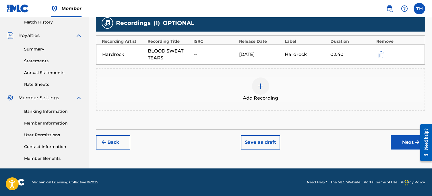
click at [404, 145] on button "Next" at bounding box center [408, 142] width 34 height 14
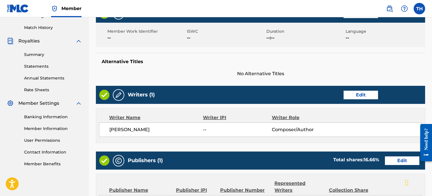
scroll to position [289, 0]
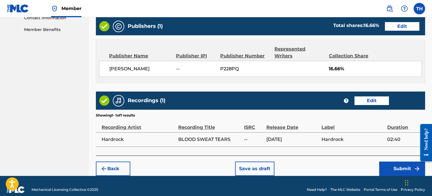
click at [399, 162] on button "Submit" at bounding box center [402, 169] width 46 height 14
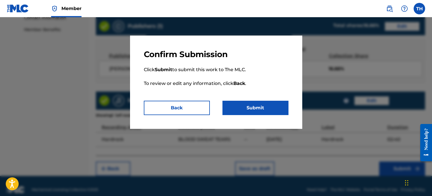
click at [228, 104] on button "Submit" at bounding box center [256, 108] width 66 height 14
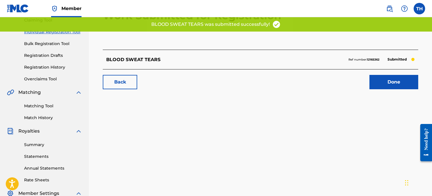
scroll to position [71, 0]
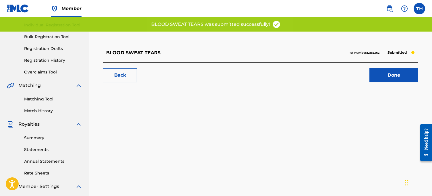
click at [397, 84] on div "Work Submitted for Registration BLOOD SWEAT TEARS Ref number: 12165362 Submitte…" at bounding box center [260, 31] width 329 height 113
click at [397, 78] on link "Done" at bounding box center [394, 75] width 49 height 14
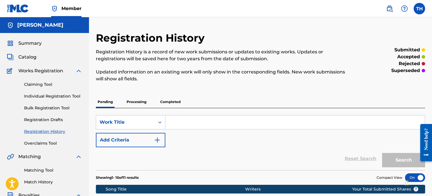
click at [69, 96] on link "Individual Registration Tool" at bounding box center [53, 96] width 58 height 6
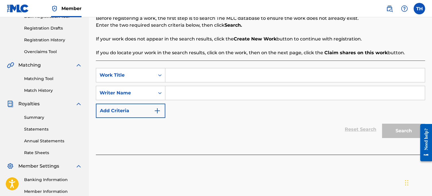
scroll to position [122, 0]
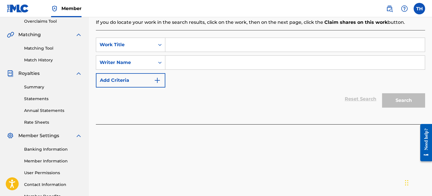
click at [196, 51] on input "Search Form" at bounding box center [295, 45] width 260 height 14
click at [182, 67] on input "Search Form" at bounding box center [295, 63] width 260 height 14
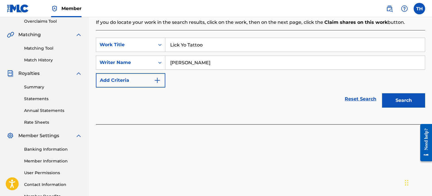
click at [414, 103] on button "Search" at bounding box center [403, 100] width 43 height 14
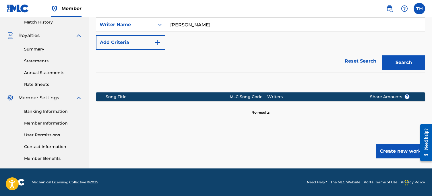
click at [396, 151] on button "Create new work" at bounding box center [400, 151] width 49 height 14
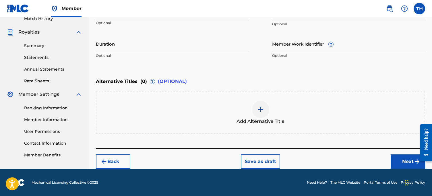
click at [414, 163] on img "submit" at bounding box center [417, 161] width 7 height 7
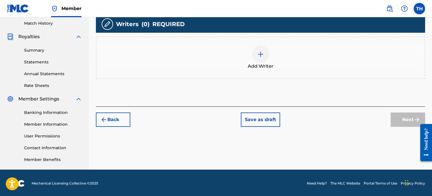
scroll to position [160, 0]
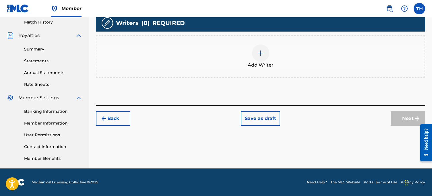
click at [256, 62] on span "Add Writer" at bounding box center [261, 65] width 26 height 7
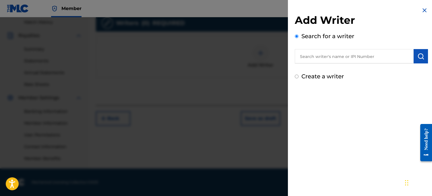
click at [325, 72] on div "Create a writer" at bounding box center [361, 76] width 133 height 9
click at [325, 76] on label "Create a writer" at bounding box center [323, 76] width 43 height 7
click at [299, 76] on input "Create a writer" at bounding box center [297, 77] width 4 height 4
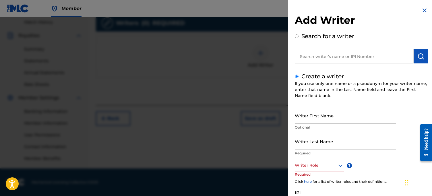
click at [313, 127] on p "Optional" at bounding box center [345, 127] width 101 height 5
click at [314, 119] on input "Writer First Name" at bounding box center [345, 115] width 101 height 16
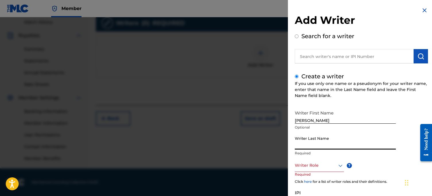
click at [305, 139] on input "Writer Last Name" at bounding box center [345, 141] width 101 height 16
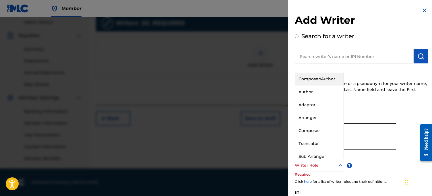
click at [298, 165] on div at bounding box center [319, 165] width 49 height 7
click at [313, 84] on div "Composer/Author" at bounding box center [319, 79] width 49 height 13
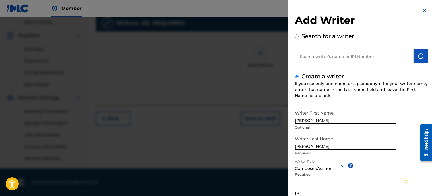
scroll to position [53, 0]
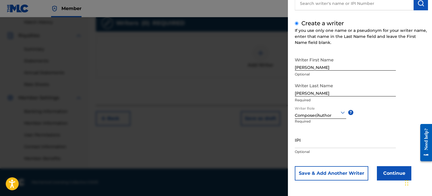
click at [400, 173] on button "Continue" at bounding box center [394, 173] width 34 height 14
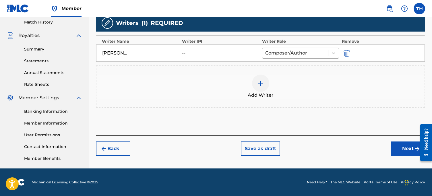
click at [391, 144] on button "Next" at bounding box center [408, 149] width 34 height 14
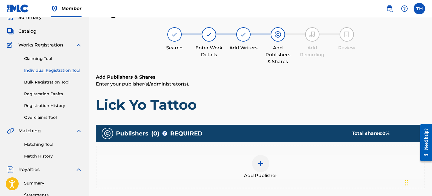
scroll to position [98, 0]
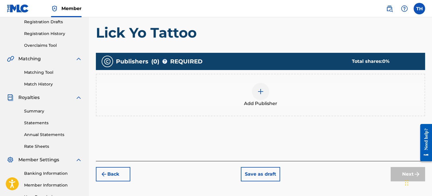
click at [254, 124] on div "Publishers ( 0 ) ? REQUIRED Total shares: 0 % Add Publisher" at bounding box center [260, 93] width 329 height 86
click at [254, 101] on span "Add Publisher" at bounding box center [260, 103] width 33 height 7
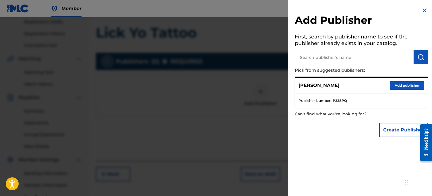
click at [394, 85] on button "Add publisher" at bounding box center [407, 85] width 34 height 9
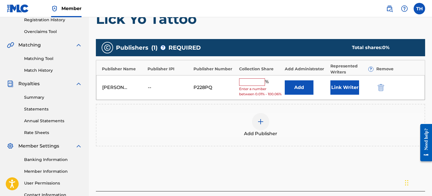
scroll to position [113, 0]
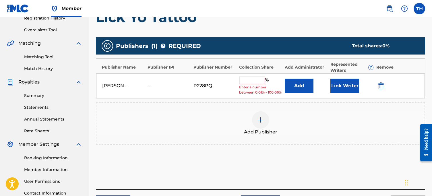
click at [244, 82] on input "text" at bounding box center [252, 80] width 26 height 7
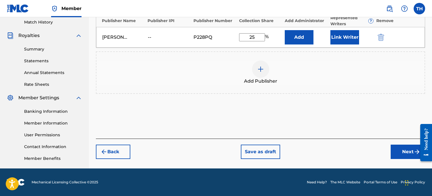
click at [394, 152] on button "Next" at bounding box center [408, 152] width 34 height 14
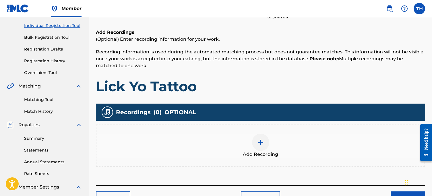
scroll to position [94, 0]
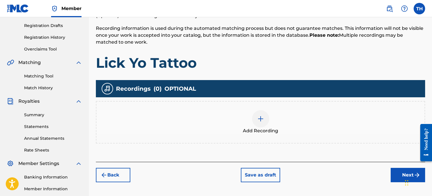
click at [256, 99] on div "Recordings ( 0 ) OPTIONAL Add Recording" at bounding box center [260, 111] width 329 height 63
click at [256, 107] on div "Add Recording" at bounding box center [260, 122] width 329 height 43
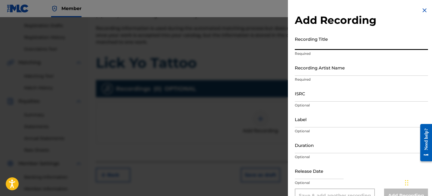
click at [342, 34] on input "Recording Title" at bounding box center [361, 42] width 133 height 16
click at [330, 145] on input "Duration" at bounding box center [361, 145] width 133 height 16
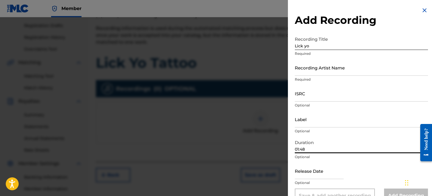
scroll to position [14, 0]
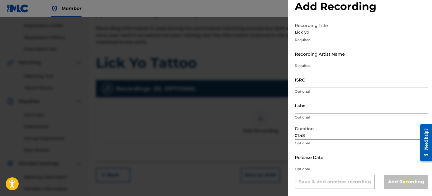
click at [292, 165] on div "Add Recording Recording Title Lick yo Required Recording Artist Name Required I…" at bounding box center [361, 91] width 147 height 210
click at [304, 161] on input "text" at bounding box center [319, 157] width 49 height 16
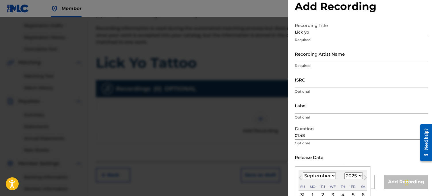
click at [328, 173] on select "January February March April May June July August September October November De…" at bounding box center [319, 176] width 33 height 7
click at [303, 173] on select "January February March April May June July August September October November De…" at bounding box center [319, 176] width 33 height 7
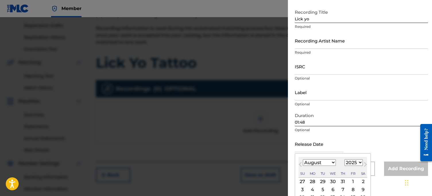
scroll to position [31, 0]
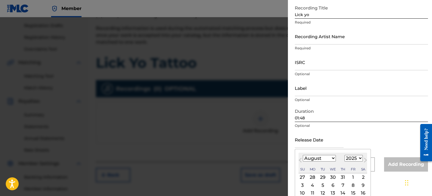
click at [361, 186] on div "9" at bounding box center [363, 185] width 7 height 7
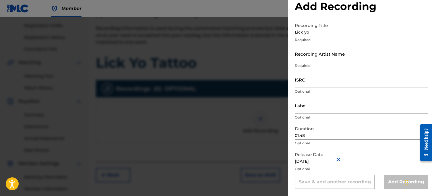
scroll to position [8, 0]
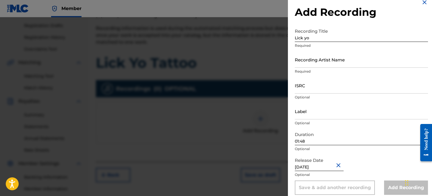
click at [319, 41] on input "Lick yo" at bounding box center [361, 34] width 133 height 16
click at [317, 55] on input "Recording Artist Name" at bounding box center [361, 59] width 133 height 16
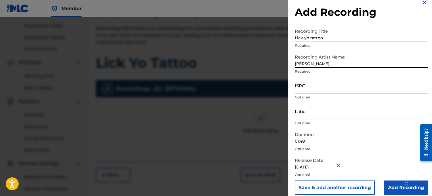
click at [311, 113] on input "Label" at bounding box center [361, 111] width 133 height 16
click at [275, 190] on div at bounding box center [216, 115] width 432 height 196
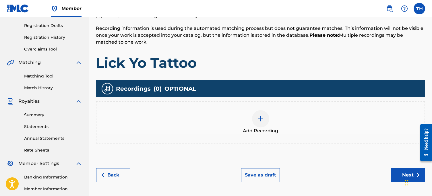
click at [285, 129] on div "Add Recording" at bounding box center [261, 122] width 328 height 24
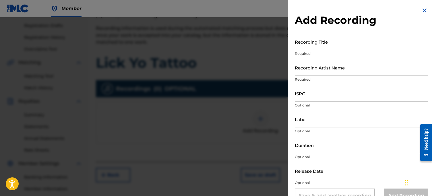
click at [325, 119] on input "Label" at bounding box center [361, 119] width 133 height 16
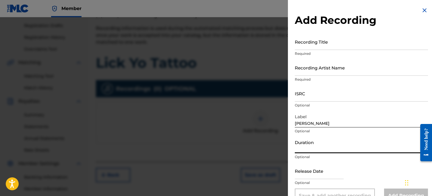
click at [313, 151] on input "Duration" at bounding box center [361, 145] width 133 height 16
click at [325, 150] on input "Duration" at bounding box center [361, 145] width 133 height 16
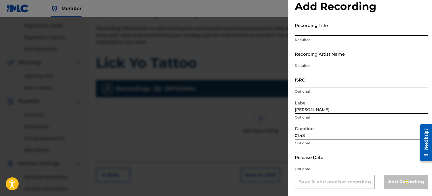
click at [299, 22] on input "Recording Title" at bounding box center [361, 28] width 133 height 16
click at [297, 44] on div "Recording Title Lick yo tattoo Required" at bounding box center [361, 33] width 133 height 26
click at [298, 53] on input "Recording Artist Name" at bounding box center [361, 54] width 133 height 16
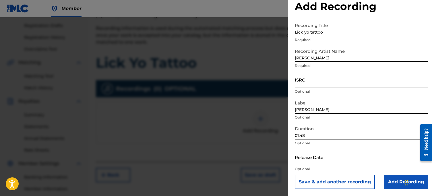
click at [306, 160] on input "text" at bounding box center [319, 157] width 49 height 16
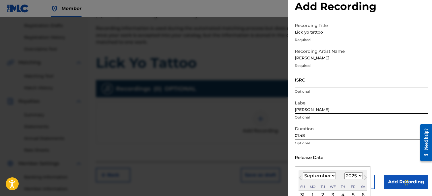
click at [315, 176] on select "January February March April May June July August September October November De…" at bounding box center [319, 176] width 33 height 7
click at [303, 173] on select "January February March April May June July August September October November De…" at bounding box center [319, 176] width 33 height 7
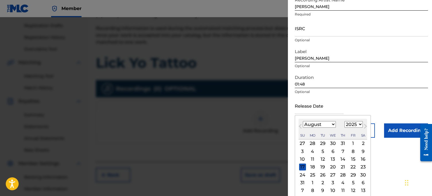
scroll to position [67, 0]
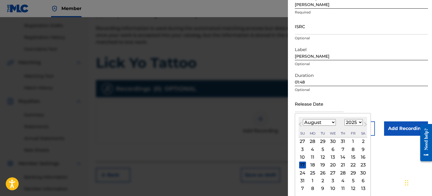
click at [361, 152] on div "9" at bounding box center [363, 149] width 7 height 7
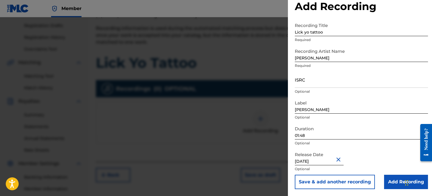
click at [391, 179] on input "Add Recording" at bounding box center [406, 182] width 44 height 14
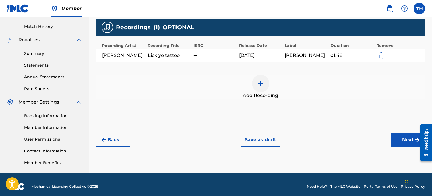
click at [404, 142] on button "Next" at bounding box center [408, 140] width 34 height 14
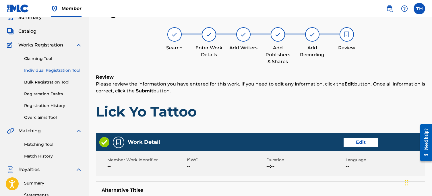
scroll to position [289, 0]
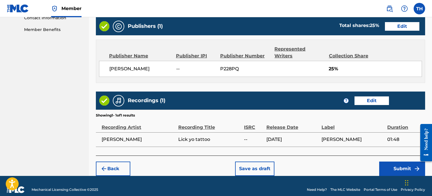
click at [387, 162] on button "Submit" at bounding box center [402, 169] width 46 height 14
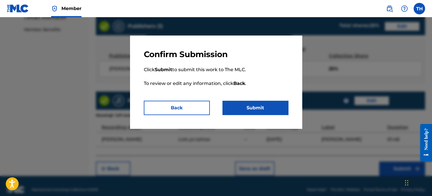
click at [234, 108] on button "Submit" at bounding box center [256, 108] width 66 height 14
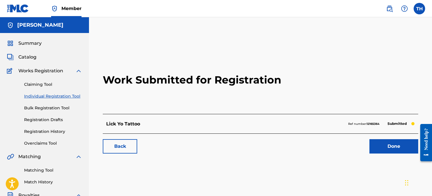
click at [37, 95] on link "Individual Registration Tool" at bounding box center [53, 96] width 58 height 6
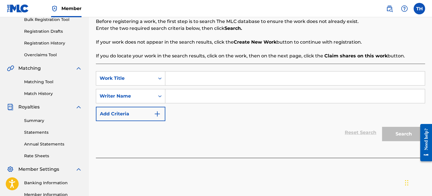
scroll to position [128, 0]
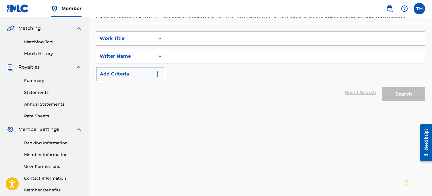
click at [182, 39] on input "Search Form" at bounding box center [295, 39] width 260 height 14
click at [168, 61] on input "Search Form" at bounding box center [295, 56] width 260 height 14
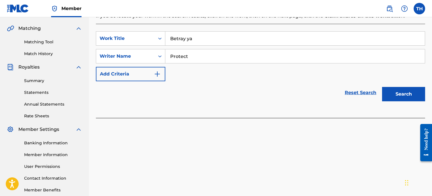
click at [403, 94] on button "Search" at bounding box center [403, 94] width 43 height 14
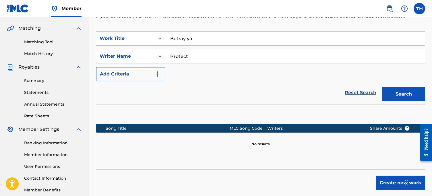
scroll to position [160, 0]
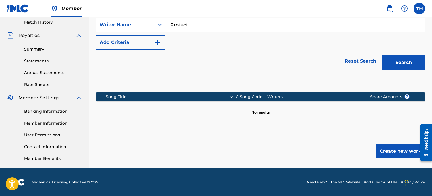
click at [400, 149] on button "Create new work" at bounding box center [400, 151] width 49 height 14
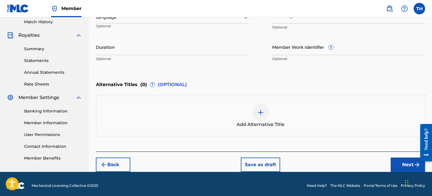
scroll to position [159, 0]
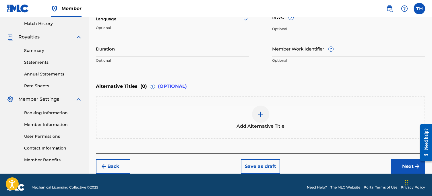
click at [398, 161] on button "Next" at bounding box center [408, 166] width 34 height 14
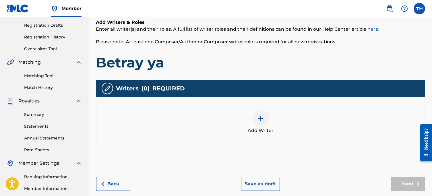
scroll to position [99, 0]
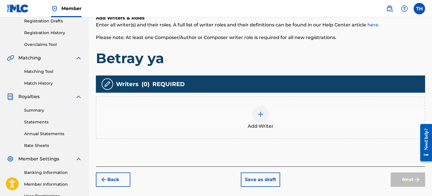
click at [272, 105] on div "Add Writer" at bounding box center [260, 118] width 329 height 43
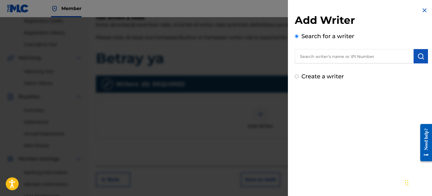
click at [319, 76] on label "Create a writer" at bounding box center [323, 76] width 43 height 7
click at [299, 76] on input "Create a writer" at bounding box center [297, 77] width 4 height 4
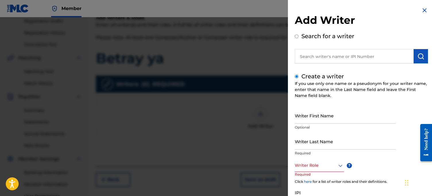
click at [314, 118] on input "Writer First Name" at bounding box center [345, 115] width 101 height 16
click at [304, 143] on input "Writer Last Name" at bounding box center [345, 141] width 101 height 16
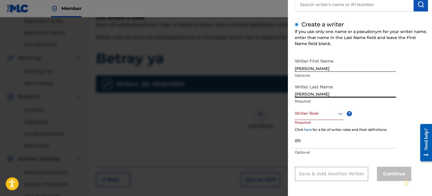
scroll to position [53, 0]
click at [315, 112] on div at bounding box center [319, 112] width 49 height 7
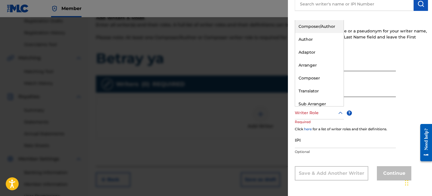
click at [309, 25] on div "Composer/Author" at bounding box center [319, 26] width 49 height 13
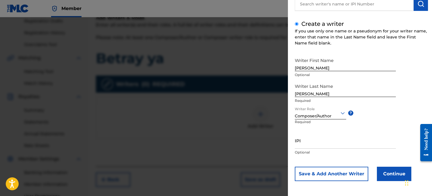
click at [393, 178] on button "Continue" at bounding box center [394, 174] width 34 height 14
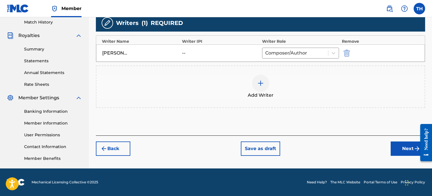
click at [397, 144] on button "Next" at bounding box center [408, 149] width 34 height 14
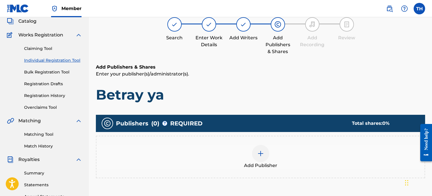
scroll to position [133, 0]
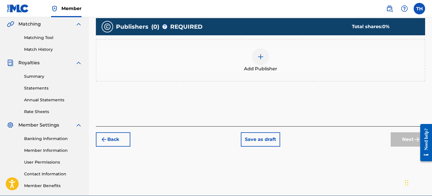
click at [227, 49] on div "Add Publisher" at bounding box center [261, 60] width 328 height 24
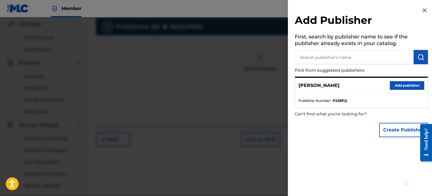
click at [392, 88] on button "Add publisher" at bounding box center [407, 85] width 34 height 9
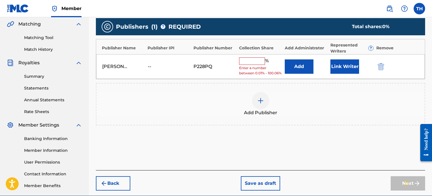
click at [239, 59] on input "text" at bounding box center [252, 60] width 26 height 7
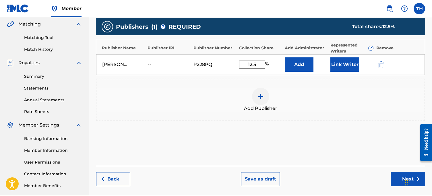
click at [408, 176] on div "Chat Widget" at bounding box center [418, 183] width 29 height 28
click at [395, 178] on button "Next" at bounding box center [408, 179] width 34 height 14
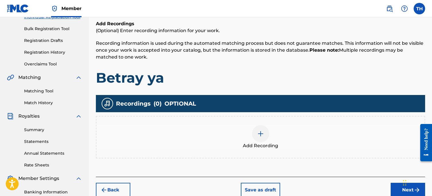
scroll to position [90, 0]
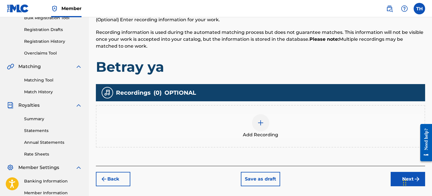
click at [323, 151] on div "Add Recordings (Optional) Enter recording information for your work. Recording …" at bounding box center [260, 87] width 329 height 157
click at [328, 132] on div "Add Recording" at bounding box center [261, 126] width 328 height 24
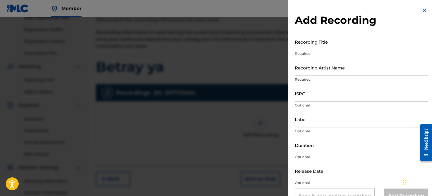
click at [333, 36] on input "Recording Title" at bounding box center [361, 42] width 133 height 16
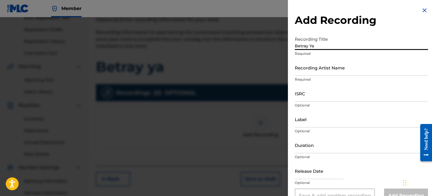
click at [321, 74] on input "Recording Artist Name" at bounding box center [361, 67] width 133 height 16
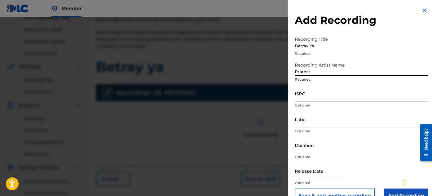
scroll to position [14, 0]
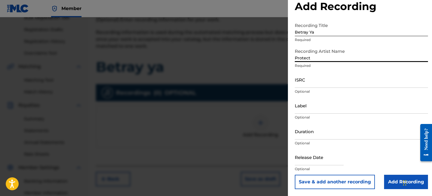
click at [308, 157] on input "text" at bounding box center [319, 157] width 49 height 16
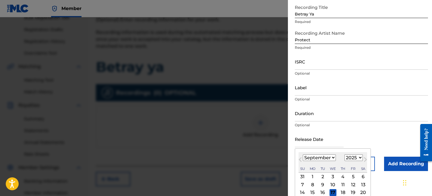
scroll to position [55, 0]
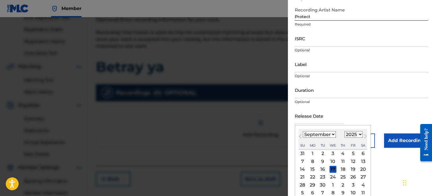
click at [306, 134] on select "January February March April May June July August September October November De…" at bounding box center [319, 134] width 33 height 7
click at [303, 131] on select "January February March April May June July August September October November De…" at bounding box center [319, 134] width 33 height 7
click at [353, 168] on div "15" at bounding box center [353, 169] width 7 height 7
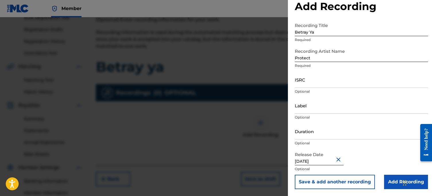
click at [310, 134] on input "Duration" at bounding box center [361, 131] width 133 height 16
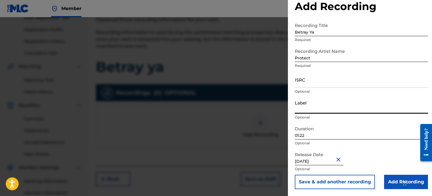
click at [302, 107] on input "Label" at bounding box center [361, 105] width 133 height 16
click at [385, 177] on input "Add Recording" at bounding box center [406, 182] width 44 height 14
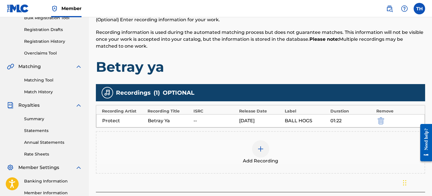
scroll to position [160, 0]
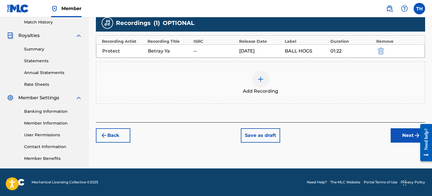
click at [399, 142] on div "Register Work Search Enter Work Details Add Writers Add Publishers & Shares Add…" at bounding box center [260, 20] width 343 height 297
click at [399, 138] on button "Next" at bounding box center [408, 135] width 34 height 14
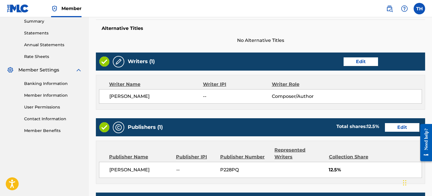
scroll to position [281, 0]
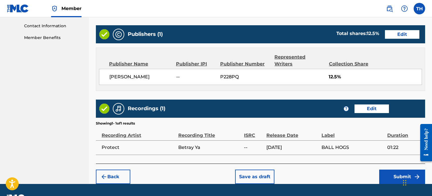
click at [397, 184] on footer "Mechanical Licensing Collective © 2025 Need Help? The MLC Website Portal Terms …" at bounding box center [216, 198] width 432 height 28
click at [398, 173] on button "Submit" at bounding box center [402, 177] width 46 height 14
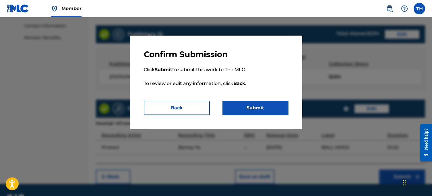
click at [269, 108] on button "Submit" at bounding box center [256, 108] width 66 height 14
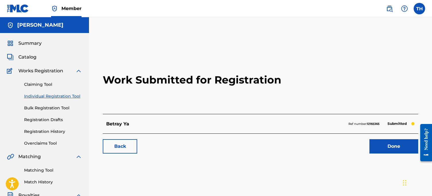
click at [56, 95] on link "Individual Registration Tool" at bounding box center [53, 96] width 58 height 6
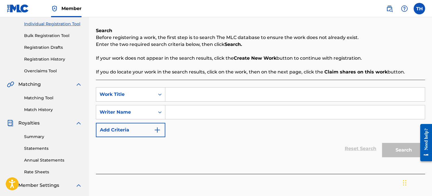
scroll to position [63, 0]
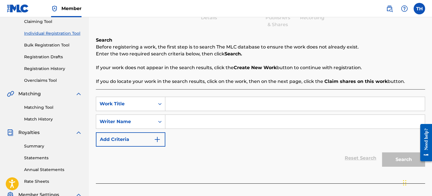
click at [170, 103] on input "Search Form" at bounding box center [295, 104] width 260 height 14
click at [179, 102] on input "Cant Feel My Face" at bounding box center [295, 104] width 260 height 14
click at [180, 117] on input "Search Form" at bounding box center [295, 122] width 260 height 14
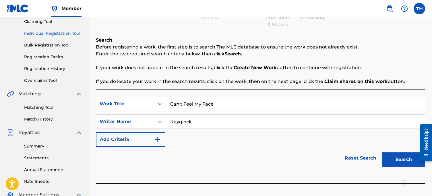
click at [400, 160] on button "Search" at bounding box center [403, 160] width 43 height 14
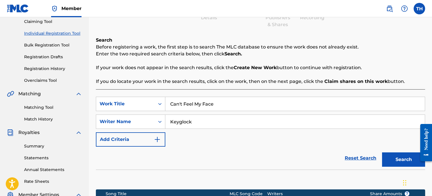
scroll to position [160, 0]
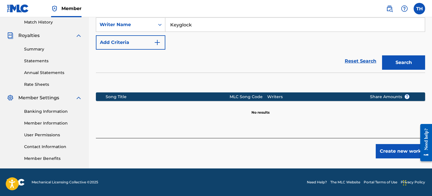
click at [401, 161] on div "Register Work Search Enter Work Details Add Writers Add Publishers & Shares Add…" at bounding box center [260, 20] width 343 height 297
click at [401, 154] on button "Create new work" at bounding box center [400, 151] width 49 height 14
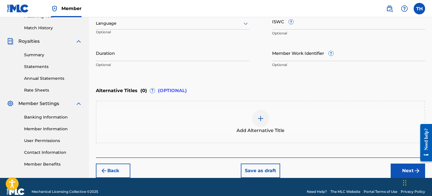
scroll to position [163, 0]
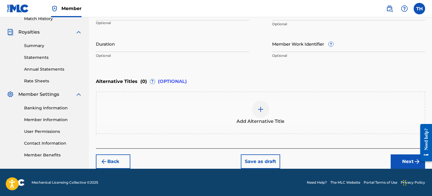
click at [390, 154] on div "Back Save as draft Next" at bounding box center [260, 159] width 329 height 20
click at [392, 155] on button "Next" at bounding box center [408, 162] width 34 height 14
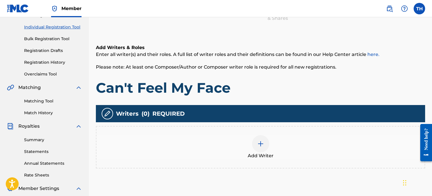
scroll to position [134, 0]
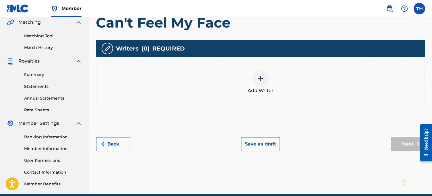
click at [261, 72] on div at bounding box center [260, 78] width 17 height 17
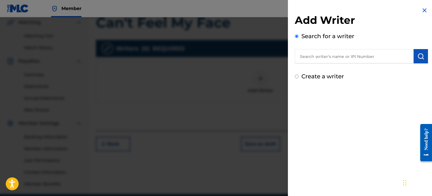
click at [328, 83] on div "Add Writer Search for a writer Create a writer" at bounding box center [361, 44] width 147 height 88
click at [328, 74] on label "Create a writer" at bounding box center [323, 76] width 43 height 7
click at [299, 75] on input "Create a writer" at bounding box center [297, 77] width 4 height 4
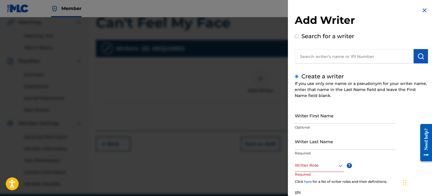
click at [317, 121] on input "Writer First Name" at bounding box center [345, 115] width 101 height 16
click at [310, 138] on input "Writer Last Name" at bounding box center [345, 141] width 101 height 16
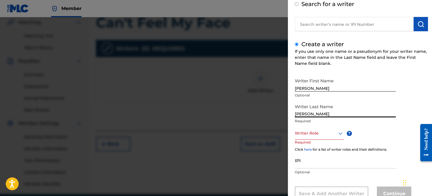
scroll to position [41, 0]
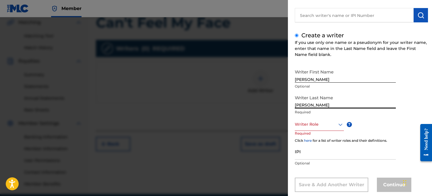
click at [310, 126] on div at bounding box center [319, 124] width 49 height 7
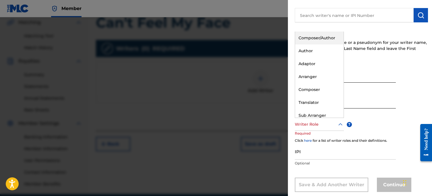
click at [315, 41] on div "Composer/Author" at bounding box center [319, 38] width 49 height 13
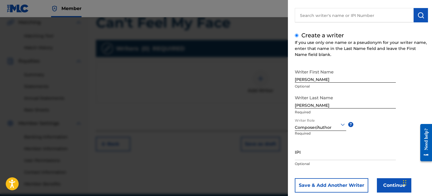
scroll to position [53, 0]
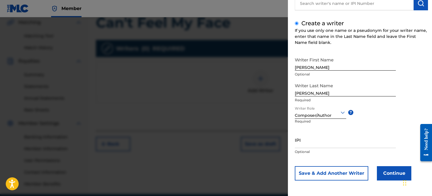
click at [390, 169] on button "Continue" at bounding box center [394, 173] width 34 height 14
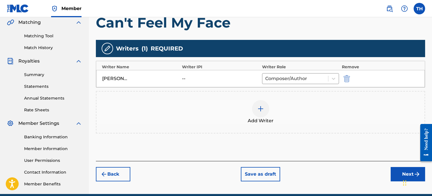
scroll to position [143, 0]
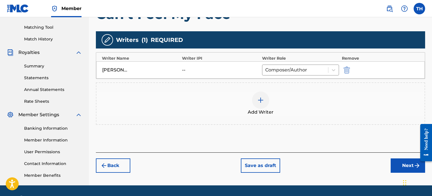
click at [394, 165] on button "Next" at bounding box center [408, 166] width 34 height 14
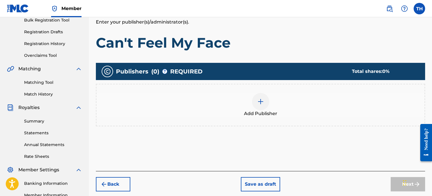
scroll to position [90, 0]
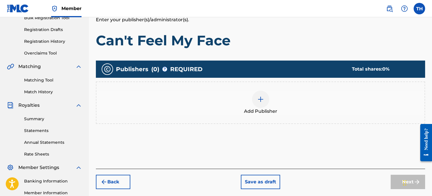
click at [264, 95] on div at bounding box center [260, 99] width 17 height 17
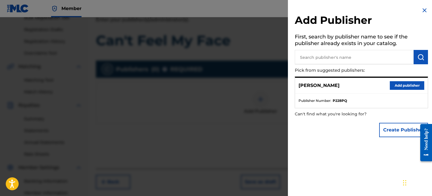
click at [393, 92] on div "[PERSON_NAME] Add publisher" at bounding box center [361, 86] width 133 height 16
click at [397, 84] on button "Add publisher" at bounding box center [407, 85] width 34 height 9
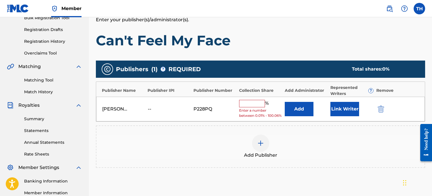
scroll to position [96, 0]
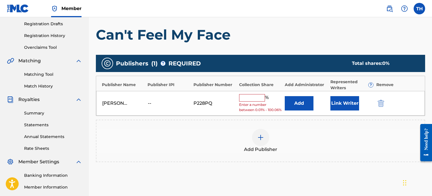
click at [257, 94] on div "[PERSON_NAME] -- P228PQ % Enter a number between 0.01% - 100.06% Add Link Writer" at bounding box center [260, 103] width 329 height 25
click at [258, 94] on div "[PERSON_NAME] -- P228PQ % Enter a number between 0.01% - 100.06% Add Link Writer" at bounding box center [260, 103] width 329 height 25
click at [257, 97] on input "text" at bounding box center [252, 97] width 26 height 7
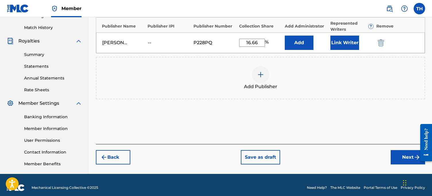
click at [408, 158] on button "Next" at bounding box center [408, 157] width 34 height 14
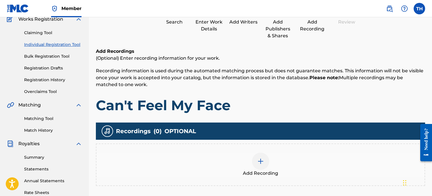
scroll to position [83, 0]
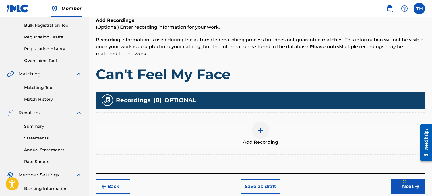
click at [267, 129] on div at bounding box center [260, 130] width 17 height 17
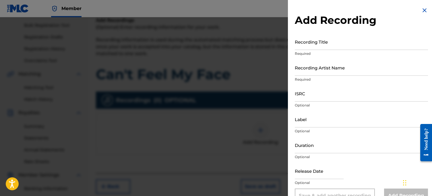
click at [346, 45] on input "Recording Title" at bounding box center [361, 42] width 133 height 16
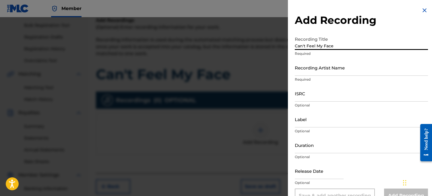
click at [340, 63] on input "Recording Artist Name" at bounding box center [361, 67] width 133 height 16
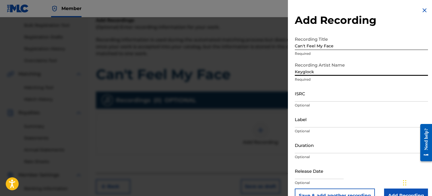
click at [324, 118] on input "Label" at bounding box center [361, 119] width 133 height 16
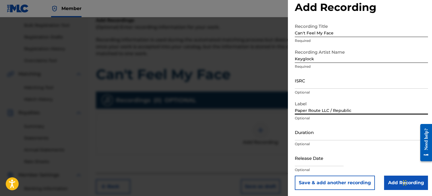
scroll to position [14, 0]
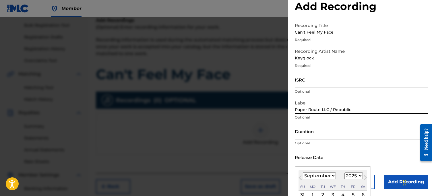
click at [328, 161] on input "text" at bounding box center [319, 157] width 49 height 16
click at [318, 178] on select "January February March April May June July August September October November De…" at bounding box center [319, 176] width 33 height 7
click at [303, 173] on select "January February March April May June July August September October November De…" at bounding box center [319, 176] width 33 height 7
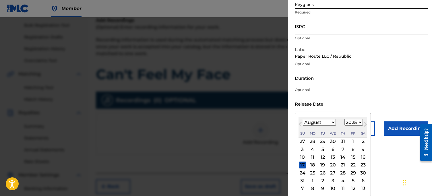
click at [355, 173] on div "29" at bounding box center [353, 172] width 7 height 7
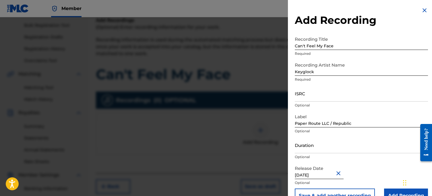
scroll to position [14, 0]
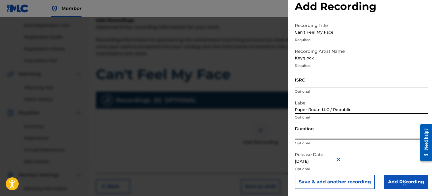
click at [297, 132] on input "Duration" at bounding box center [361, 131] width 133 height 16
click at [399, 182] on input "Add Recording" at bounding box center [406, 182] width 44 height 14
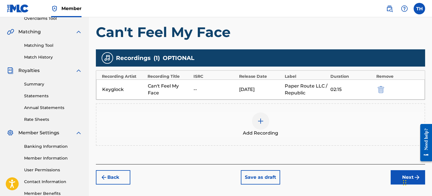
scroll to position [160, 0]
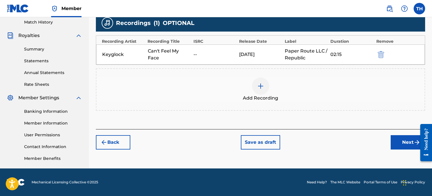
click at [396, 151] on div "Register Work Search Enter Work Details Add Writers Add Publishers & Shares Add…" at bounding box center [260, 20] width 343 height 297
click at [396, 150] on div "Register Work Search Enter Work Details Add Writers Add Publishers & Shares Add…" at bounding box center [260, 20] width 343 height 297
click at [398, 146] on button "Next" at bounding box center [408, 142] width 34 height 14
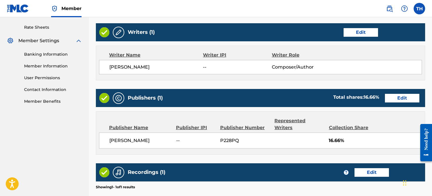
scroll to position [289, 0]
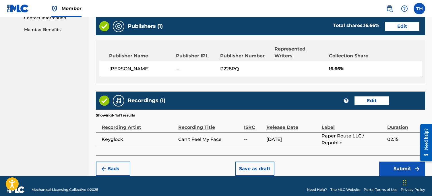
click at [397, 162] on button "Submit" at bounding box center [402, 169] width 46 height 14
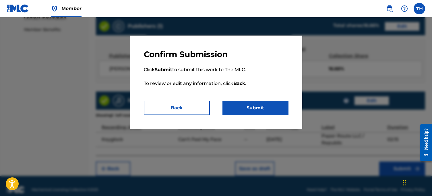
click at [259, 109] on button "Submit" at bounding box center [256, 108] width 66 height 14
click at [250, 109] on button "Submit" at bounding box center [256, 108] width 66 height 14
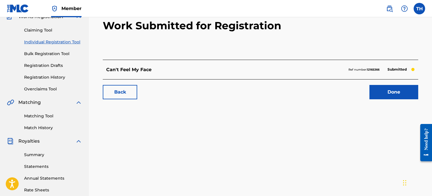
scroll to position [55, 0]
click at [46, 120] on div "Matching Tool Match History" at bounding box center [44, 118] width 75 height 25
click at [46, 118] on link "Matching Tool" at bounding box center [53, 116] width 58 height 6
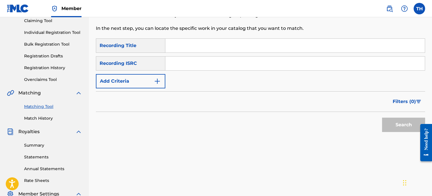
scroll to position [45, 0]
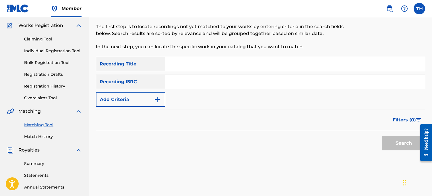
click at [190, 61] on input "Search Form" at bounding box center [295, 64] width 260 height 14
click at [187, 68] on input "Cake" at bounding box center [295, 64] width 260 height 14
click at [130, 99] on button "Add Criteria" at bounding box center [131, 99] width 70 height 14
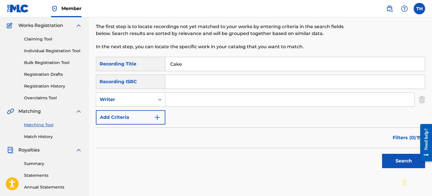
click at [192, 101] on input "Search Form" at bounding box center [289, 100] width 249 height 14
click at [396, 162] on button "Search" at bounding box center [403, 161] width 43 height 14
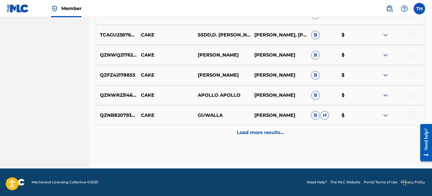
click at [296, 139] on div "Load more results..." at bounding box center [260, 133] width 329 height 14
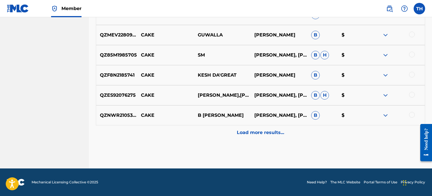
click at [289, 135] on div "Load more results..." at bounding box center [260, 133] width 329 height 14
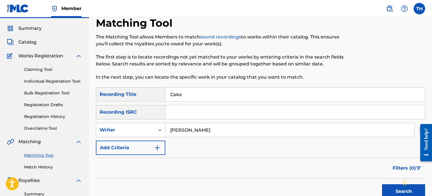
scroll to position [0, 0]
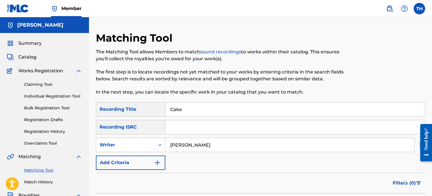
click at [196, 106] on input "Cake" at bounding box center [295, 110] width 260 height 14
click at [208, 147] on input "[PERSON_NAME]" at bounding box center [289, 145] width 249 height 14
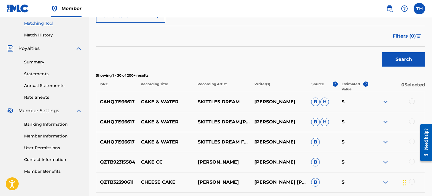
scroll to position [155, 0]
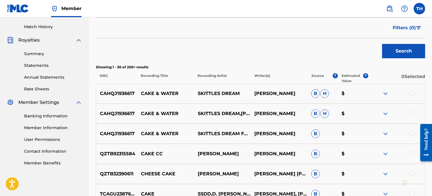
click at [389, 55] on button "Search" at bounding box center [403, 51] width 43 height 14
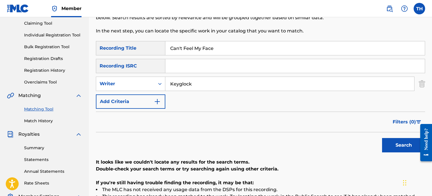
scroll to position [27, 0]
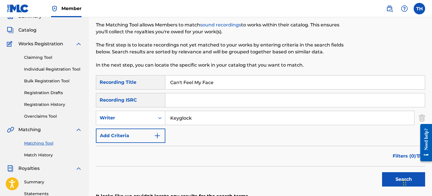
click at [223, 120] on input "Keyglock" at bounding box center [289, 118] width 249 height 14
click at [134, 128] on div "SearchWithCriteriaa699e2a3-f77d-4a08-8ac8-ffef09060a51 Recording Title Can't Fe…" at bounding box center [260, 109] width 329 height 68
click at [134, 119] on div "Writer" at bounding box center [126, 118] width 52 height 7
click at [132, 130] on div "Recording Artist" at bounding box center [130, 132] width 69 height 14
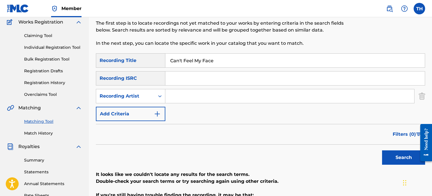
scroll to position [51, 0]
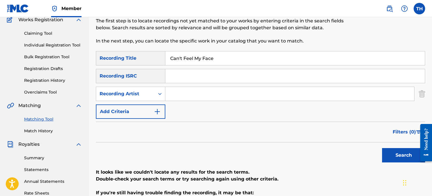
click at [257, 99] on input "Search Form" at bounding box center [289, 94] width 249 height 14
click at [374, 154] on div "Search" at bounding box center [260, 153] width 329 height 23
click at [387, 154] on button "Search" at bounding box center [403, 155] width 43 height 14
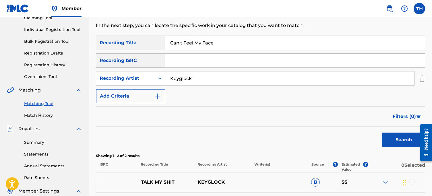
scroll to position [68, 0]
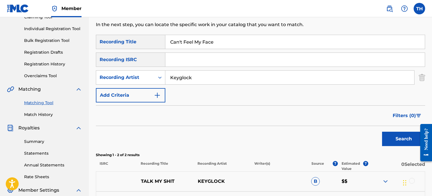
click at [218, 42] on input "Can't Feel My Face" at bounding box center [295, 42] width 260 height 14
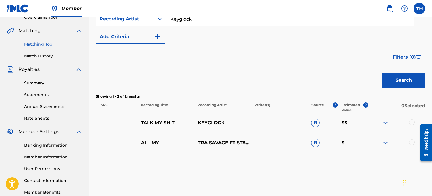
scroll to position [130, 0]
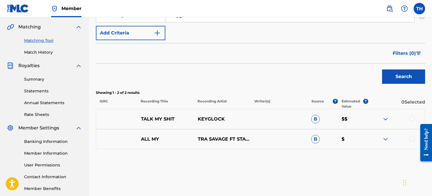
click at [387, 76] on button "Search" at bounding box center [403, 77] width 43 height 14
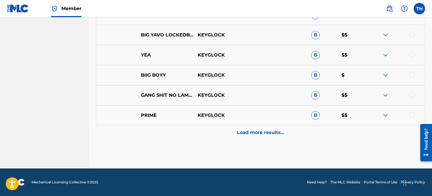
click at [277, 129] on p "Load more results..." at bounding box center [260, 132] width 47 height 7
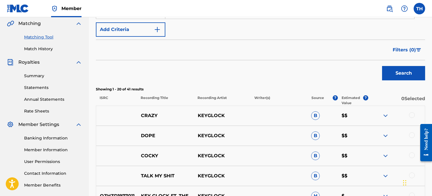
scroll to position [124, 0]
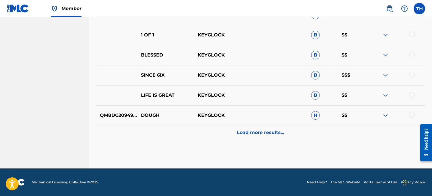
click at [258, 131] on p "Load more results..." at bounding box center [260, 132] width 47 height 7
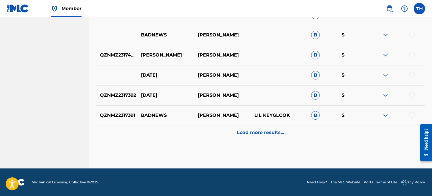
click at [257, 135] on p "Load more results..." at bounding box center [260, 132] width 47 height 7
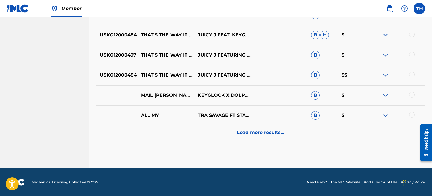
click at [258, 132] on p "Load more results..." at bounding box center [260, 132] width 47 height 7
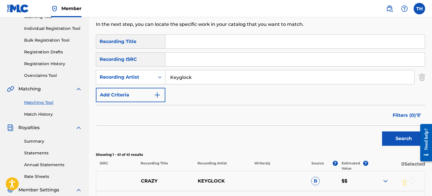
scroll to position [64, 0]
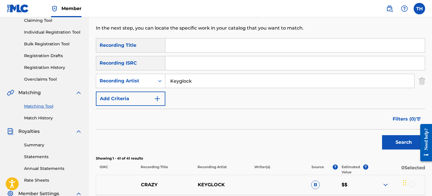
click at [207, 78] on input "Keyglock" at bounding box center [289, 81] width 249 height 14
drag, startPoint x: 200, startPoint y: 49, endPoint x: 203, endPoint y: 43, distance: 6.7
click at [200, 49] on input "Search Form" at bounding box center [295, 45] width 260 height 14
click at [176, 84] on input "Search Form" at bounding box center [289, 81] width 249 height 14
click at [393, 142] on button "Search" at bounding box center [403, 142] width 43 height 14
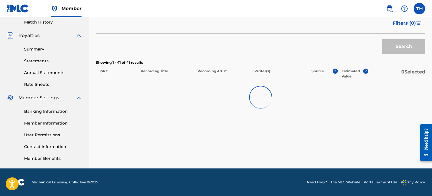
scroll to position [162, 0]
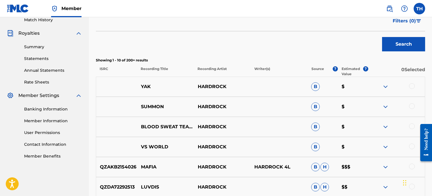
click at [410, 127] on div at bounding box center [412, 127] width 6 height 6
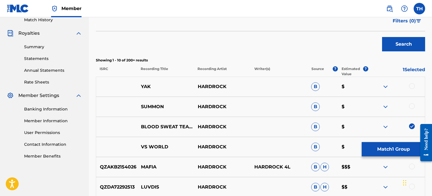
click at [403, 151] on button "Match 1 Group" at bounding box center [393, 149] width 63 height 14
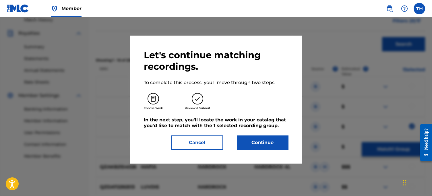
click at [264, 141] on button "Continue" at bounding box center [263, 143] width 52 height 14
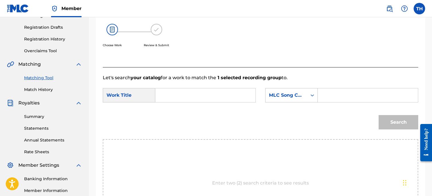
click at [236, 95] on input "Search Form" at bounding box center [205, 95] width 90 height 14
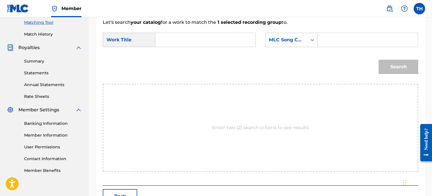
scroll to position [148, 0]
click at [166, 39] on input "Blood Sweat Tears" at bounding box center [205, 40] width 90 height 14
click at [283, 42] on div "MLC Song Code" at bounding box center [286, 39] width 35 height 7
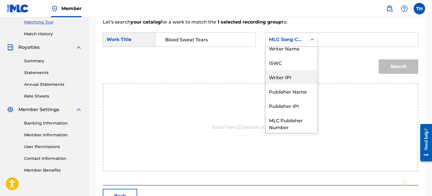
scroll to position [1, 0]
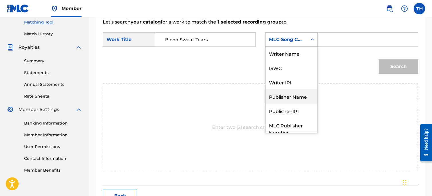
click at [286, 97] on div "Publisher Name" at bounding box center [292, 96] width 52 height 14
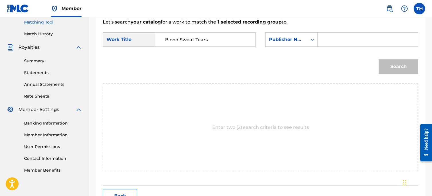
click at [325, 39] on input "Search Form" at bounding box center [368, 40] width 90 height 14
click at [405, 65] on button "Search" at bounding box center [399, 66] width 40 height 14
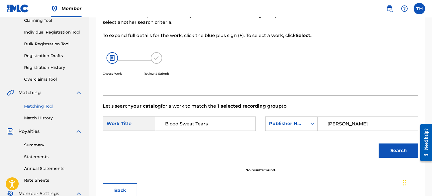
scroll to position [67, 0]
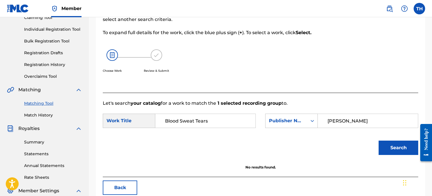
click at [194, 124] on input "Blood Sweat Tears" at bounding box center [205, 121] width 90 height 14
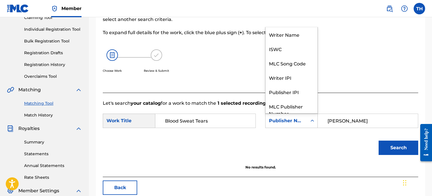
click at [298, 121] on div "Publisher Name" at bounding box center [286, 120] width 35 height 7
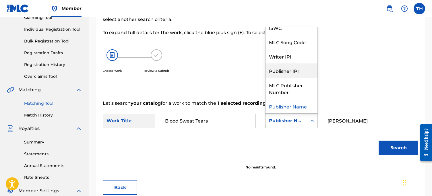
scroll to position [0, 0]
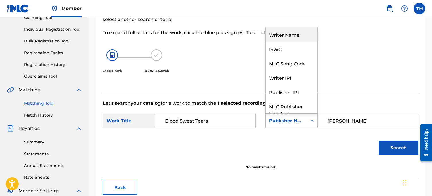
click at [294, 40] on div "Writer Name" at bounding box center [292, 34] width 52 height 14
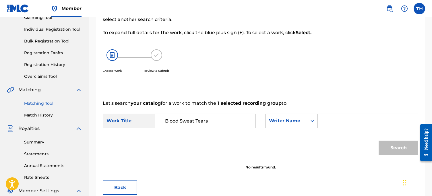
click at [340, 119] on input "Search Form" at bounding box center [368, 121] width 90 height 14
click at [389, 143] on button "Search" at bounding box center [399, 148] width 40 height 14
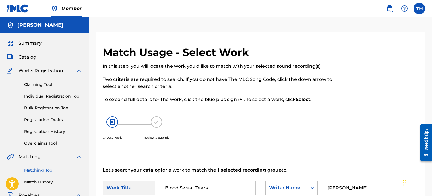
click at [42, 57] on div "Catalog" at bounding box center [44, 57] width 75 height 7
click at [34, 59] on span "Catalog" at bounding box center [27, 57] width 18 height 7
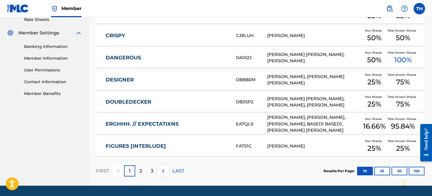
scroll to position [225, 0]
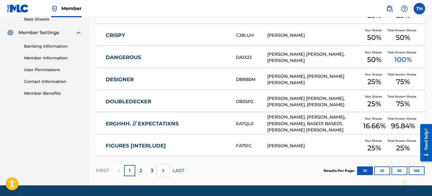
click at [145, 169] on div "2" at bounding box center [140, 170] width 11 height 11
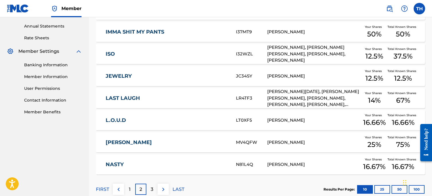
scroll to position [242, 0]
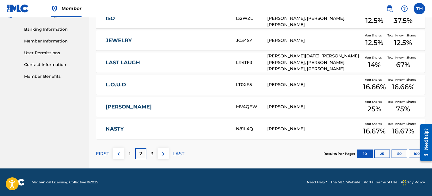
click at [149, 157] on div "3" at bounding box center [151, 153] width 11 height 11
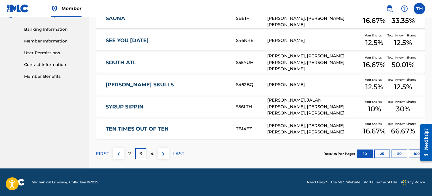
click at [118, 153] on img at bounding box center [118, 154] width 7 height 7
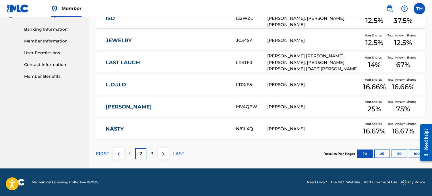
click at [126, 157] on div "1" at bounding box center [129, 153] width 11 height 11
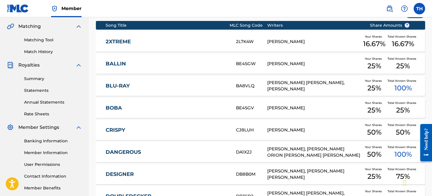
scroll to position [122, 0]
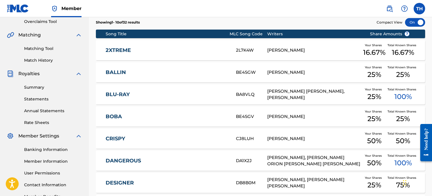
click at [49, 47] on link "Matching Tool" at bounding box center [53, 49] width 58 height 6
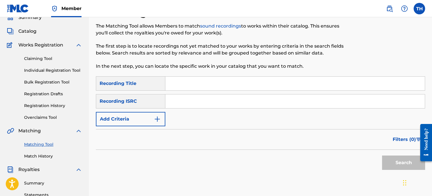
scroll to position [27, 0]
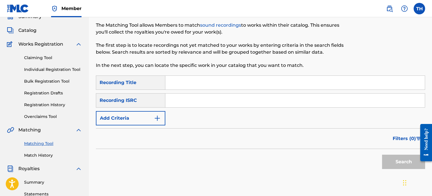
click at [135, 117] on button "Add Criteria" at bounding box center [131, 118] width 70 height 14
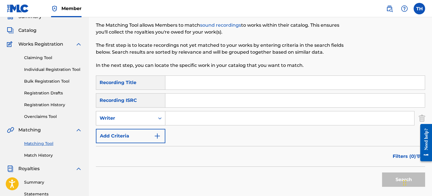
click at [135, 120] on div "Writer" at bounding box center [126, 118] width 52 height 7
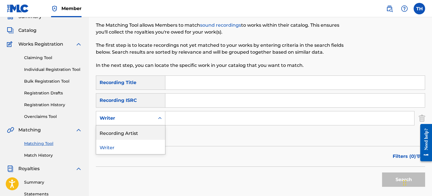
click at [132, 130] on div "Recording Artist" at bounding box center [130, 133] width 69 height 14
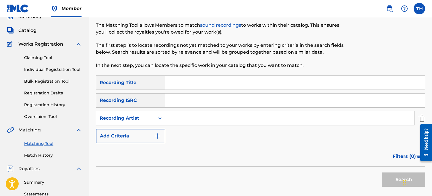
click at [173, 125] on input "Search Form" at bounding box center [289, 118] width 249 height 14
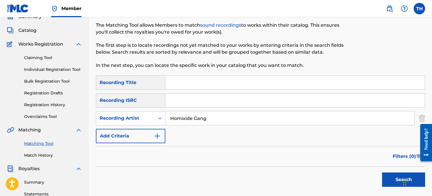
click at [383, 173] on button "Search" at bounding box center [403, 180] width 43 height 14
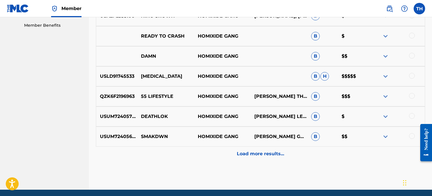
scroll to position [315, 0]
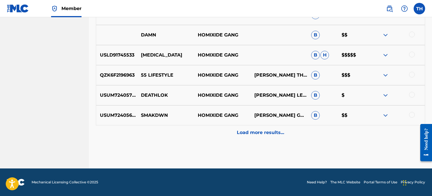
click at [264, 137] on div "Load more results..." at bounding box center [260, 133] width 329 height 14
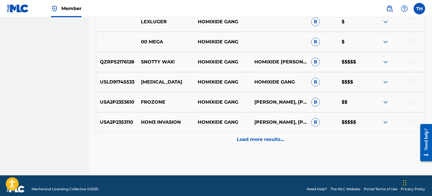
click at [257, 144] on div "Load more results..." at bounding box center [260, 139] width 329 height 14
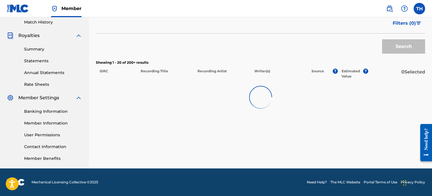
scroll to position [160, 0]
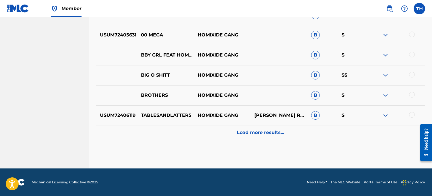
click at [260, 138] on div "Load more results..." at bounding box center [260, 133] width 329 height 14
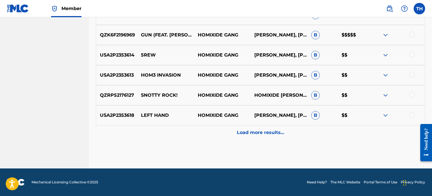
click at [260, 139] on div "Load more results..." at bounding box center [260, 133] width 329 height 14
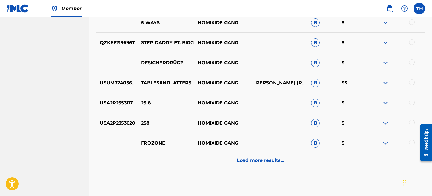
click at [257, 162] on p "Load more results..." at bounding box center [260, 160] width 47 height 7
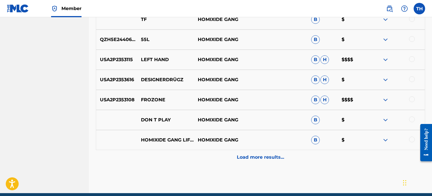
click at [257, 162] on div "Load more results..." at bounding box center [260, 157] width 329 height 14
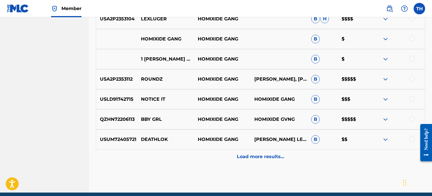
click at [257, 162] on div "Load more results..." at bounding box center [260, 157] width 329 height 14
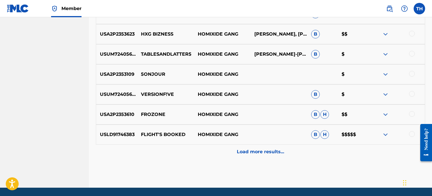
scroll to position [1706, 0]
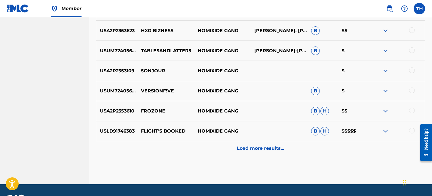
click at [257, 155] on div "Load more results..." at bounding box center [260, 148] width 329 height 14
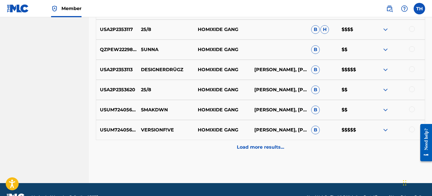
click at [258, 152] on div "Load more results..." at bounding box center [260, 147] width 329 height 14
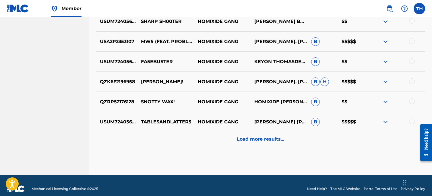
click at [258, 144] on div "Load more results..." at bounding box center [260, 139] width 329 height 14
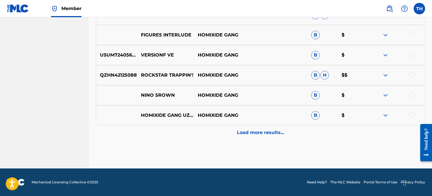
click at [260, 137] on div "Load more results..." at bounding box center [260, 133] width 329 height 14
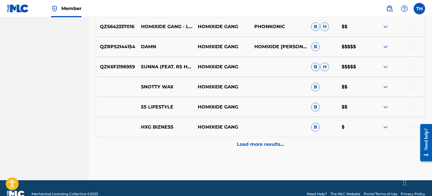
click at [260, 138] on div "Load more results..." at bounding box center [260, 144] width 329 height 14
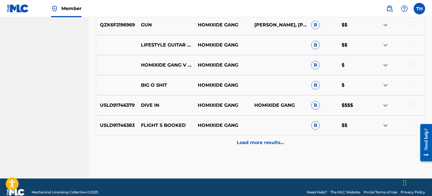
click at [260, 139] on p "Load more results..." at bounding box center [260, 142] width 47 height 7
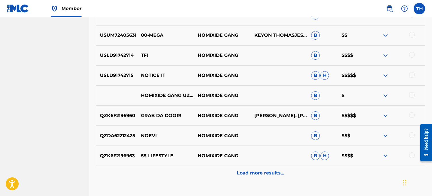
click at [257, 175] on p "Load more results..." at bounding box center [260, 173] width 47 height 7
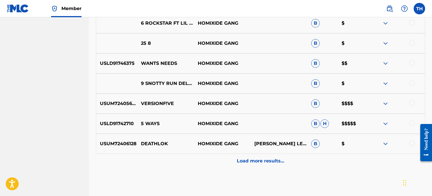
click at [259, 167] on div "Load more results..." at bounding box center [260, 161] width 329 height 14
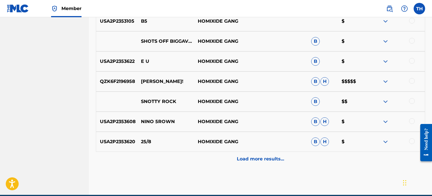
scroll to position [3321, 0]
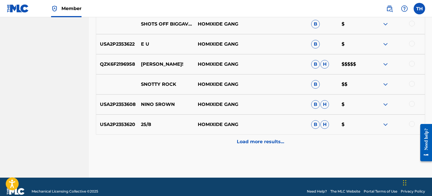
click at [264, 146] on div "Load more results..." at bounding box center [260, 142] width 329 height 14
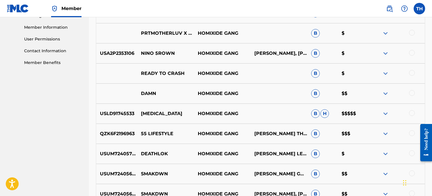
scroll to position [0, 0]
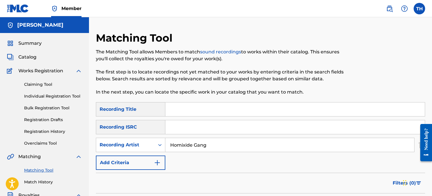
click at [222, 139] on input "Homixide Gang" at bounding box center [289, 145] width 249 height 14
click at [215, 111] on input "Search Form" at bounding box center [295, 110] width 260 height 14
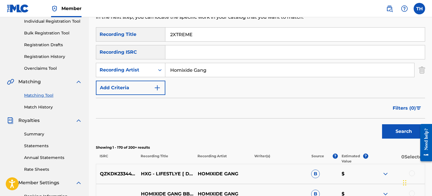
scroll to position [104, 0]
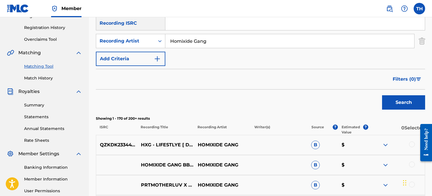
click at [380, 105] on div "Search" at bounding box center [402, 101] width 46 height 23
click at [386, 105] on button "Search" at bounding box center [403, 102] width 43 height 14
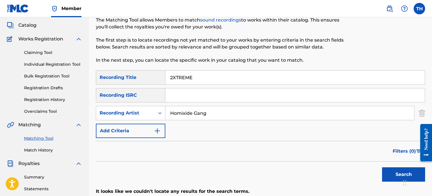
scroll to position [0, 0]
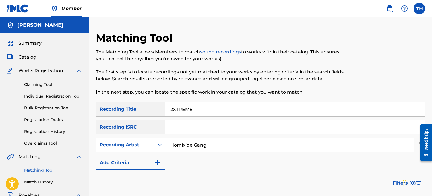
click at [238, 139] on input "Homixide Gang" at bounding box center [289, 145] width 249 height 14
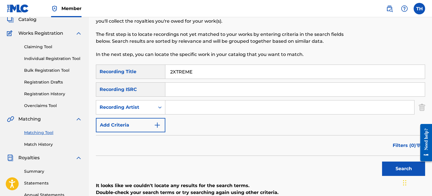
scroll to position [55, 0]
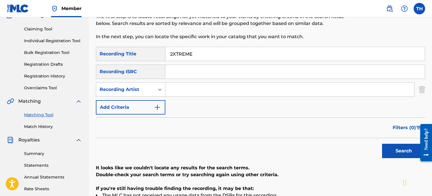
click at [392, 150] on button "Search" at bounding box center [403, 151] width 43 height 14
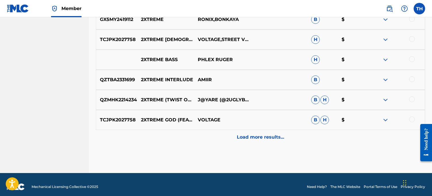
click at [284, 129] on div "TCJPK2027758 2XTREME GOD (FEAT. STREET VOLTAGE) VOLTAGE B H $" at bounding box center [260, 120] width 329 height 20
click at [280, 136] on p "Load more results..." at bounding box center [260, 137] width 47 height 7
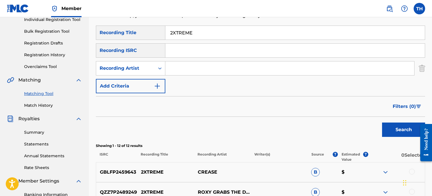
scroll to position [68, 0]
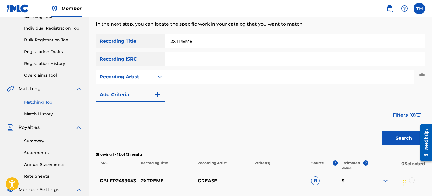
click at [214, 56] on input "Search Form" at bounding box center [295, 59] width 260 height 14
click at [210, 42] on input "2XTREME" at bounding box center [295, 41] width 260 height 14
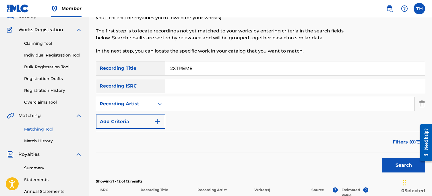
scroll to position [41, 0]
click at [46, 44] on link "Claiming Tool" at bounding box center [53, 44] width 58 height 6
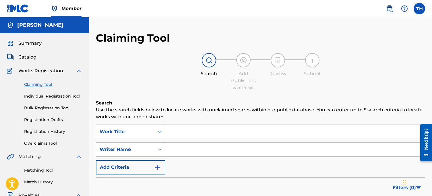
click at [18, 53] on div "Summary Catalog Works Registration Claiming Tool Individual Registration Tool B…" at bounding box center [44, 181] width 89 height 296
click at [18, 56] on link "Catalog" at bounding box center [22, 57] width 30 height 7
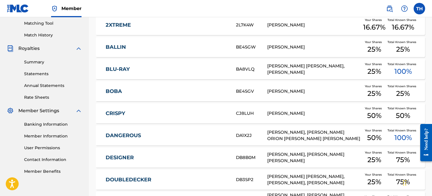
scroll to position [140, 0]
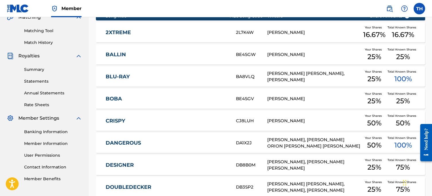
click at [171, 34] on link "2XTREME" at bounding box center [167, 32] width 123 height 7
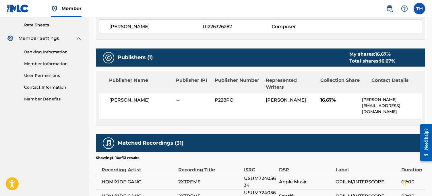
scroll to position [153, 0]
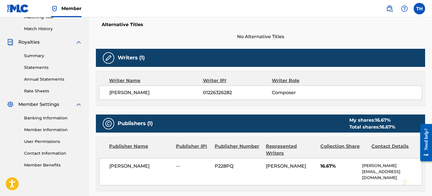
scroll to position [140, 0]
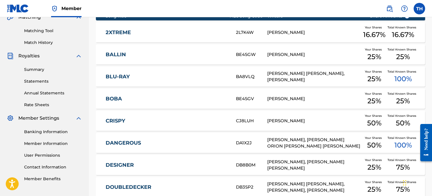
click at [120, 53] on link "BALLIN" at bounding box center [167, 54] width 123 height 7
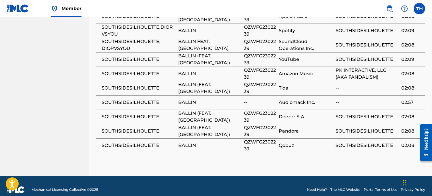
scroll to position [140, 0]
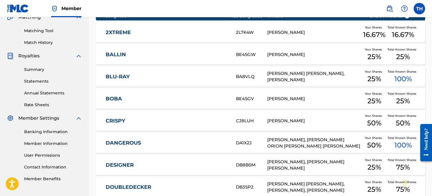
click at [149, 79] on link "BLU-RAY" at bounding box center [167, 77] width 123 height 7
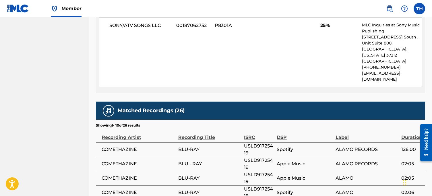
scroll to position [760, 0]
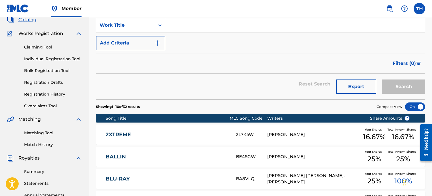
scroll to position [38, 0]
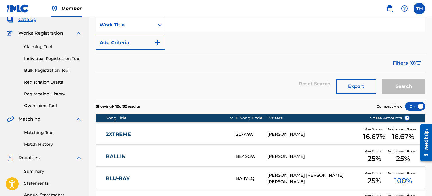
click at [49, 106] on link "Overclaims Tool" at bounding box center [53, 106] width 58 height 6
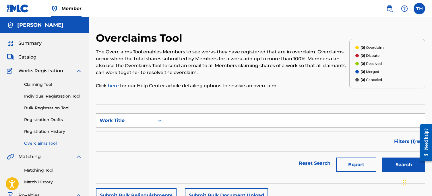
click at [54, 128] on div "Claiming Tool Individual Registration Tool Bulk Registration Tool Registration …" at bounding box center [44, 110] width 75 height 72
click at [54, 130] on link "Registration History" at bounding box center [53, 132] width 58 height 6
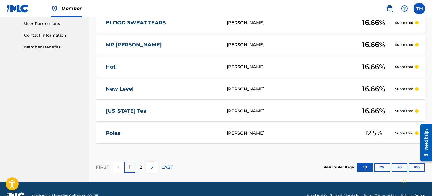
scroll to position [277, 0]
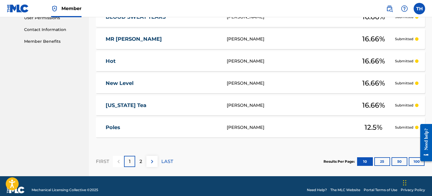
click at [410, 162] on button "100" at bounding box center [417, 161] width 16 height 9
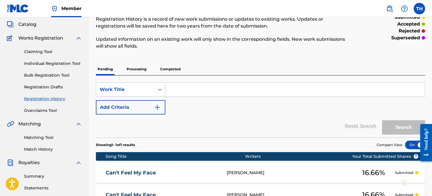
scroll to position [30, 0]
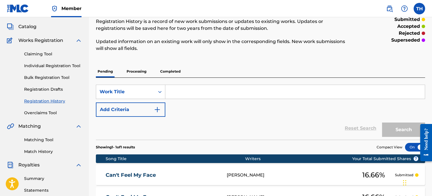
click at [136, 74] on p "Processing" at bounding box center [136, 71] width 23 height 12
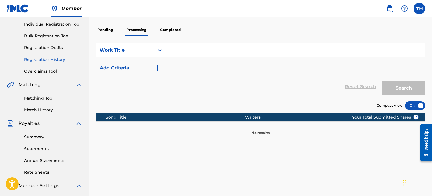
scroll to position [67, 0]
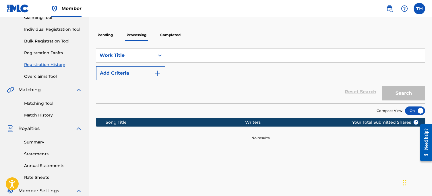
click at [165, 32] on p "Completed" at bounding box center [171, 35] width 24 height 12
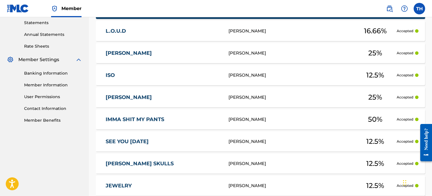
scroll to position [192, 0]
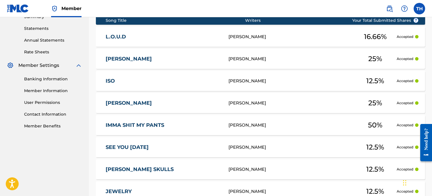
click at [142, 82] on link "ISO" at bounding box center [163, 81] width 115 height 7
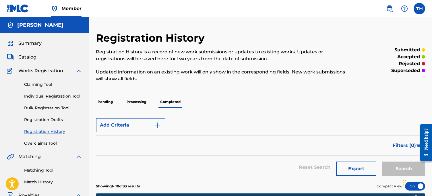
scroll to position [192, 0]
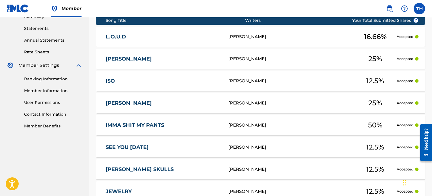
click at [151, 139] on div "SEE YOU [DATE] [PERSON_NAME] 12.5 % Accepted" at bounding box center [260, 147] width 329 height 20
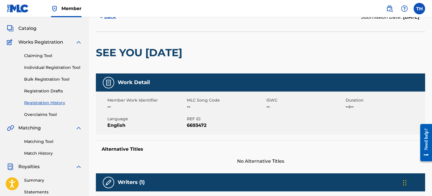
scroll to position [49, 0]
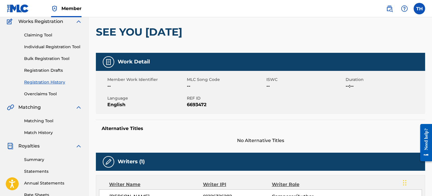
click at [42, 122] on link "Matching Tool" at bounding box center [53, 121] width 58 height 6
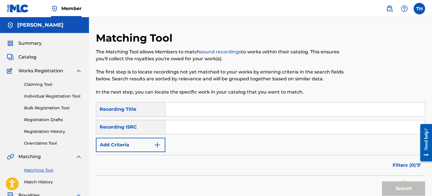
click at [176, 113] on input "Search Form" at bounding box center [295, 110] width 260 height 14
click at [150, 149] on button "Add Criteria" at bounding box center [131, 145] width 70 height 14
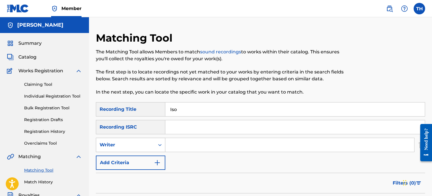
click at [140, 143] on div "Writer" at bounding box center [126, 145] width 52 height 7
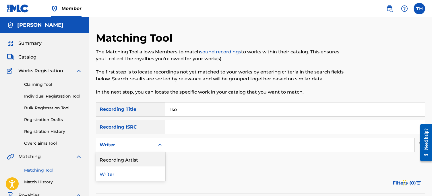
click at [138, 156] on div "Recording Artist" at bounding box center [130, 159] width 69 height 14
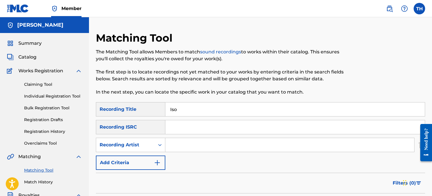
click at [168, 147] on input "Search Form" at bounding box center [289, 145] width 249 height 14
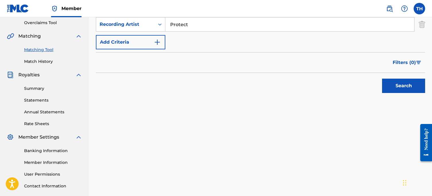
scroll to position [160, 0]
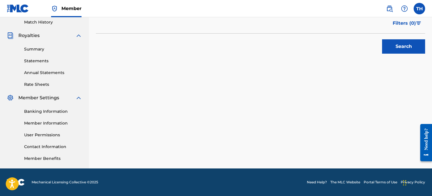
click at [401, 43] on button "Search" at bounding box center [403, 46] width 43 height 14
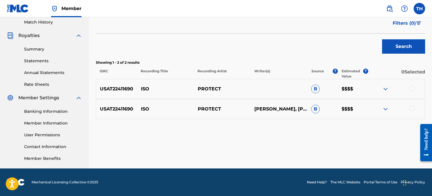
click at [405, 106] on div at bounding box center [396, 109] width 57 height 7
click at [408, 89] on div at bounding box center [396, 89] width 57 height 7
click at [411, 89] on div at bounding box center [412, 89] width 6 height 6
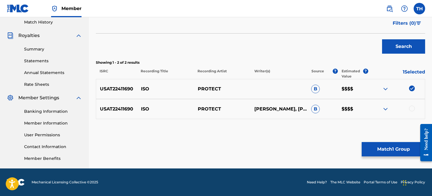
click at [411, 105] on div "USAT22411690 ISO PROTECT [PERSON_NAME], [PERSON_NAME], [PERSON_NAME], [PERSON_N…" at bounding box center [260, 109] width 329 height 20
click at [412, 108] on div at bounding box center [412, 109] width 6 height 6
click at [381, 142] on button "Match 2 Groups" at bounding box center [393, 149] width 63 height 14
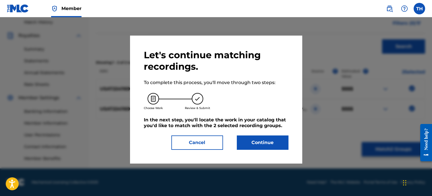
click at [244, 146] on button "Continue" at bounding box center [263, 143] width 52 height 14
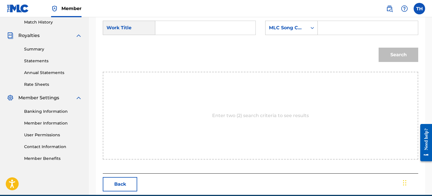
click
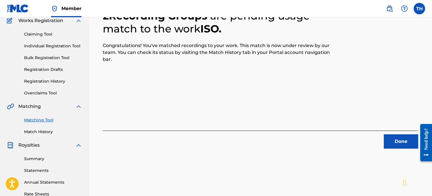
scroll to position [32, 0]
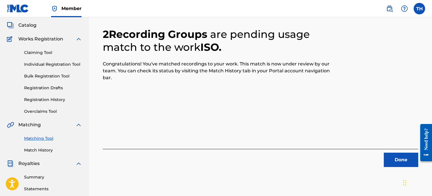
drag, startPoint x: 392, startPoint y: 165, endPoint x: 314, endPoint y: 104, distance: 99.6
click at [314, 104] on div "2 Recording Groups are pending usage match to the work ISO . Congratulations! Y…" at bounding box center [261, 90] width 316 height 153
click at [406, 165] on button "Done" at bounding box center [401, 160] width 34 height 14
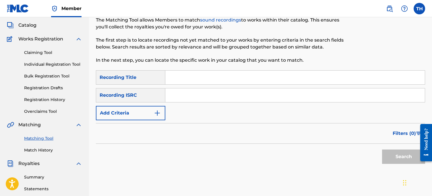
click at [192, 76] on input "Search Form" at bounding box center [295, 78] width 260 height 14
click at [140, 111] on button "Add Criteria" at bounding box center [131, 113] width 70 height 14
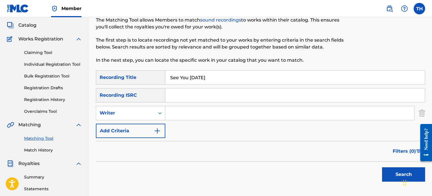
click at [136, 123] on div "SearchWithCriteriaa699e2a3-f77d-4a08-8ac8-ffef09060a51 Recording Title See You …" at bounding box center [260, 104] width 329 height 68
click at [136, 115] on div "Writer" at bounding box center [126, 113] width 52 height 7
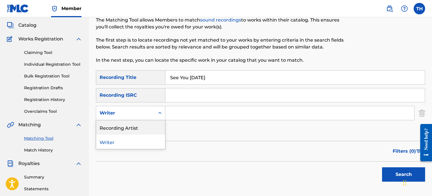
click at [139, 127] on div "Recording Artist" at bounding box center [130, 127] width 69 height 14
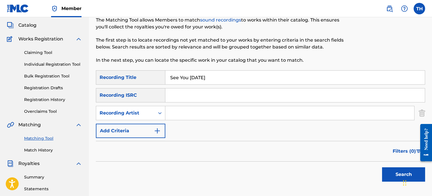
click at [180, 114] on input "Search Form" at bounding box center [289, 113] width 249 height 14
click at [385, 178] on button "Search" at bounding box center [403, 174] width 43 height 14
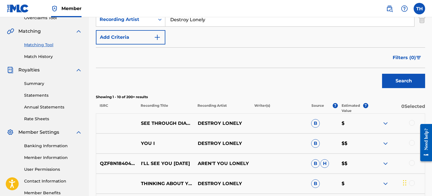
scroll to position [135, 0]
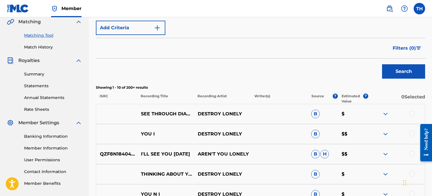
click at [411, 113] on div at bounding box center [412, 114] width 6 height 6
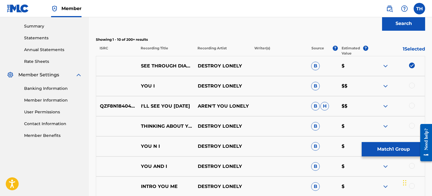
scroll to position [113, 0]
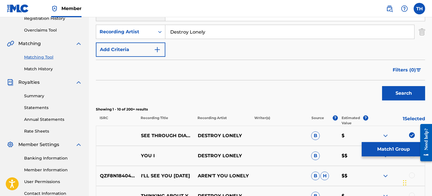
click at [411, 134] on img at bounding box center [412, 135] width 6 height 6
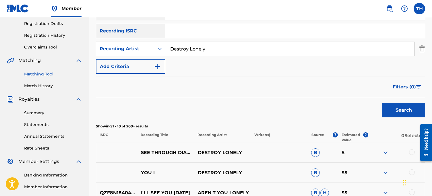
click at [184, 31] on input "Search Form" at bounding box center [295, 31] width 260 height 14
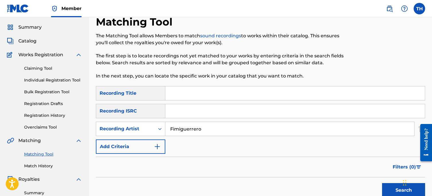
scroll to position [4, 0]
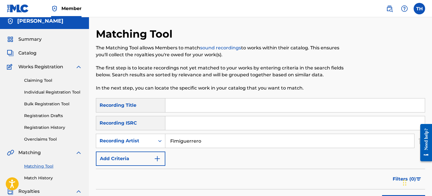
click at [39, 50] on div "Catalog" at bounding box center [44, 53] width 75 height 7
click at [31, 47] on div "Summary Catalog Works Registration Claiming Tool Individual Registration Tool B…" at bounding box center [44, 177] width 89 height 296
click at [28, 49] on div "Summary Catalog Works Registration Claiming Tool Individual Registration Tool B…" at bounding box center [44, 177] width 89 height 296
click at [28, 54] on span "Catalog" at bounding box center [27, 53] width 18 height 7
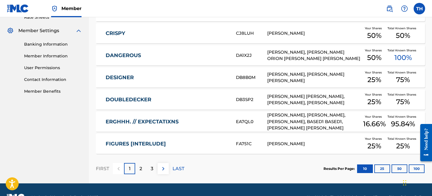
scroll to position [242, 0]
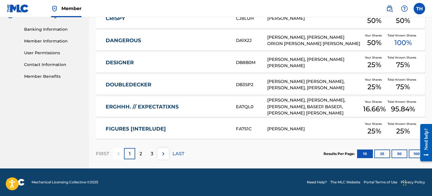
click at [140, 155] on p "2" at bounding box center [141, 154] width 3 height 7
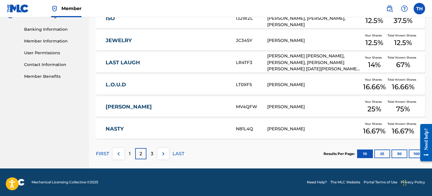
scroll to position [217, 0]
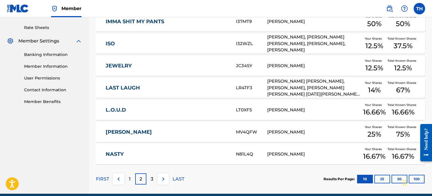
click at [119, 128] on div "[PERSON_NAME] MV4QFW [PERSON_NAME] Your Shares 25 % Total Known Shares 75 %" at bounding box center [260, 132] width 329 height 20
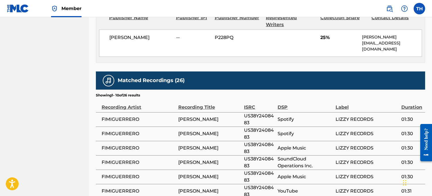
scroll to position [427, 0]
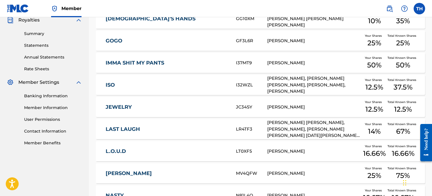
scroll to position [167, 0]
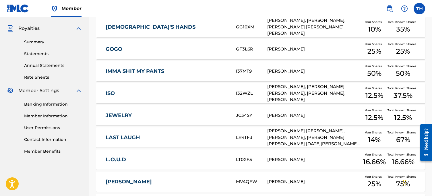
click at [129, 132] on div "LAST LAUGH LR4TF3 [PERSON_NAME] [PERSON_NAME], [PERSON_NAME], [PERSON_NAME] [PE…" at bounding box center [260, 138] width 329 height 20
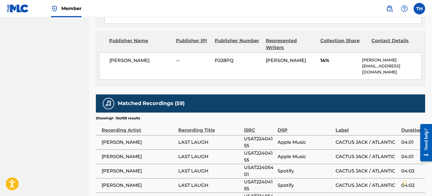
scroll to position [832, 0]
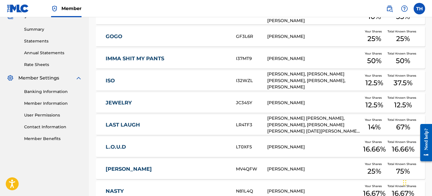
scroll to position [196, 0]
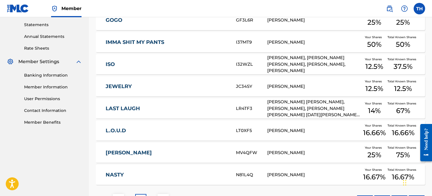
click at [140, 46] on div "IMMA SHIT MY PANTS I37MT9 [PERSON_NAME] Your Shares 50 % Total Known Shares 50 %" at bounding box center [260, 42] width 329 height 20
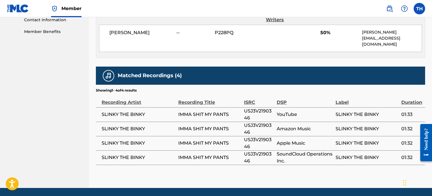
scroll to position [287, 0]
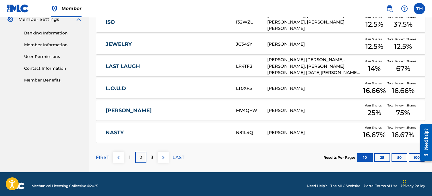
scroll to position [242, 0]
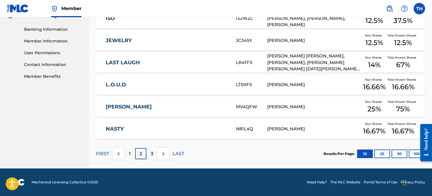
click at [154, 150] on div "3" at bounding box center [151, 153] width 11 height 11
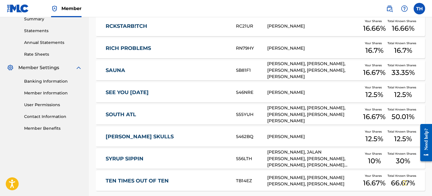
scroll to position [184, 0]
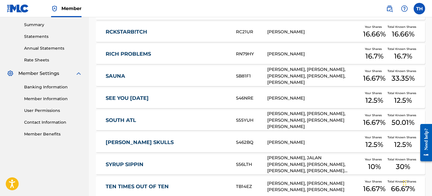
click at [132, 162] on link "SYRUP SIPPIN" at bounding box center [167, 164] width 123 height 7
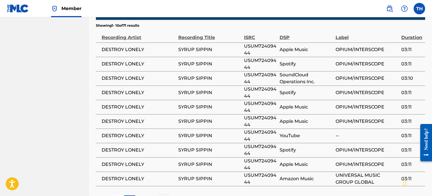
scroll to position [695, 0]
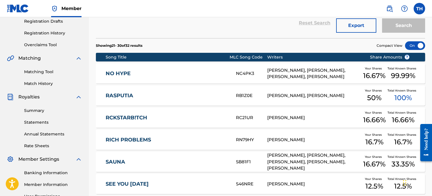
scroll to position [85, 0]
